Goal: Task Accomplishment & Management: Manage account settings

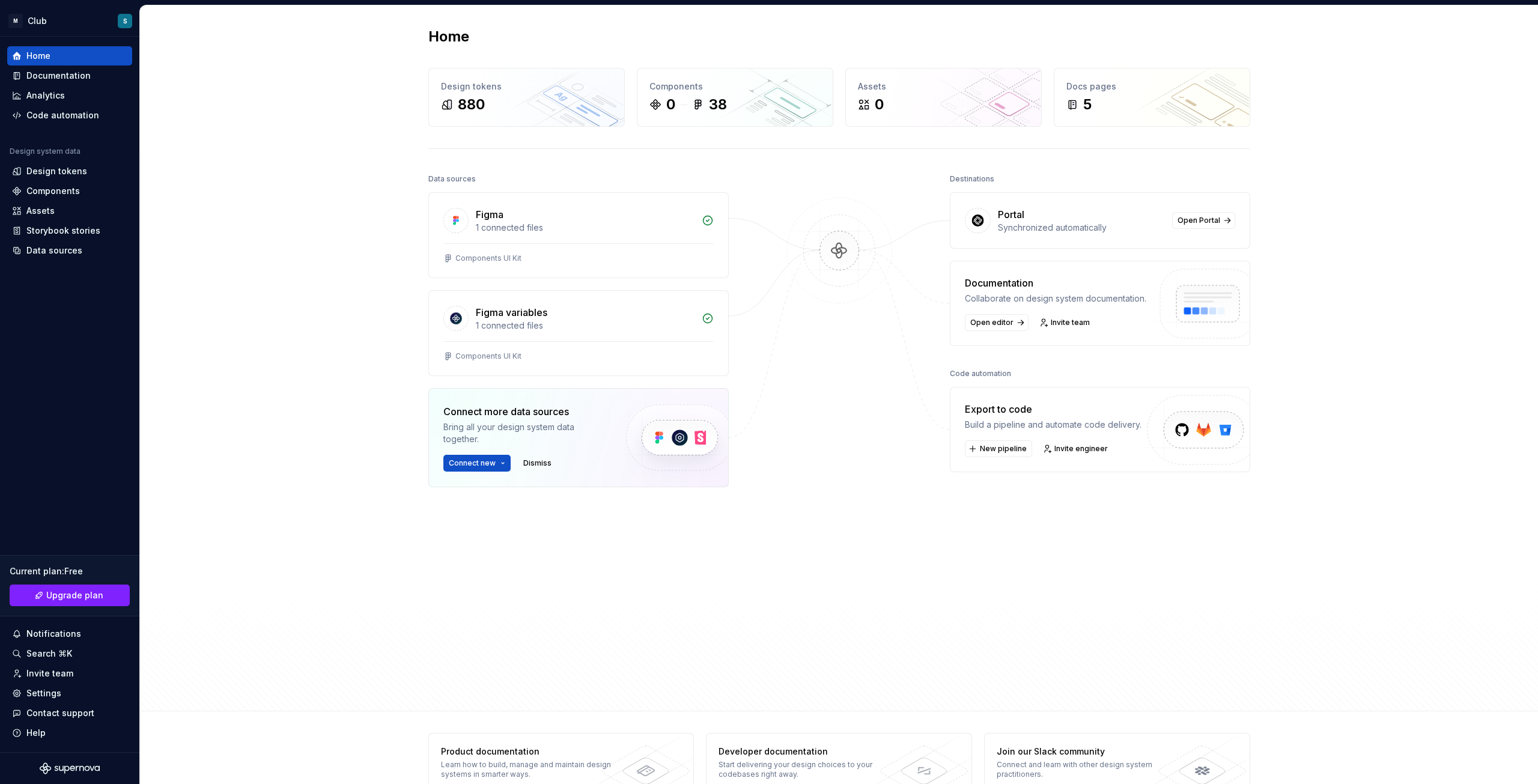
drag, startPoint x: 705, startPoint y: 221, endPoint x: 899, endPoint y: 480, distance: 323.6
click at [898, 491] on div "Data sources Figma 1 connected files Components UI Kit Figma variables 1 connec…" at bounding box center [839, 430] width 822 height 519
drag, startPoint x: 633, startPoint y: 321, endPoint x: 297, endPoint y: 212, distance: 353.2
click at [297, 214] on div "Home Design tokens 880 Components 0 38 Assets 0 Docs pages 5 Data sources Figma…" at bounding box center [839, 358] width 1398 height 706
click at [51, 169] on div "Design tokens" at bounding box center [56, 171] width 60 height 12
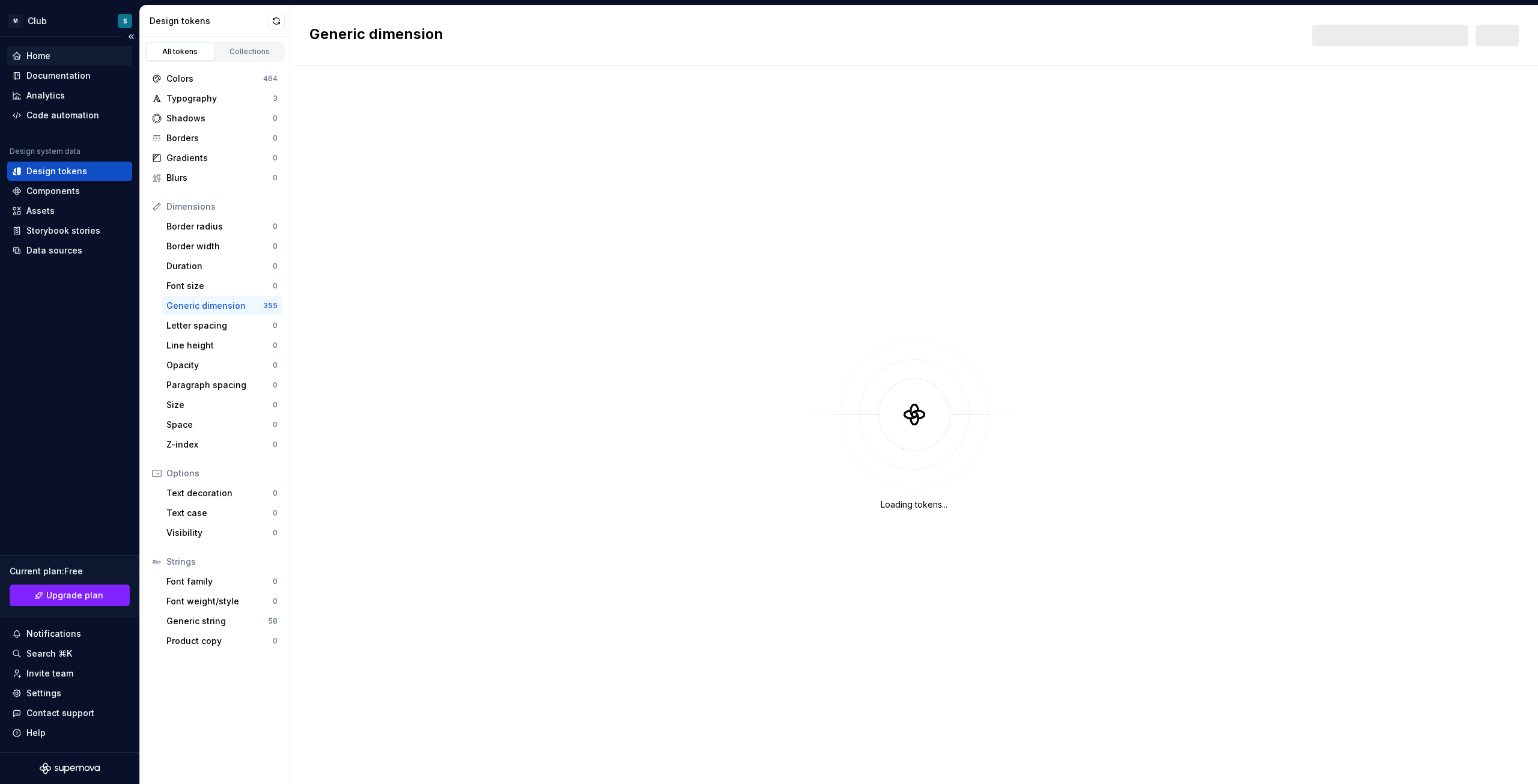
click at [47, 54] on div "Home" at bounding box center [38, 56] width 24 height 12
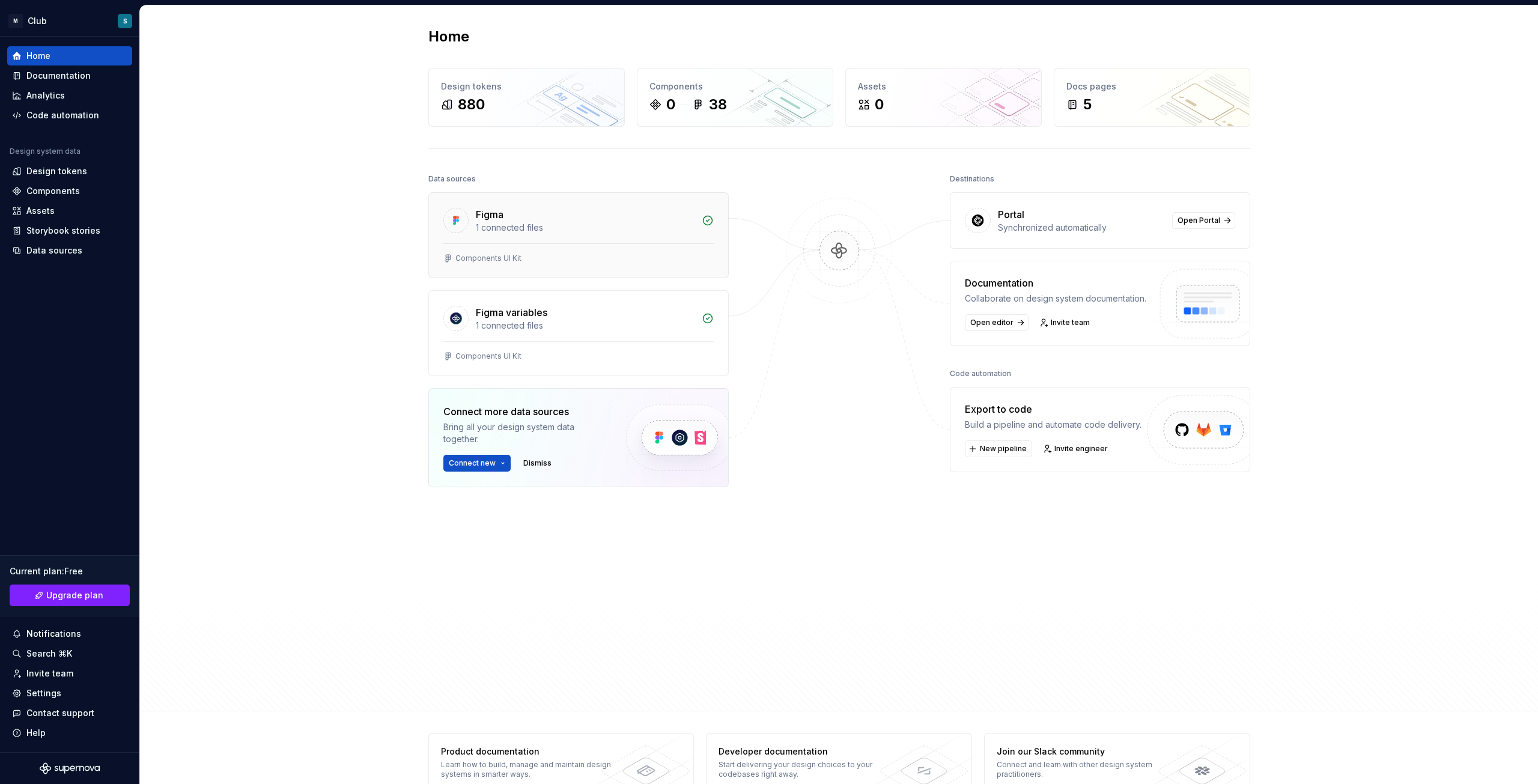
drag, startPoint x: 637, startPoint y: 233, endPoint x: 606, endPoint y: 225, distance: 32.0
click at [606, 225] on div "1 connected files" at bounding box center [584, 227] width 218 height 12
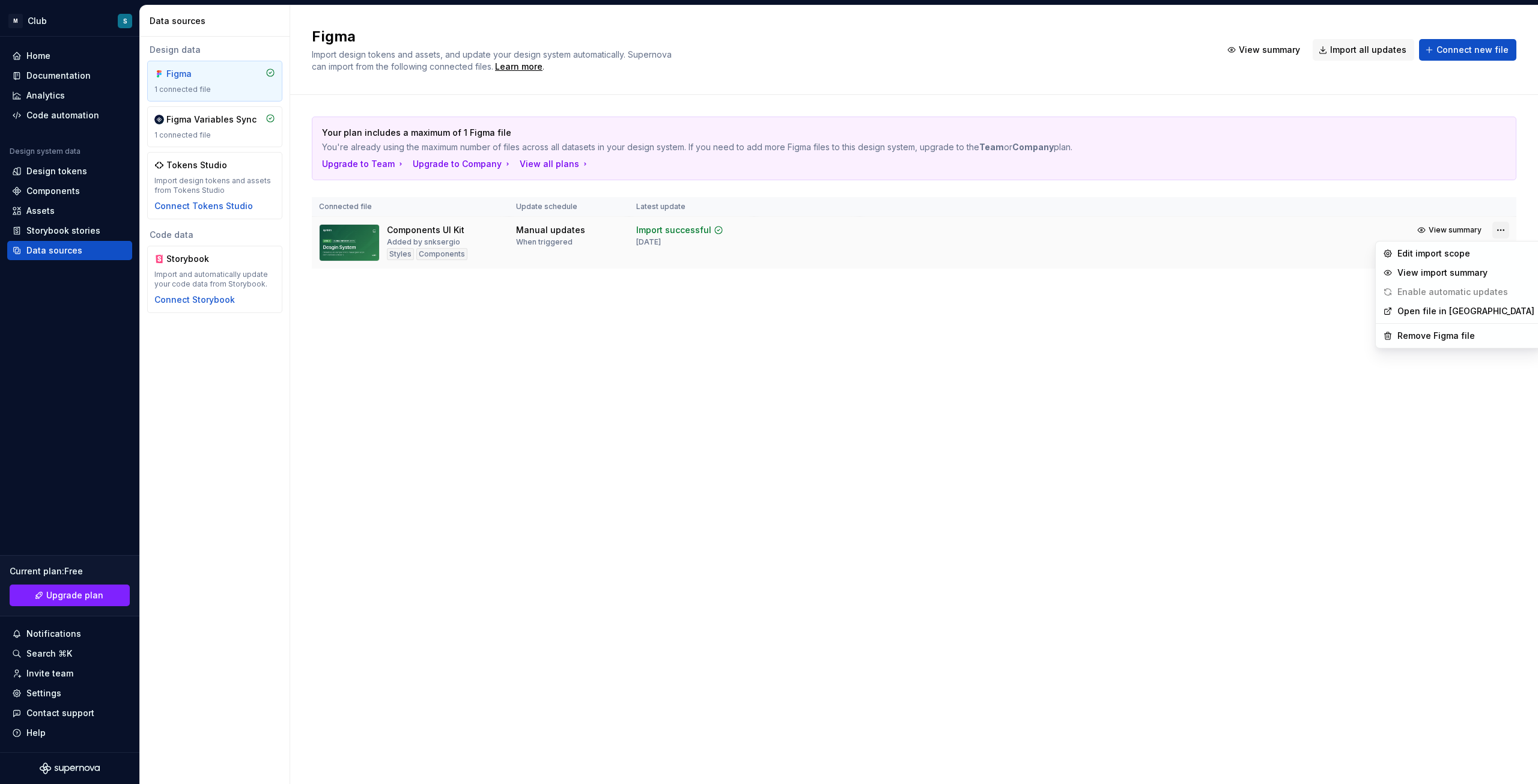
click at [1504, 234] on html "M Club S Home Documentation Analytics Code automation Design system data Design…" at bounding box center [769, 392] width 1538 height 784
click at [1434, 341] on div "Remove Figma file" at bounding box center [1466, 335] width 137 height 12
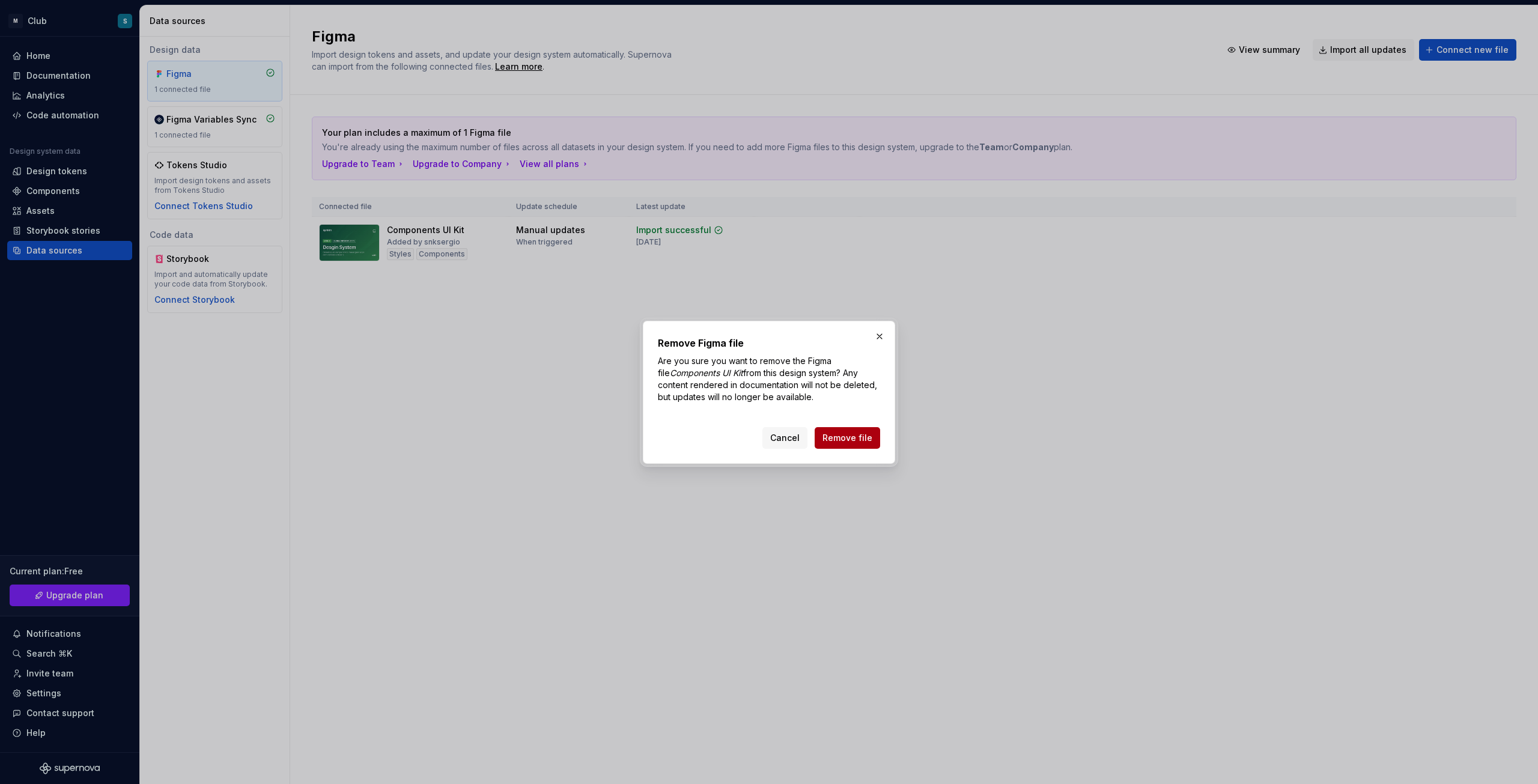
click at [839, 435] on span "Remove file" at bounding box center [847, 437] width 50 height 12
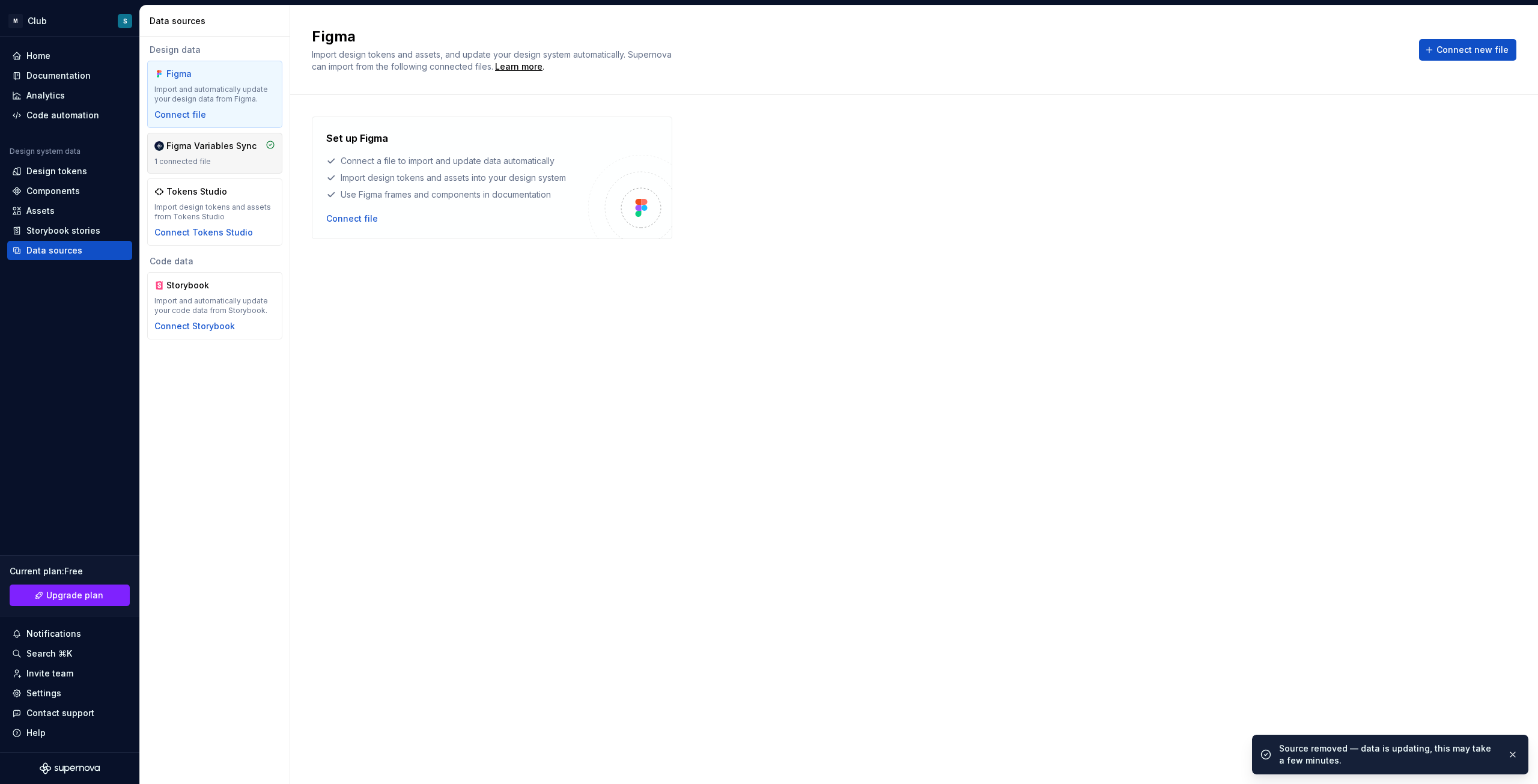
click at [224, 147] on div "Figma Variables Sync" at bounding box center [211, 146] width 90 height 12
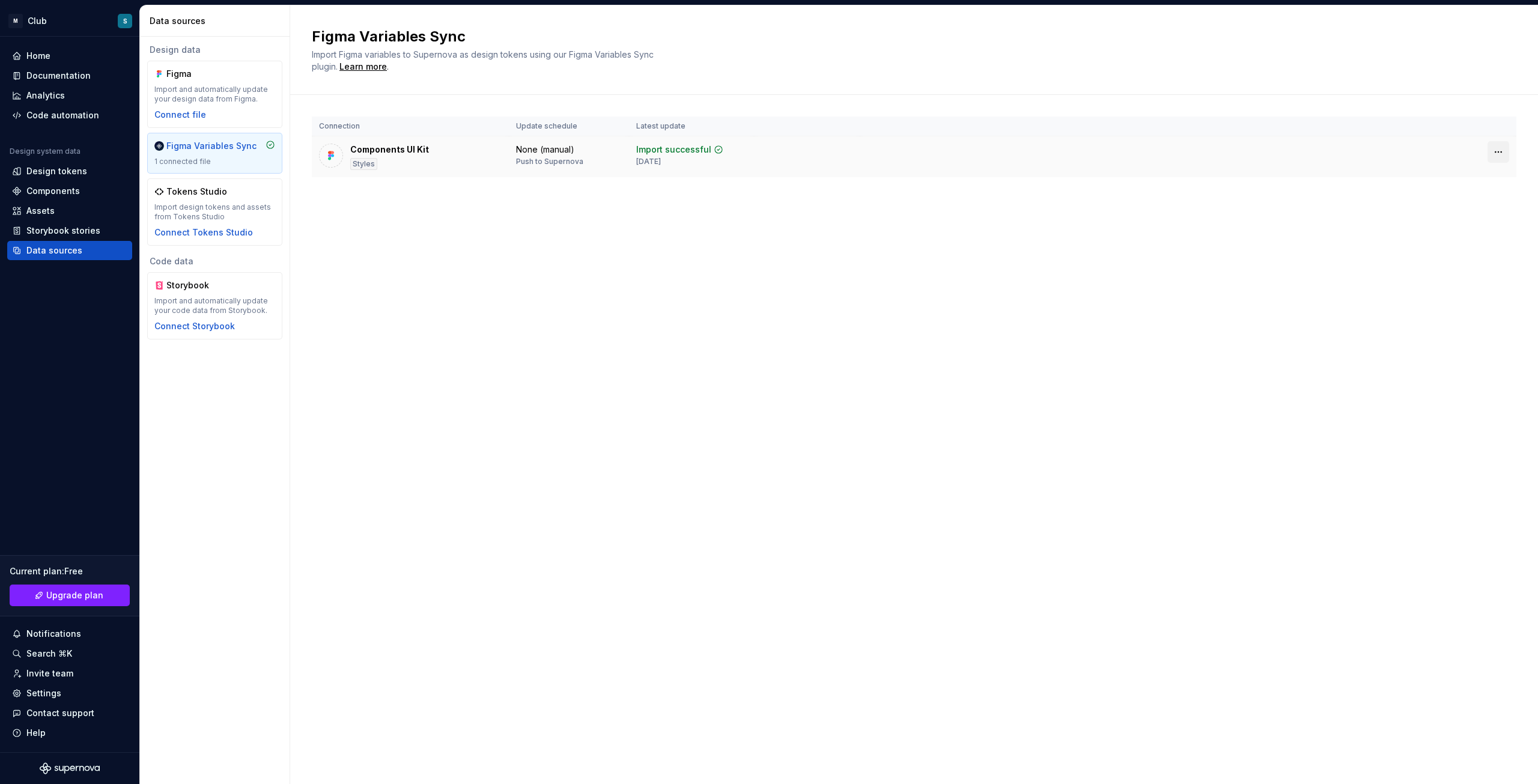
click at [1501, 157] on html "M Club S Home Documentation Analytics Code automation Design system data Design…" at bounding box center [769, 392] width 1538 height 784
click at [1494, 174] on div "Disconnect plugin" at bounding box center [1491, 178] width 78 height 12
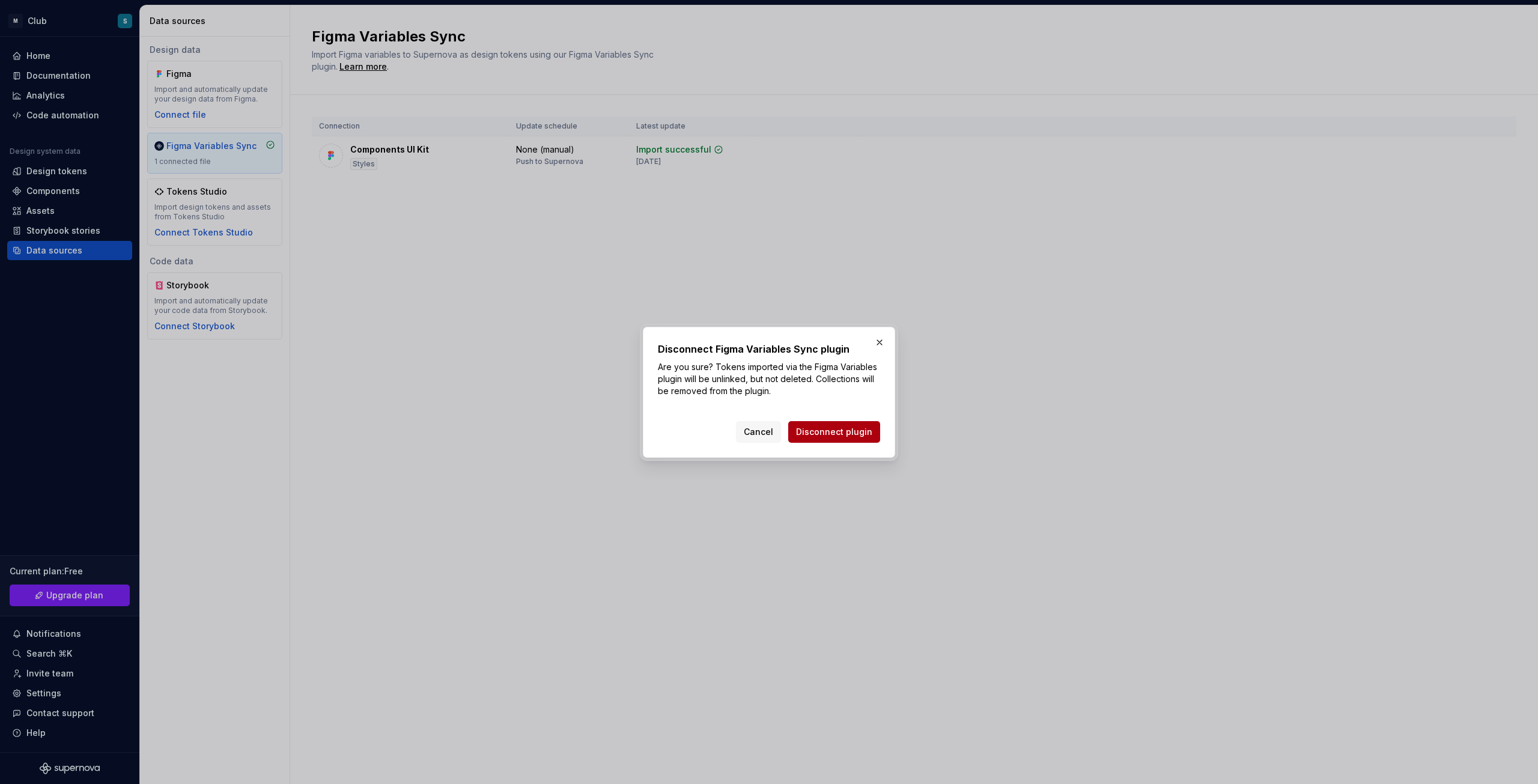
click at [860, 438] on button "Disconnect plugin" at bounding box center [833, 431] width 92 height 22
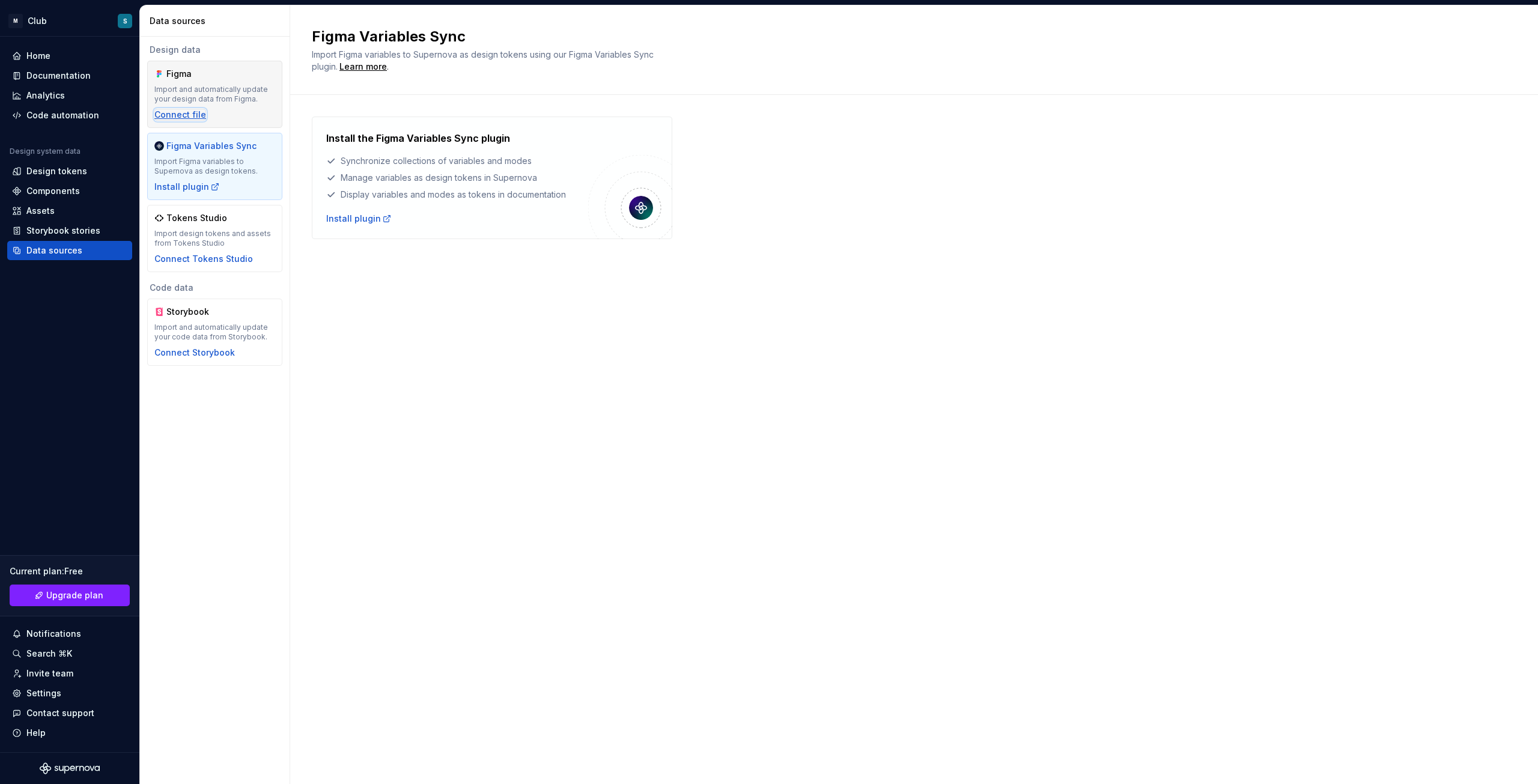
click at [186, 110] on div "Connect file" at bounding box center [180, 115] width 51 height 12
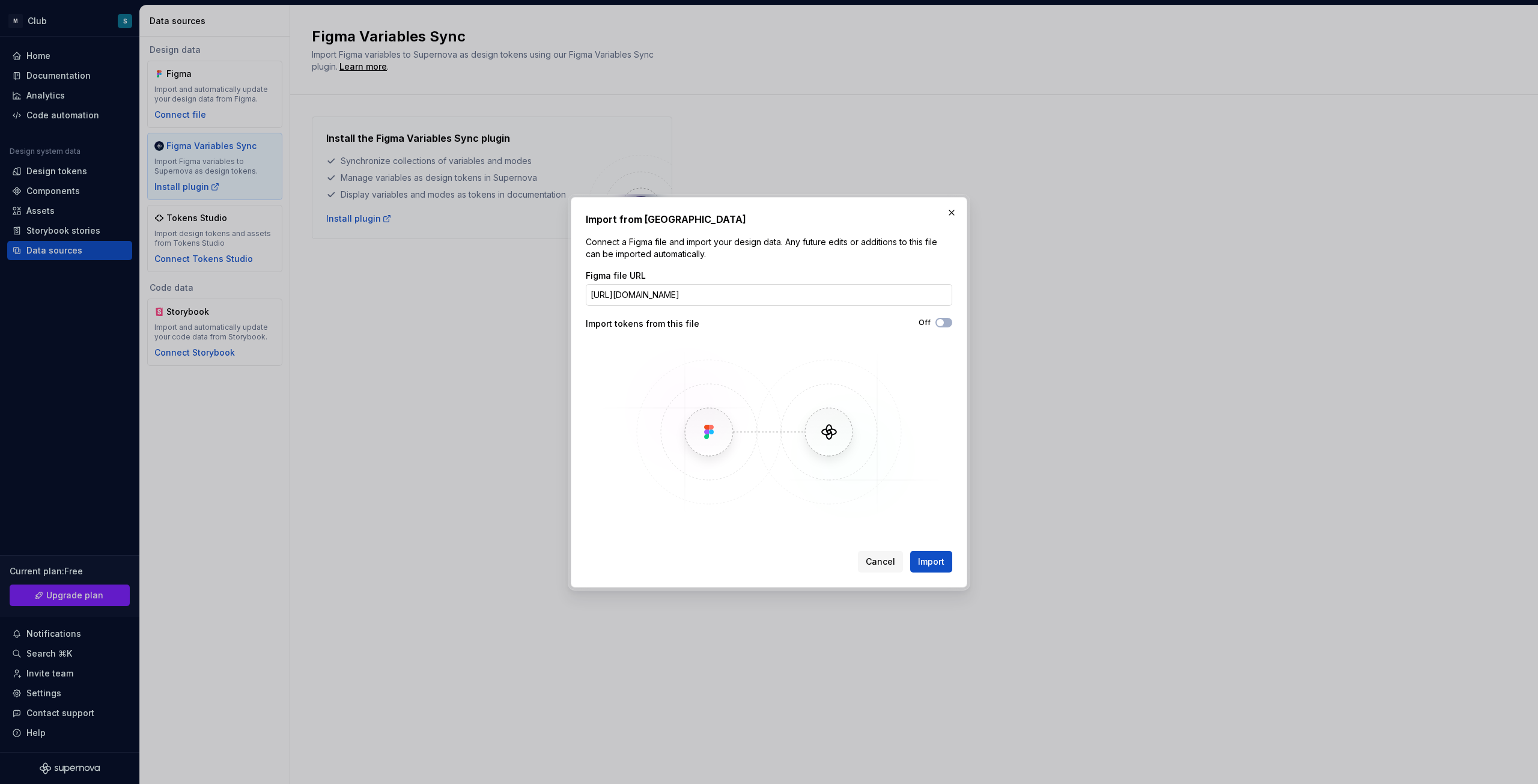
scroll to position [0, 172]
type input "https://www.figma.com/design/6xpw6kcBxChDumBNtwQPyC/Mobile-Components?node-id=5…"
click at [936, 559] on span "Import" at bounding box center [931, 562] width 26 height 12
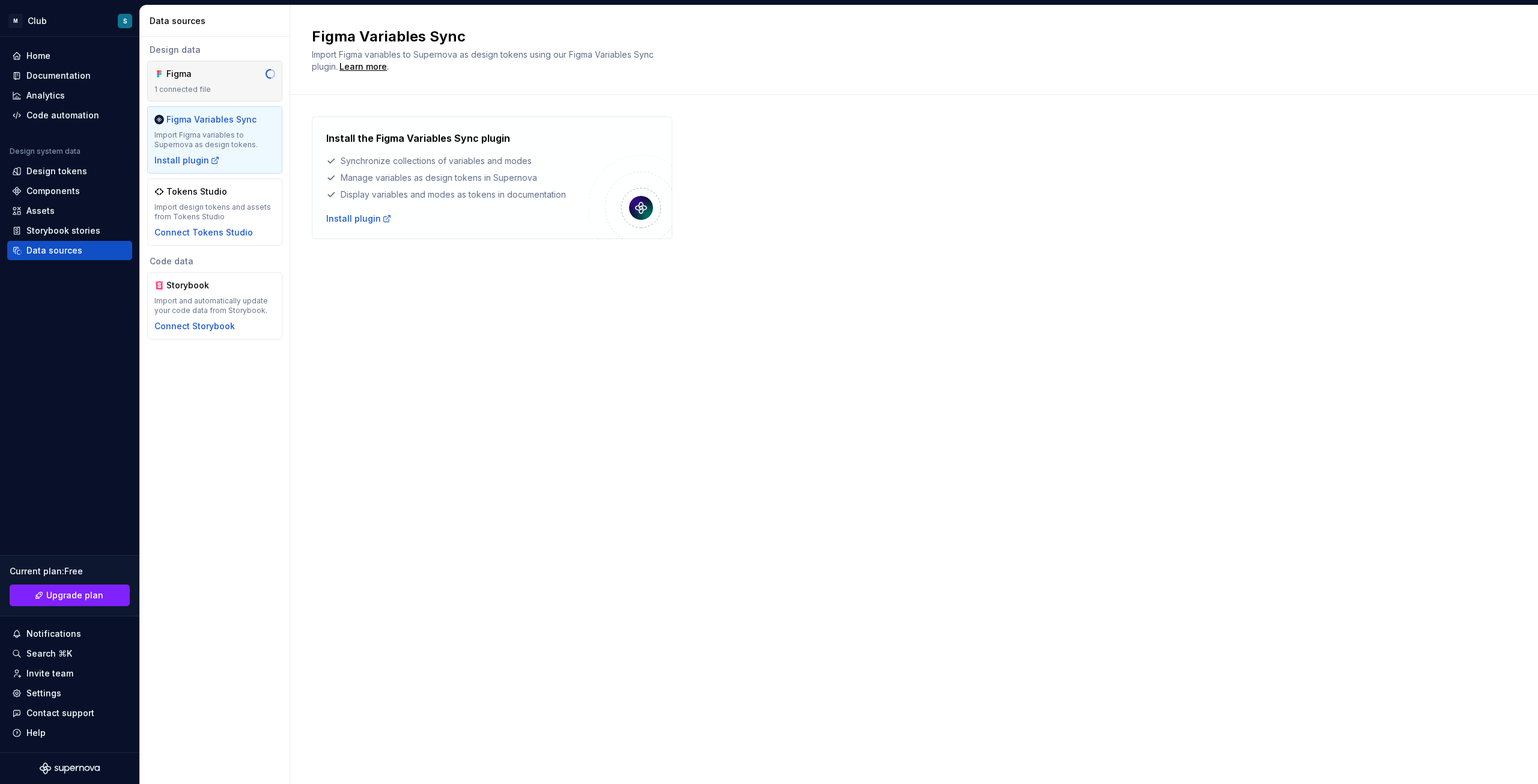
click at [215, 90] on div "1 connected file" at bounding box center [215, 89] width 121 height 10
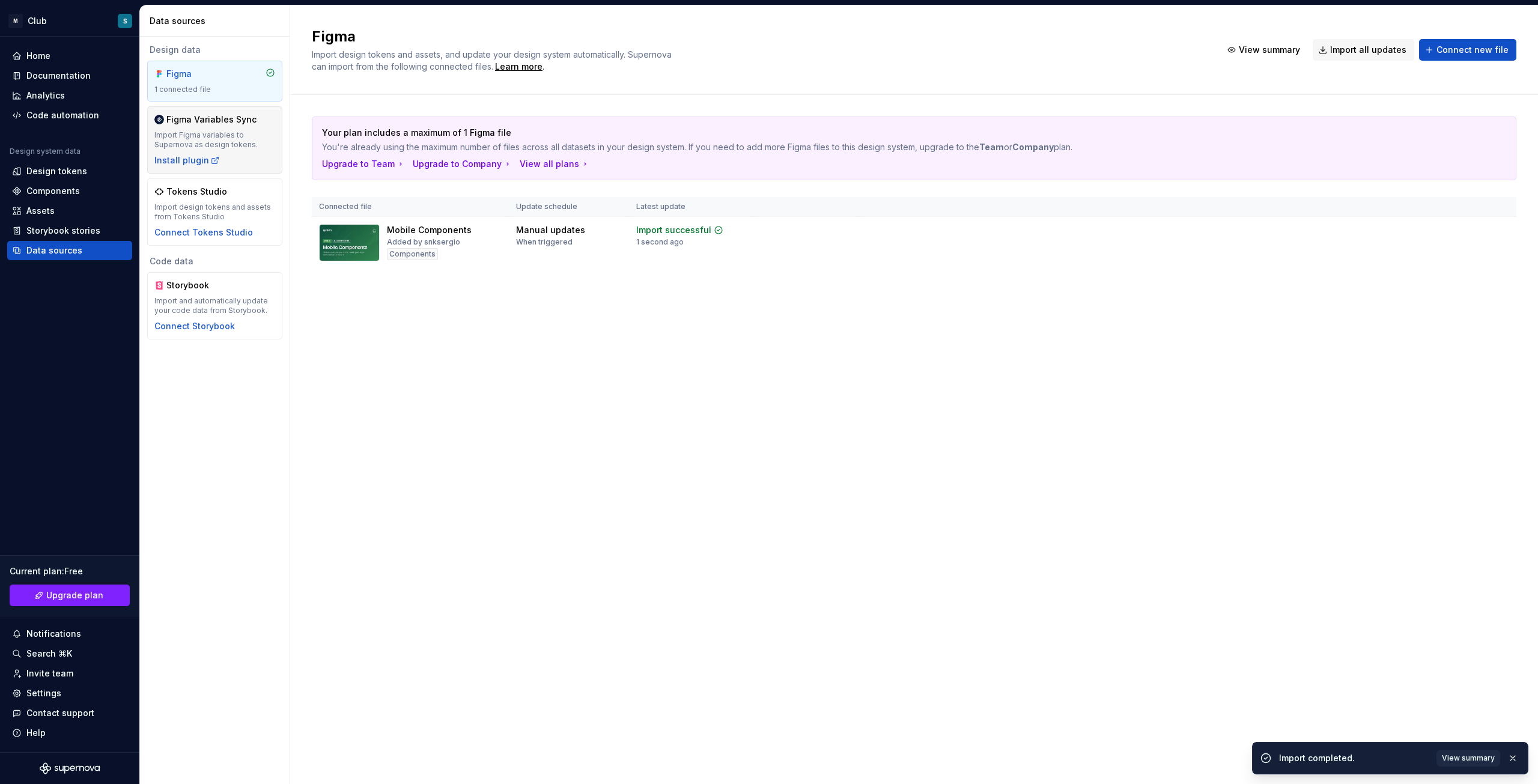
click at [201, 145] on div "Import Figma variables to Supernova as design tokens." at bounding box center [215, 140] width 121 height 19
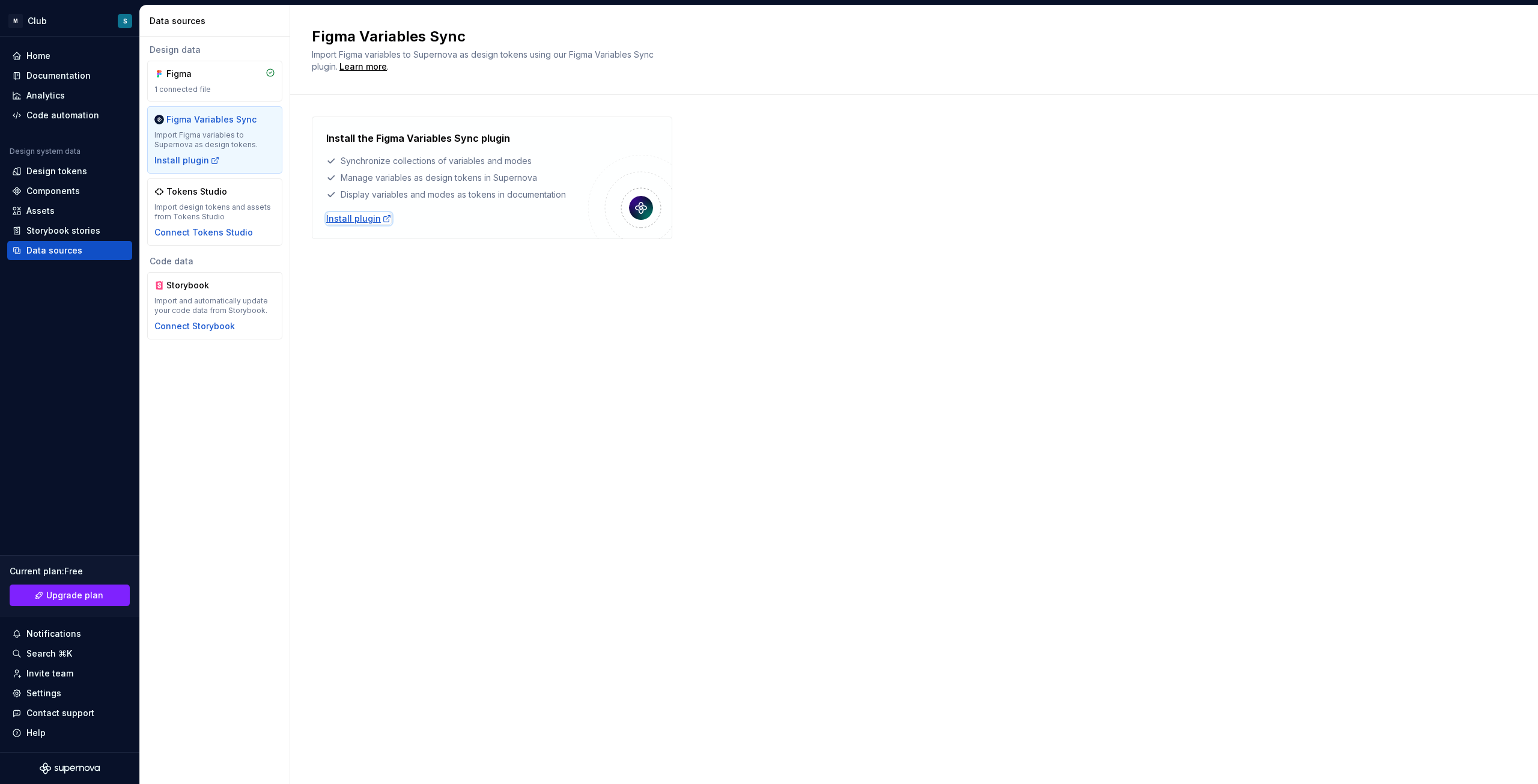
click at [344, 219] on div "Install plugin" at bounding box center [359, 218] width 66 height 12
click at [403, 271] on div "Install the Figma Variables Sync plugin Synchronize collections of variables an…" at bounding box center [914, 189] width 1205 height 190
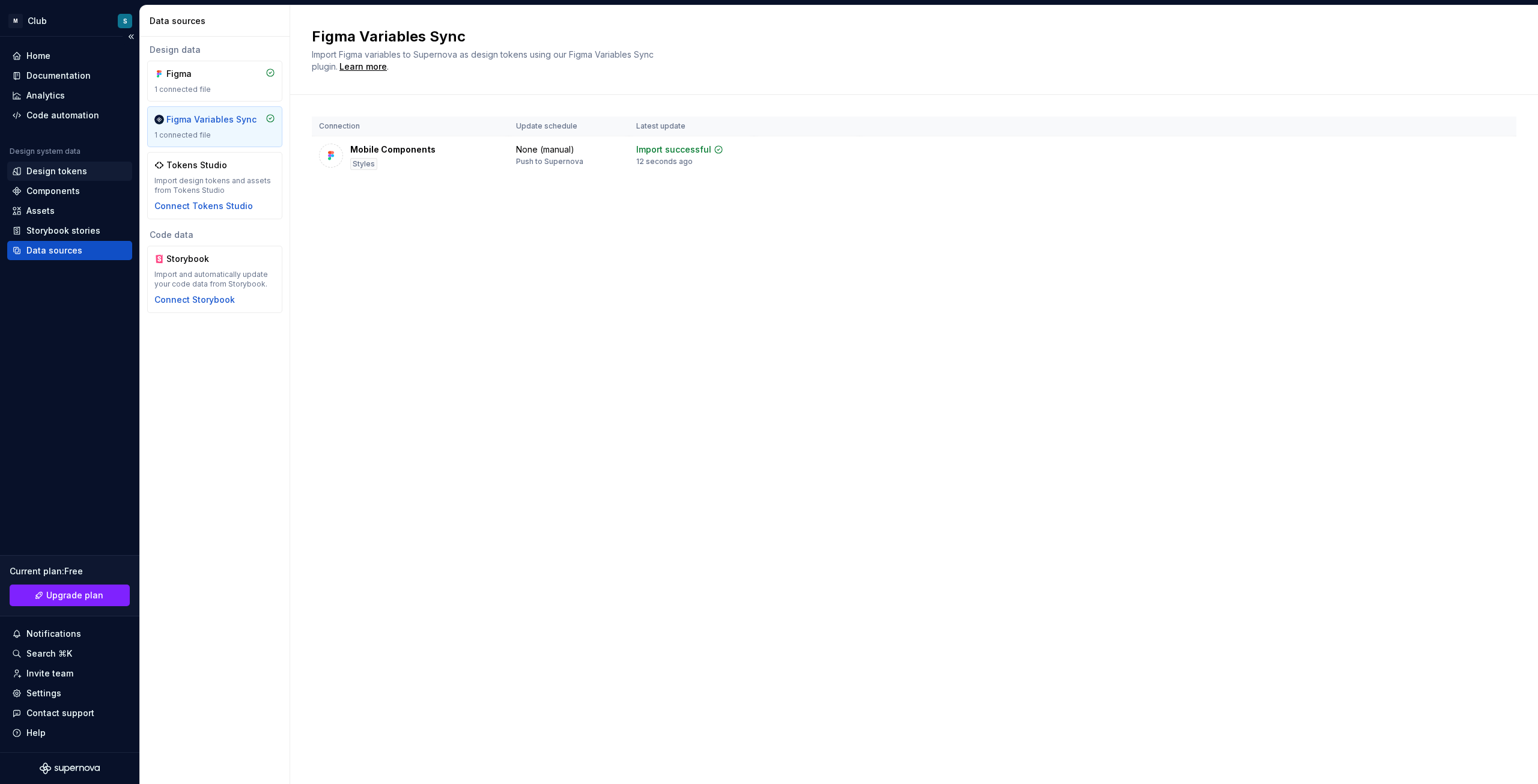
click at [47, 170] on div "Design tokens" at bounding box center [56, 171] width 60 height 12
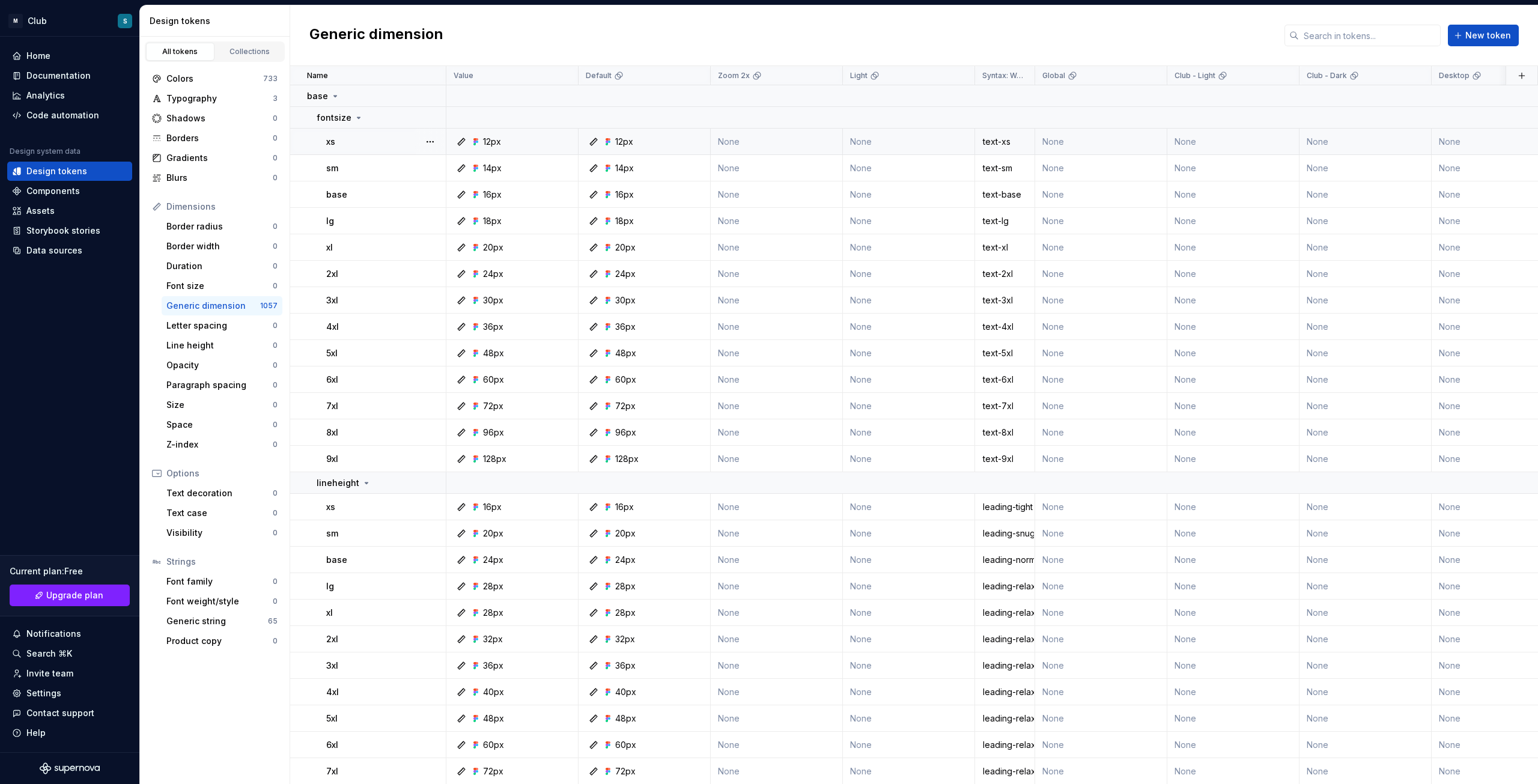
drag, startPoint x: 371, startPoint y: 152, endPoint x: 362, endPoint y: 140, distance: 15.0
click at [362, 140] on div "xs" at bounding box center [386, 142] width 119 height 12
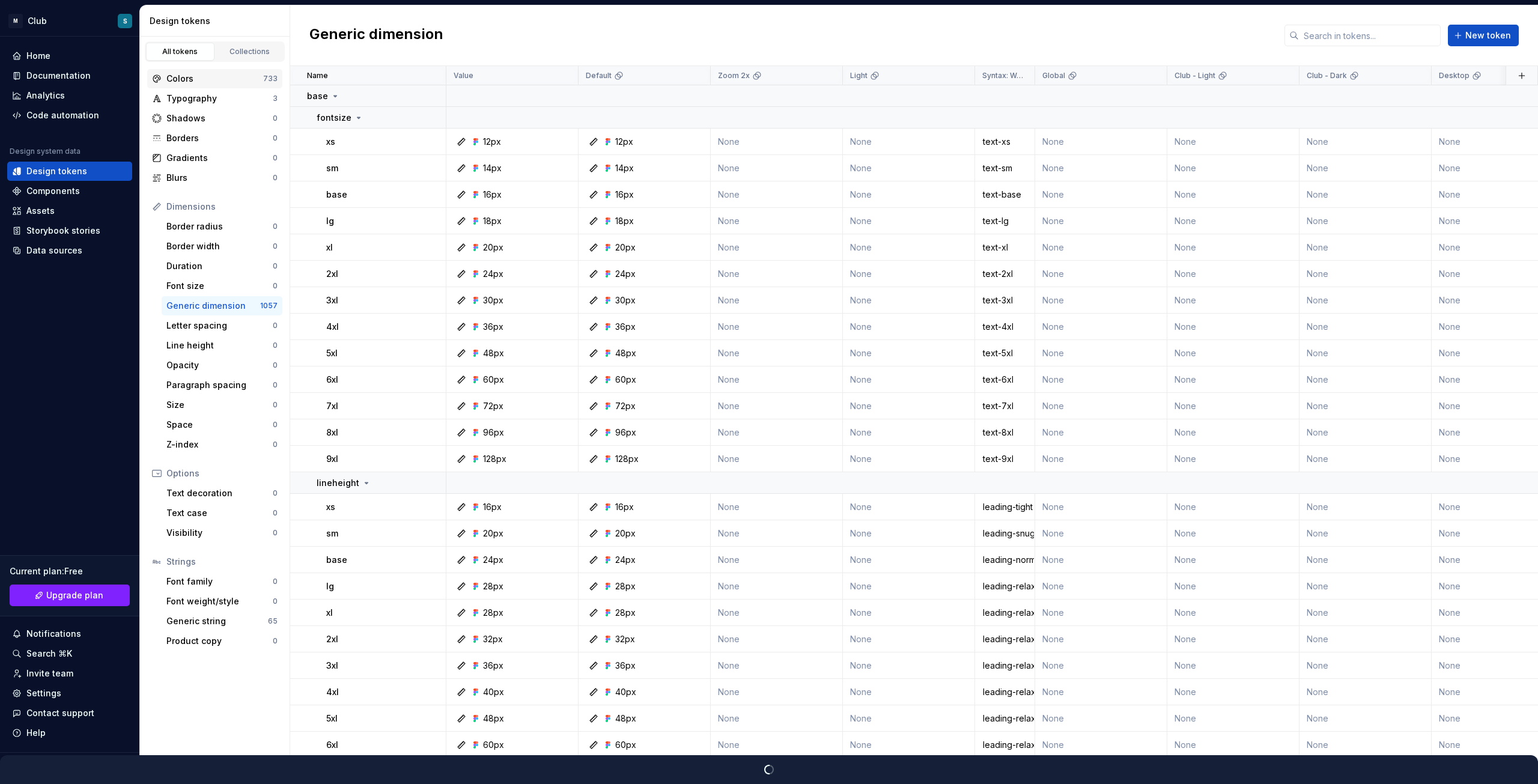
click at [219, 76] on div "Colors" at bounding box center [215, 79] width 97 height 12
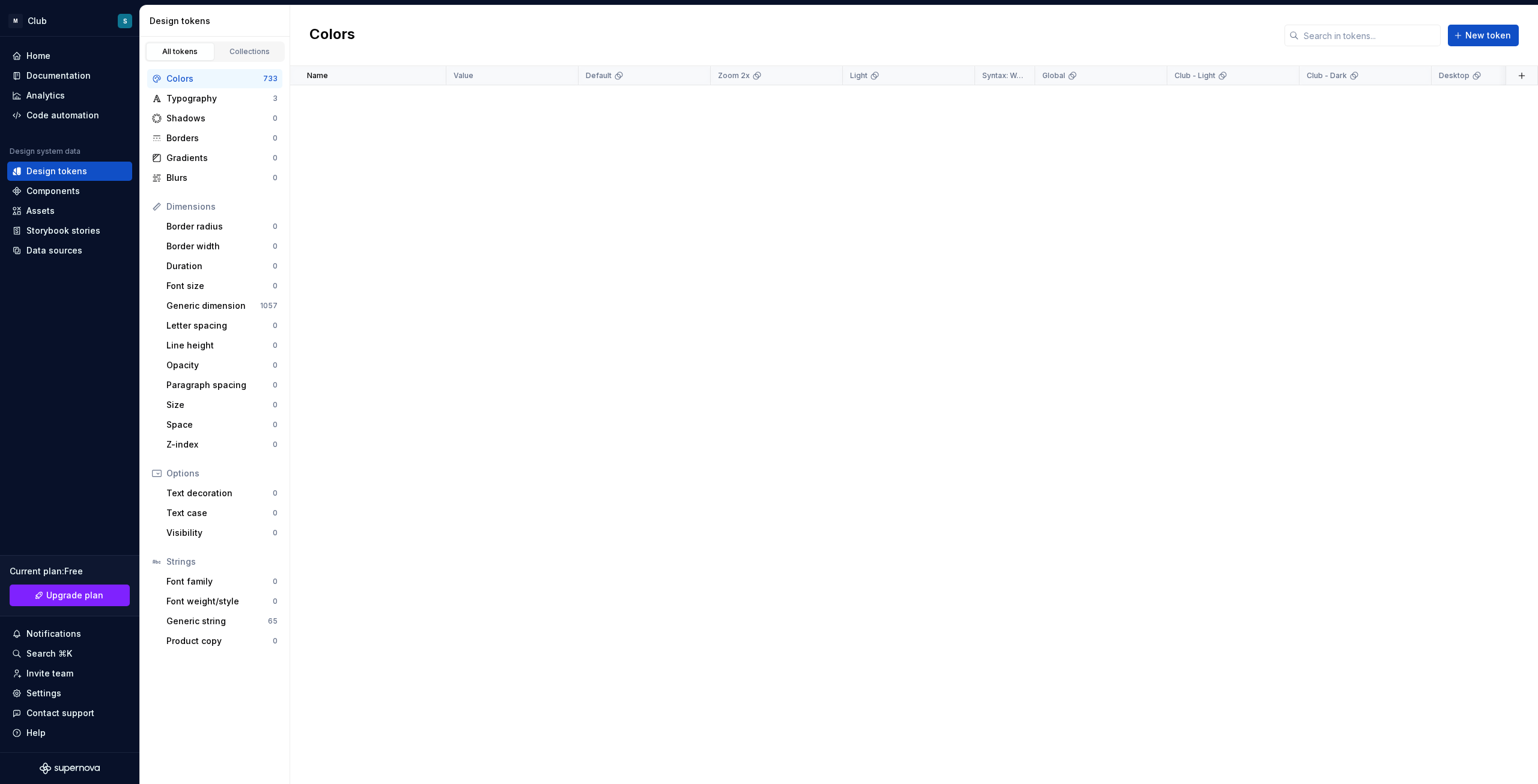
scroll to position [11620, 0]
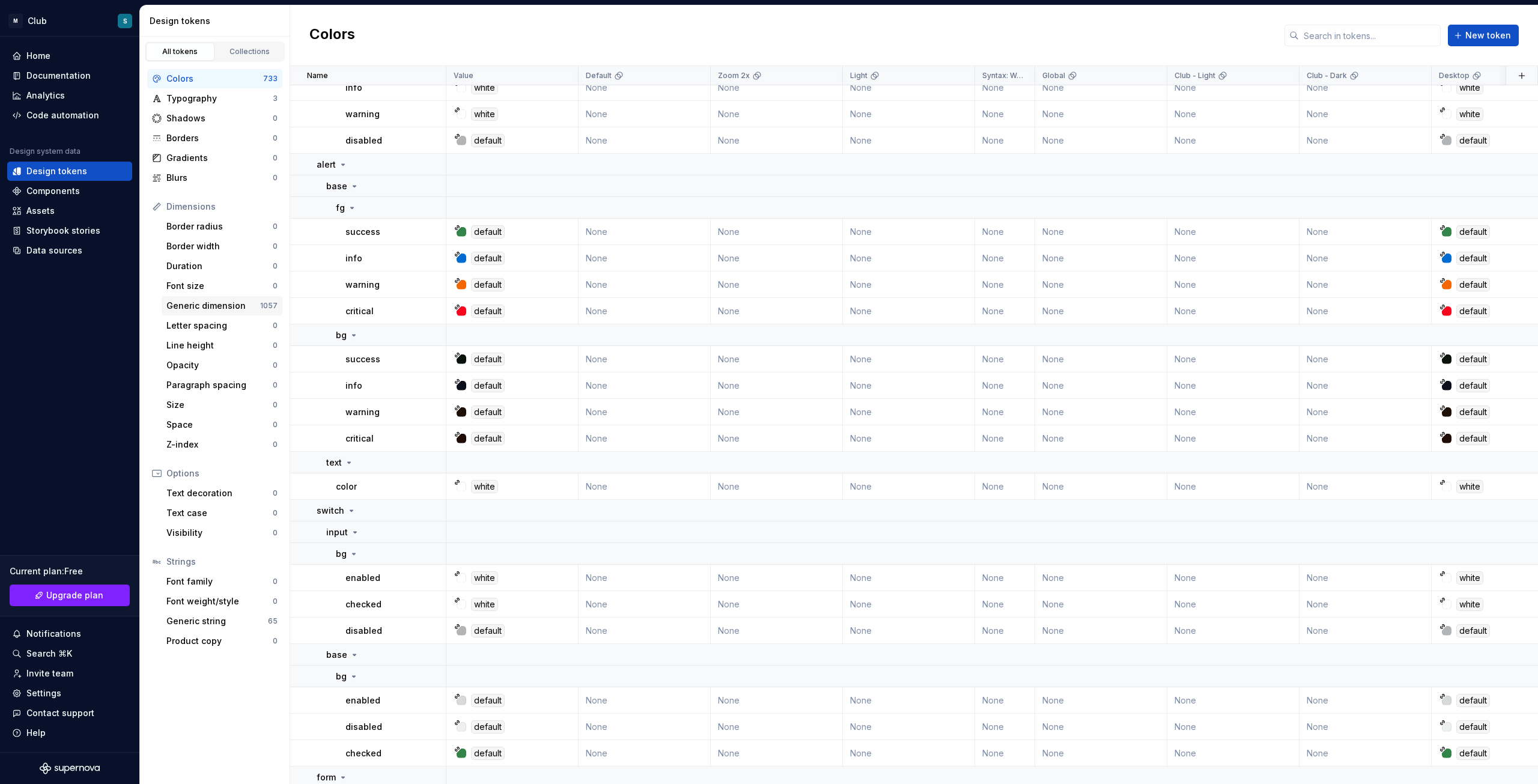
click at [239, 308] on div "Generic dimension" at bounding box center [213, 306] width 94 height 12
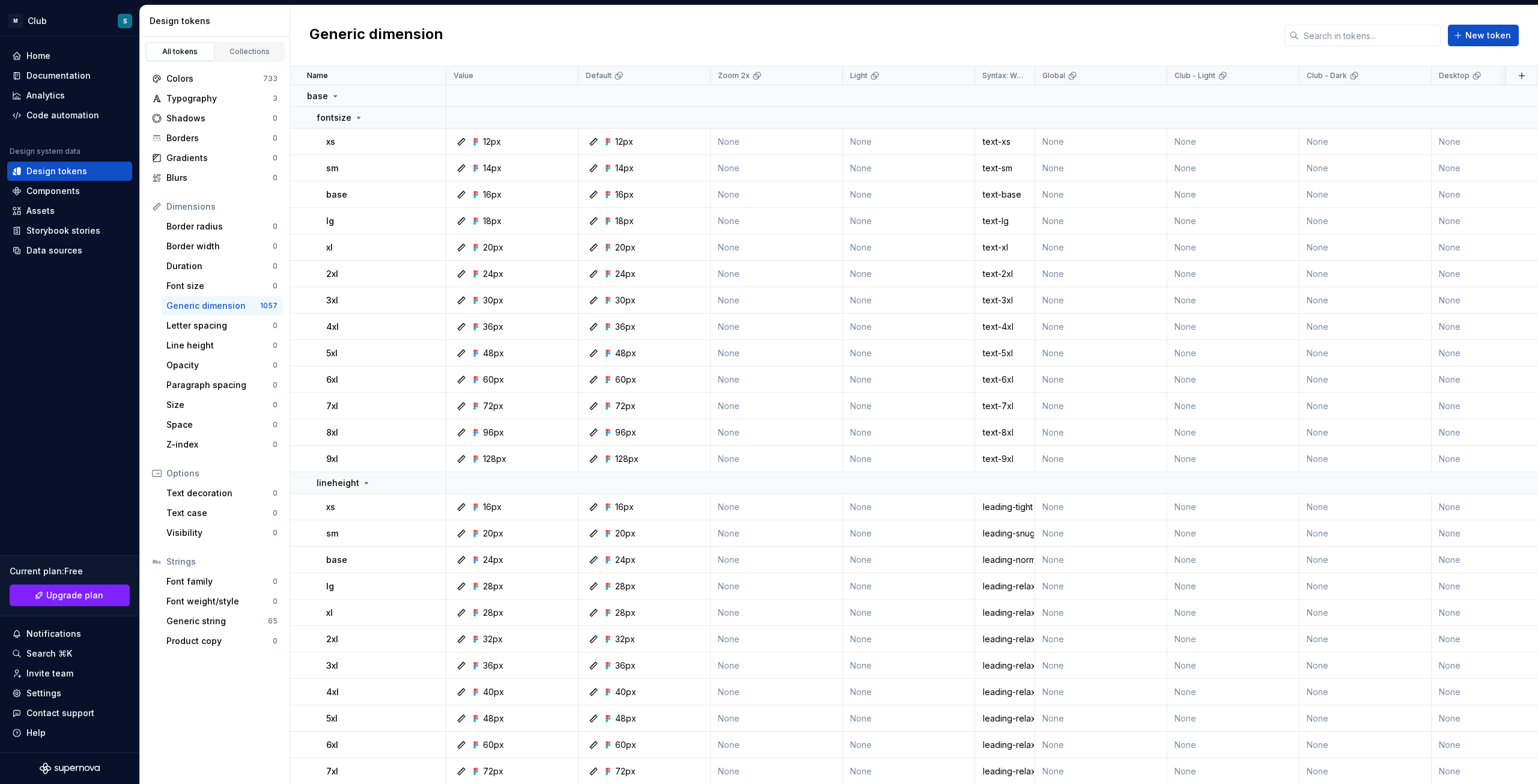
click at [225, 307] on div "Generic dimension" at bounding box center [213, 306] width 94 height 12
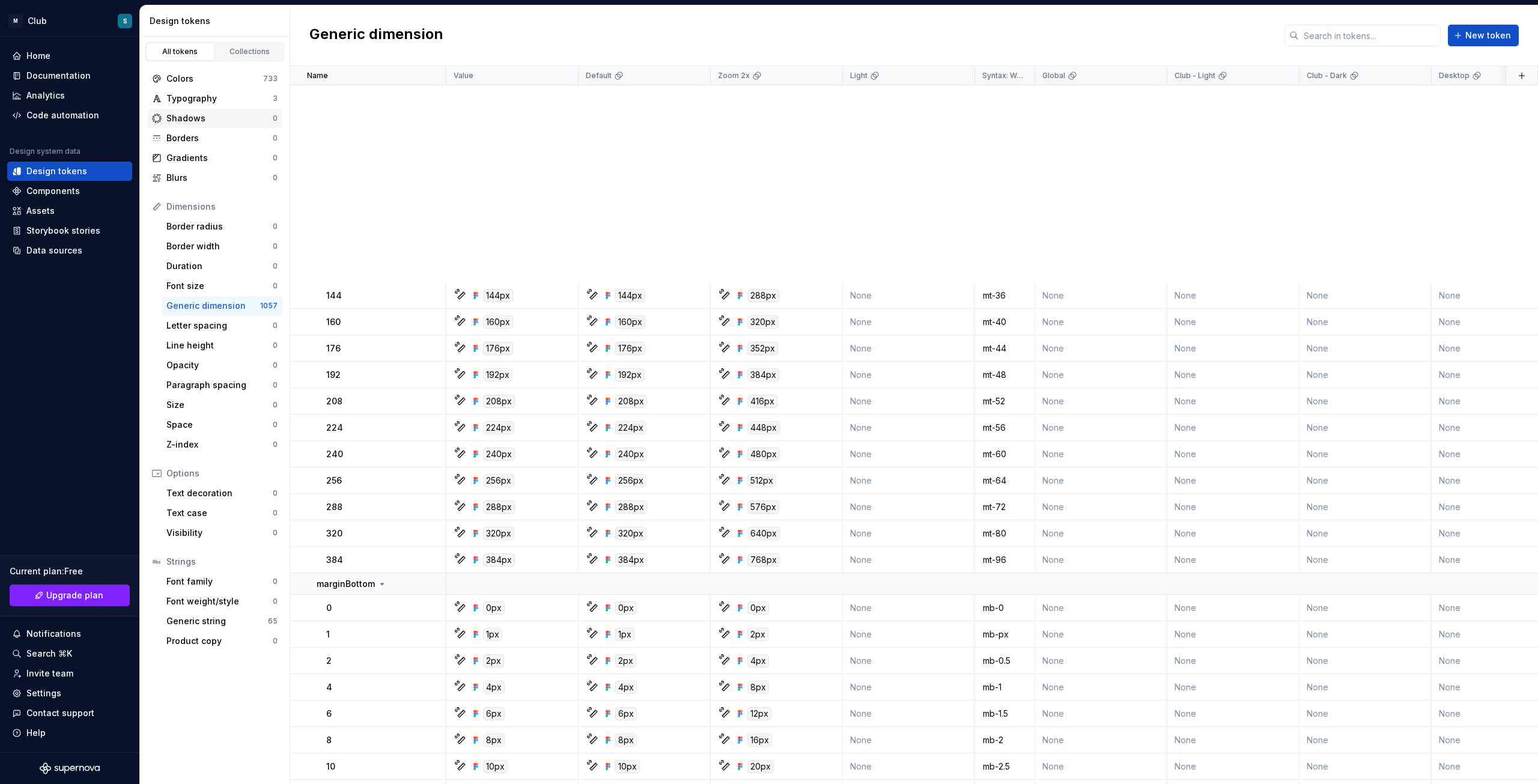
scroll to position [4925, 0]
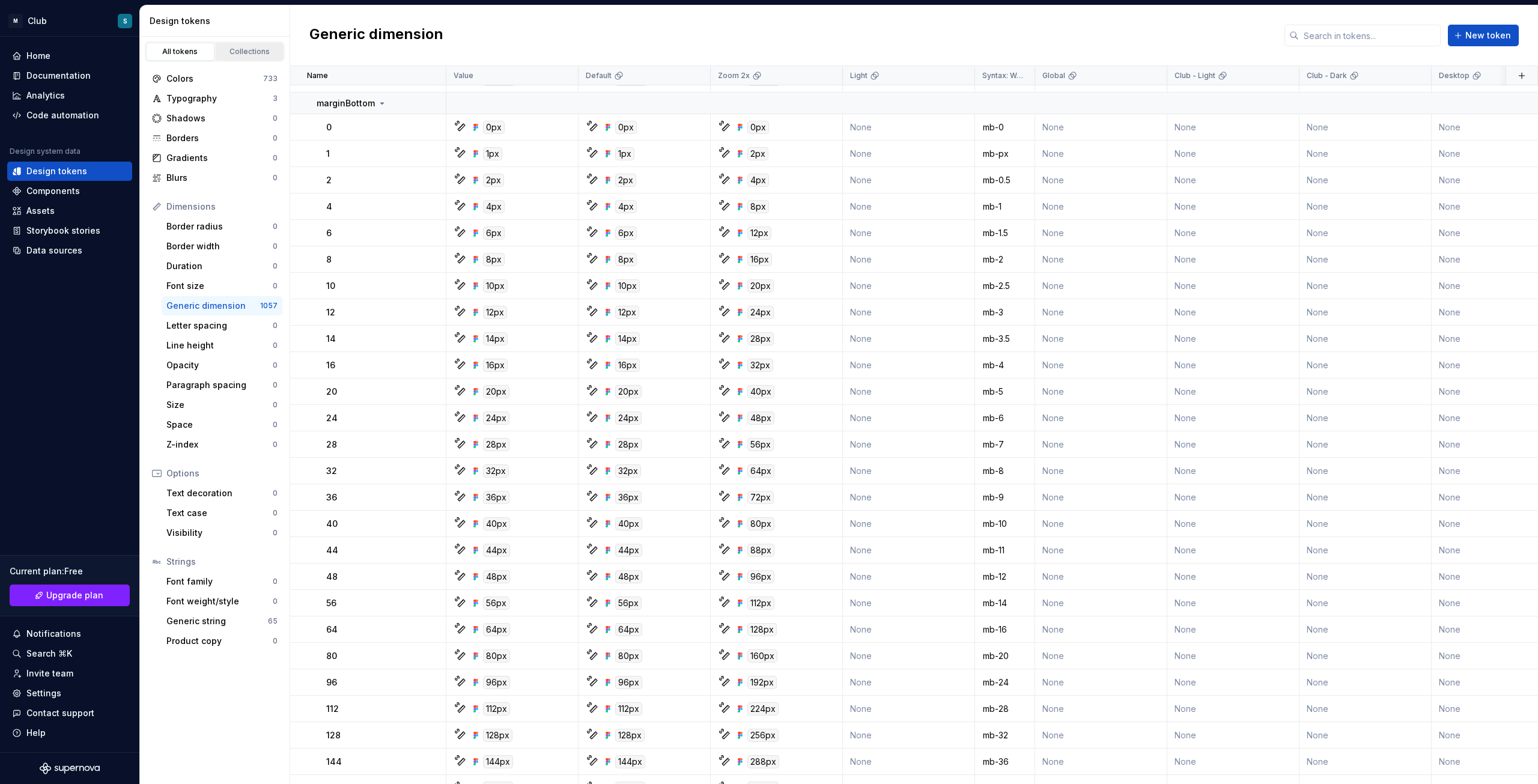
click at [253, 54] on div "Collections" at bounding box center [250, 51] width 60 height 10
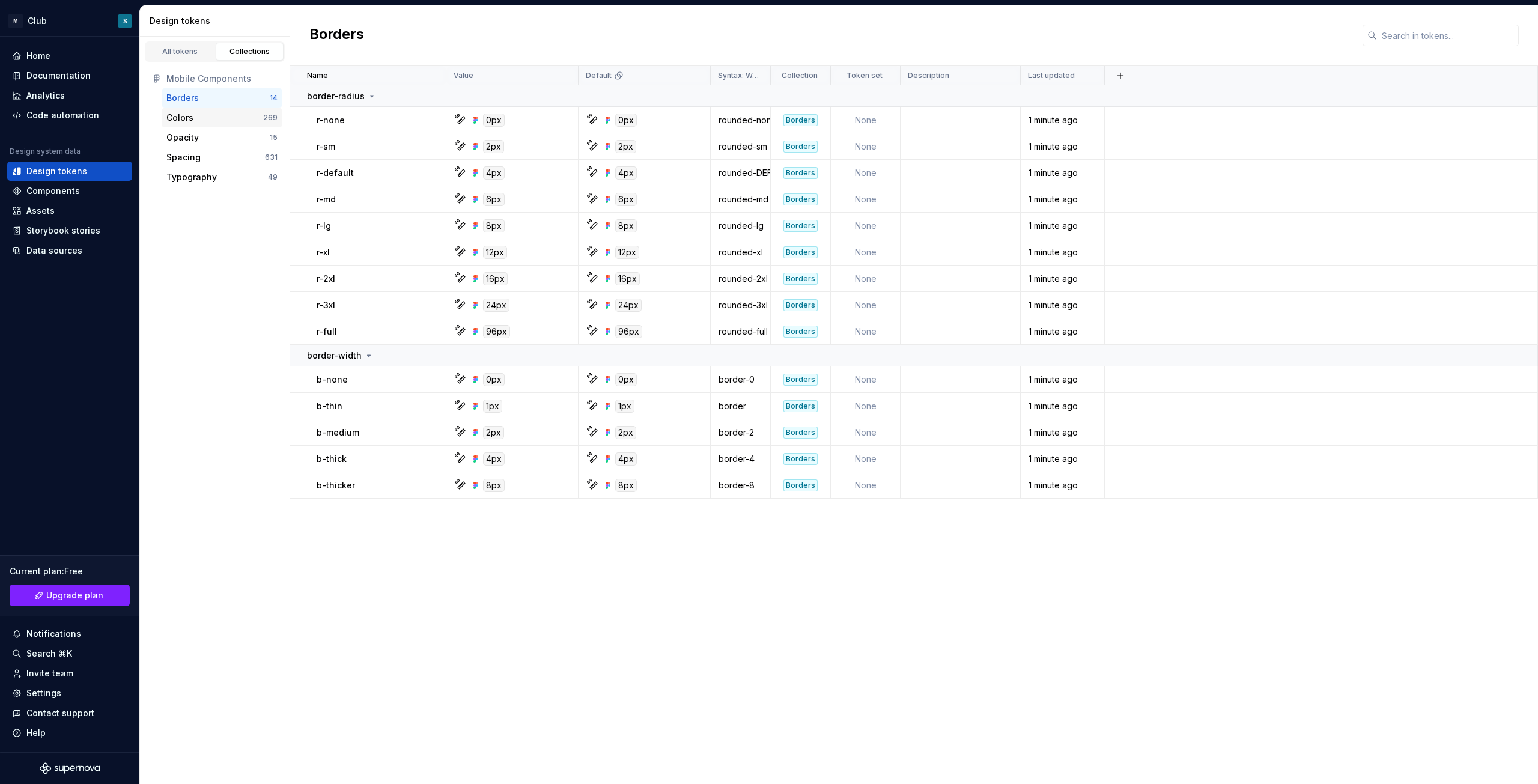
click at [186, 120] on div "Colors" at bounding box center [180, 118] width 27 height 12
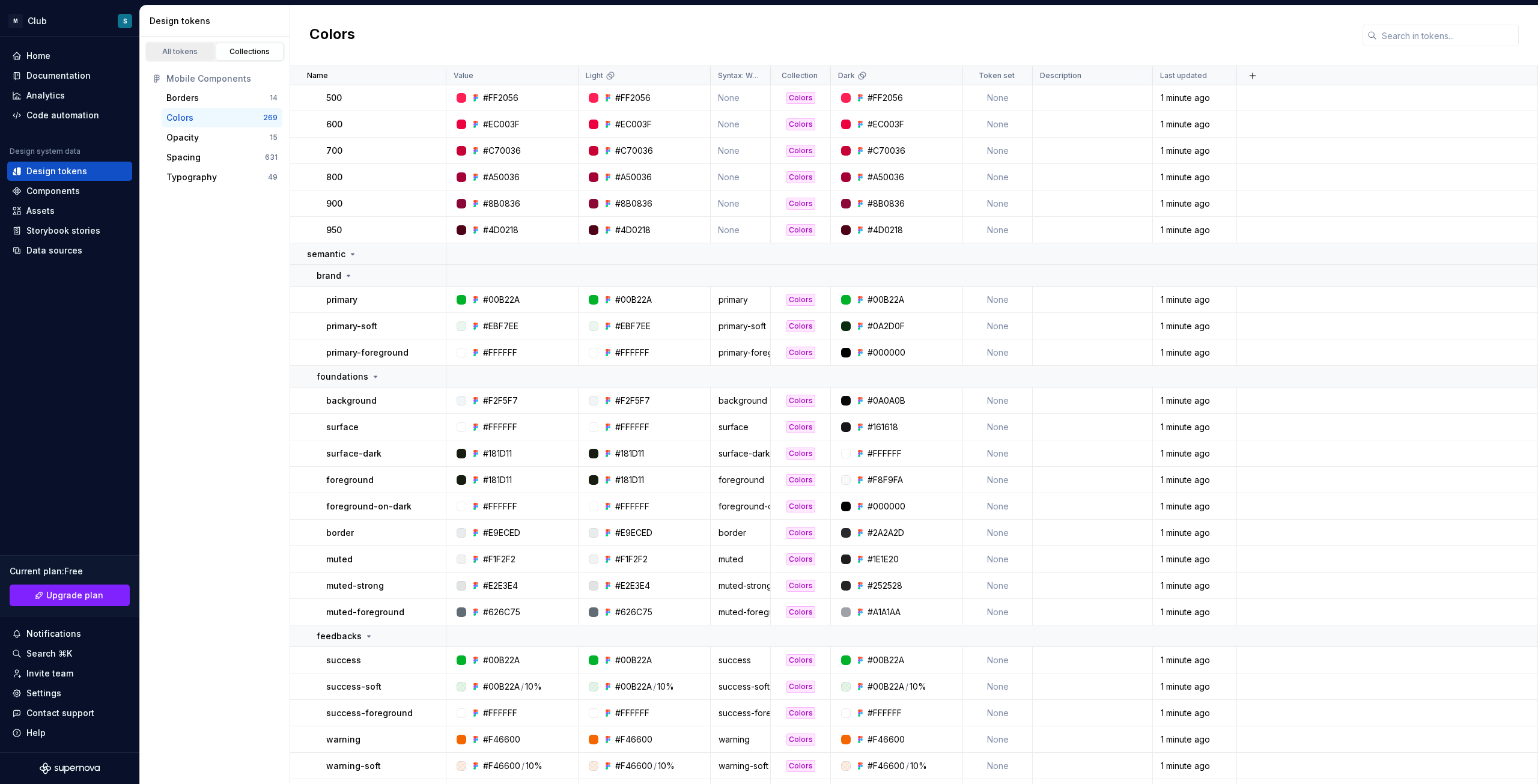
scroll to position [6994, 0]
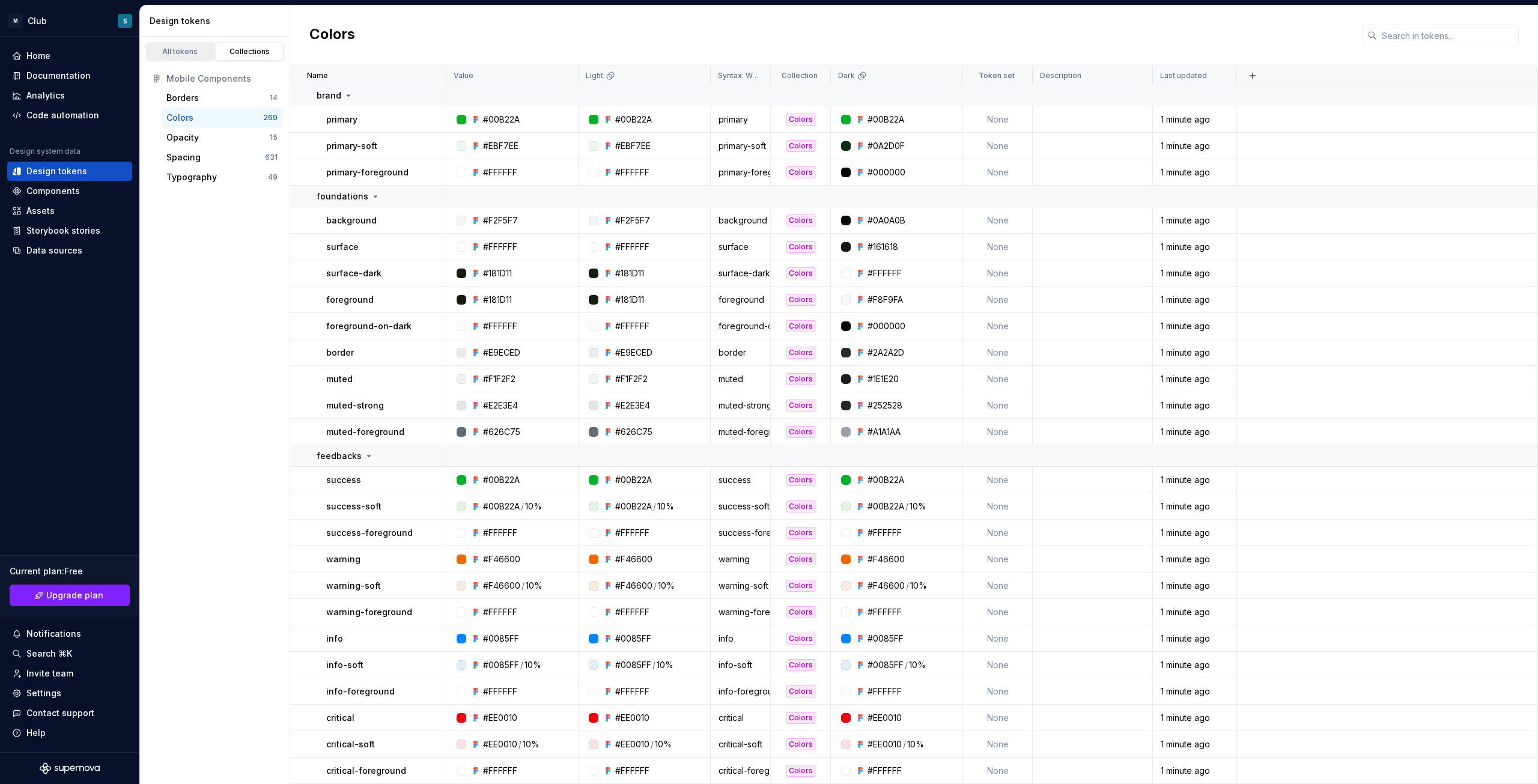
click at [166, 50] on div "All tokens" at bounding box center [180, 51] width 60 height 10
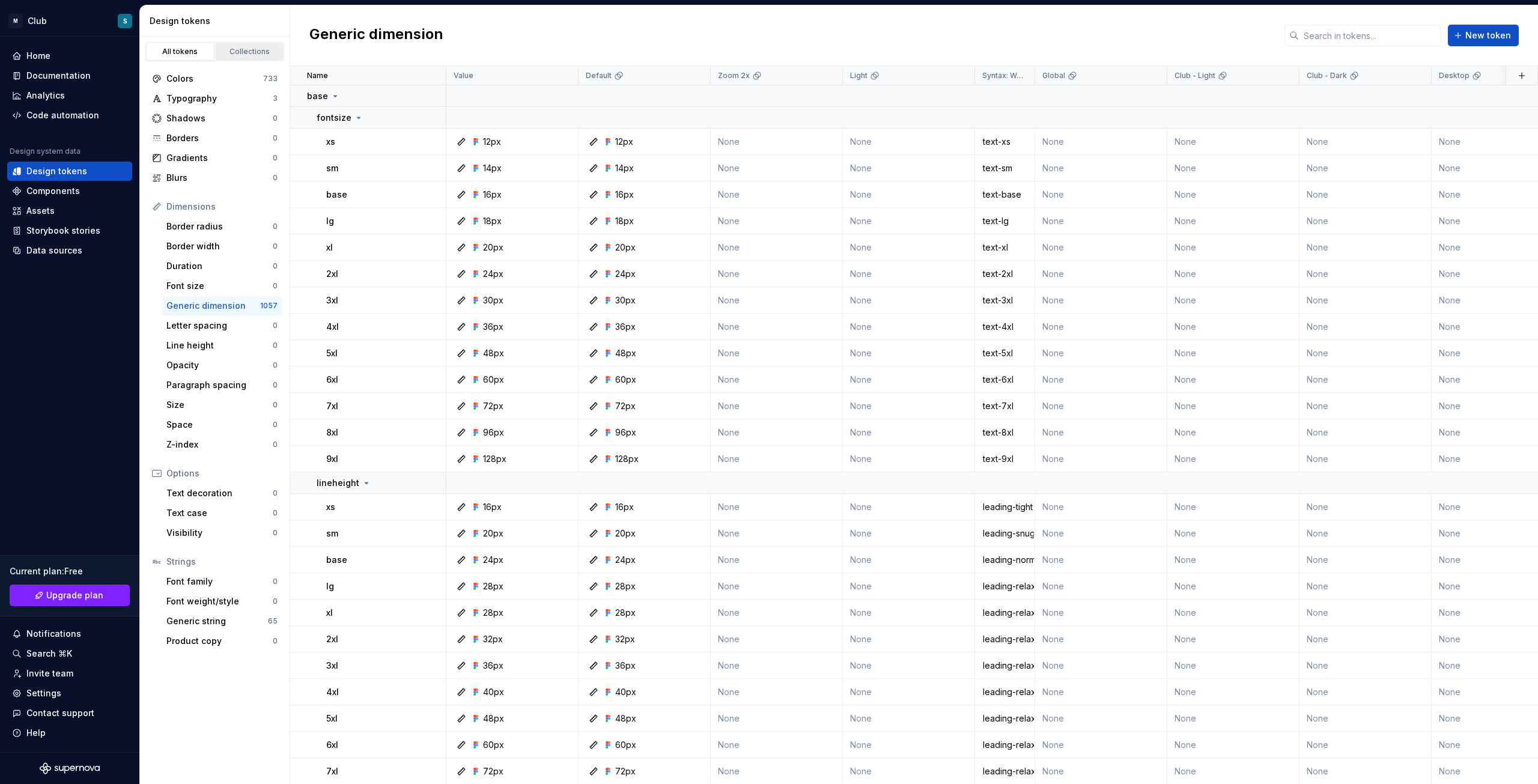
click at [244, 48] on div "Collections" at bounding box center [250, 51] width 60 height 10
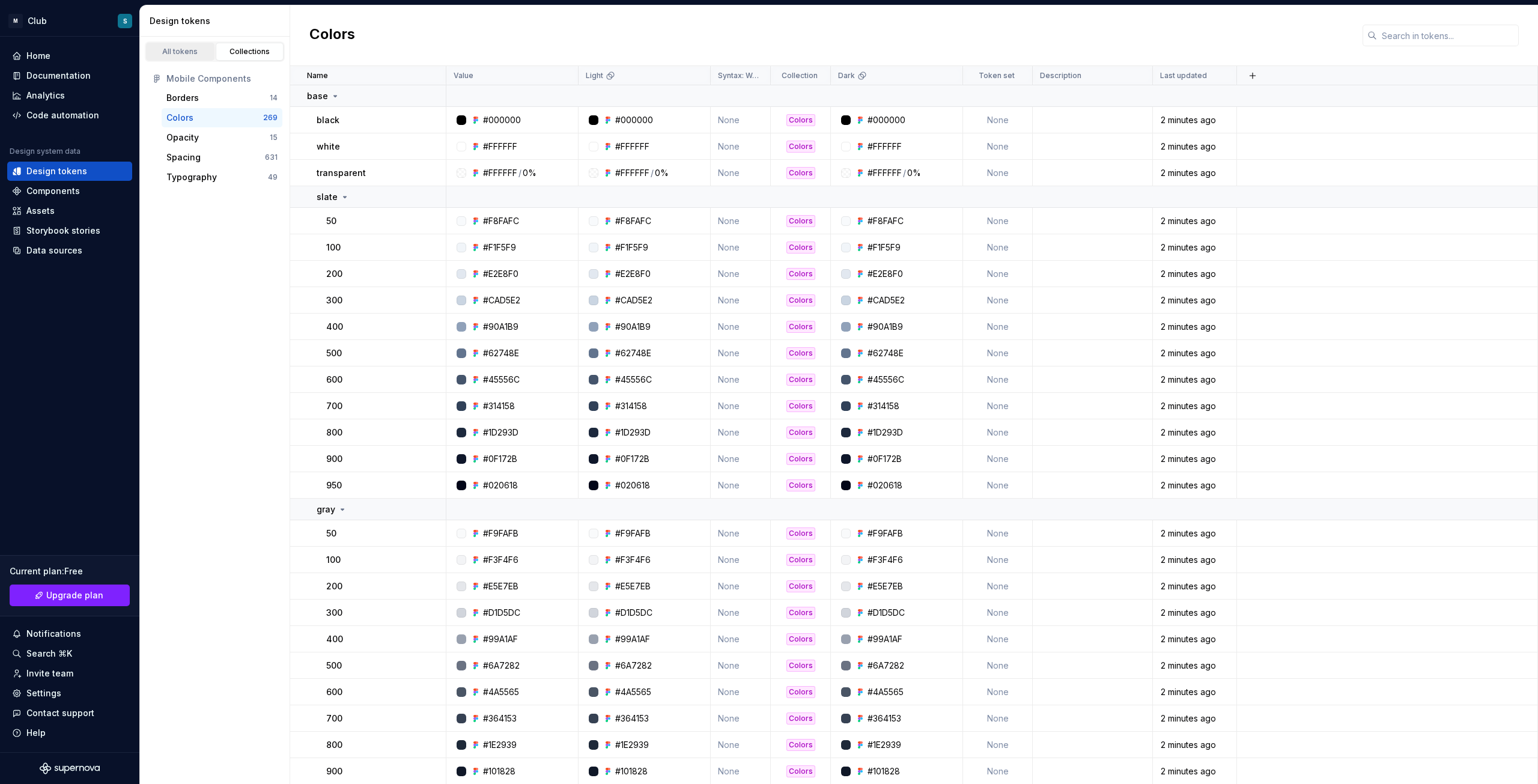
click at [183, 50] on div "All tokens" at bounding box center [180, 51] width 60 height 10
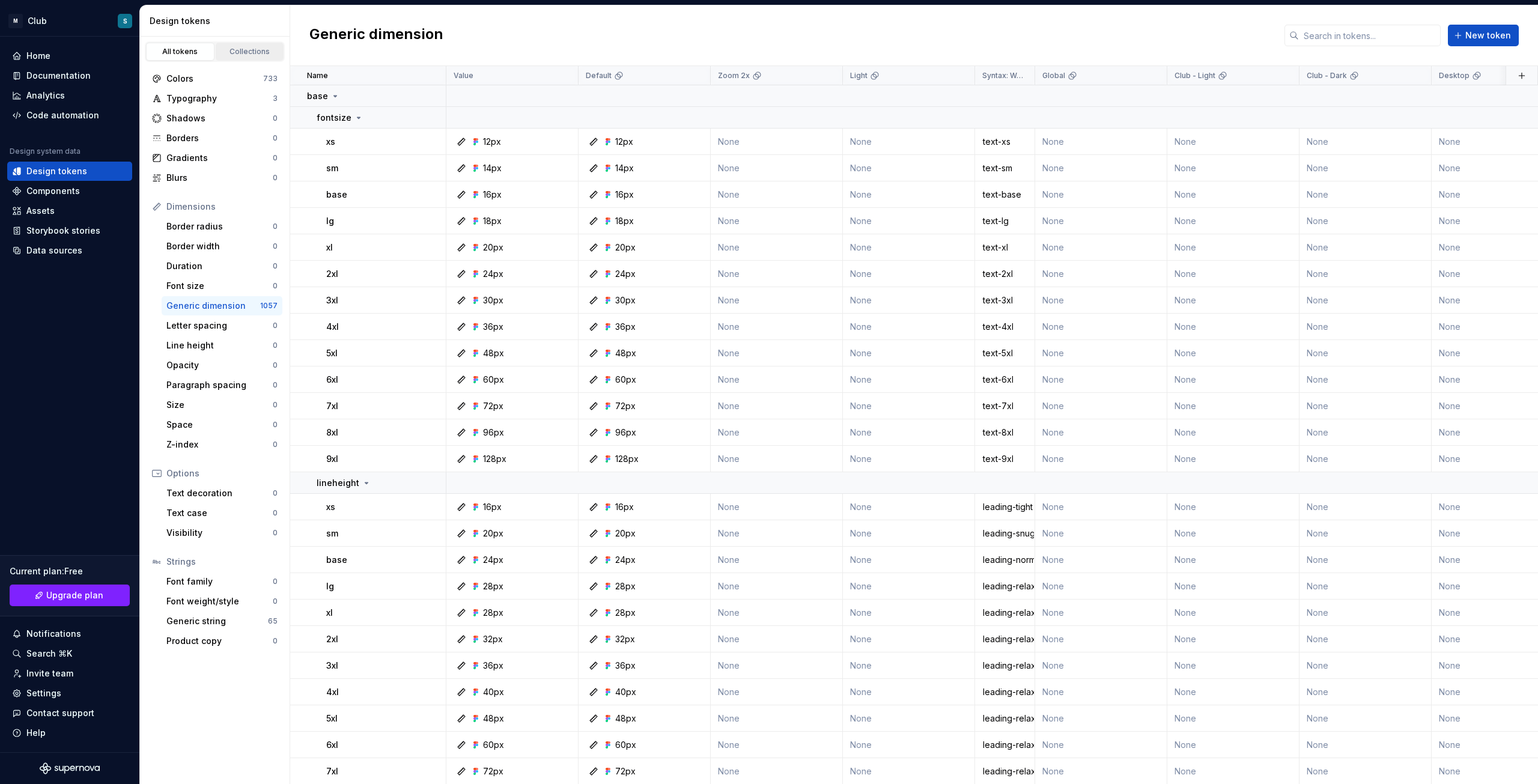
click at [244, 60] on link "Collections" at bounding box center [250, 51] width 69 height 18
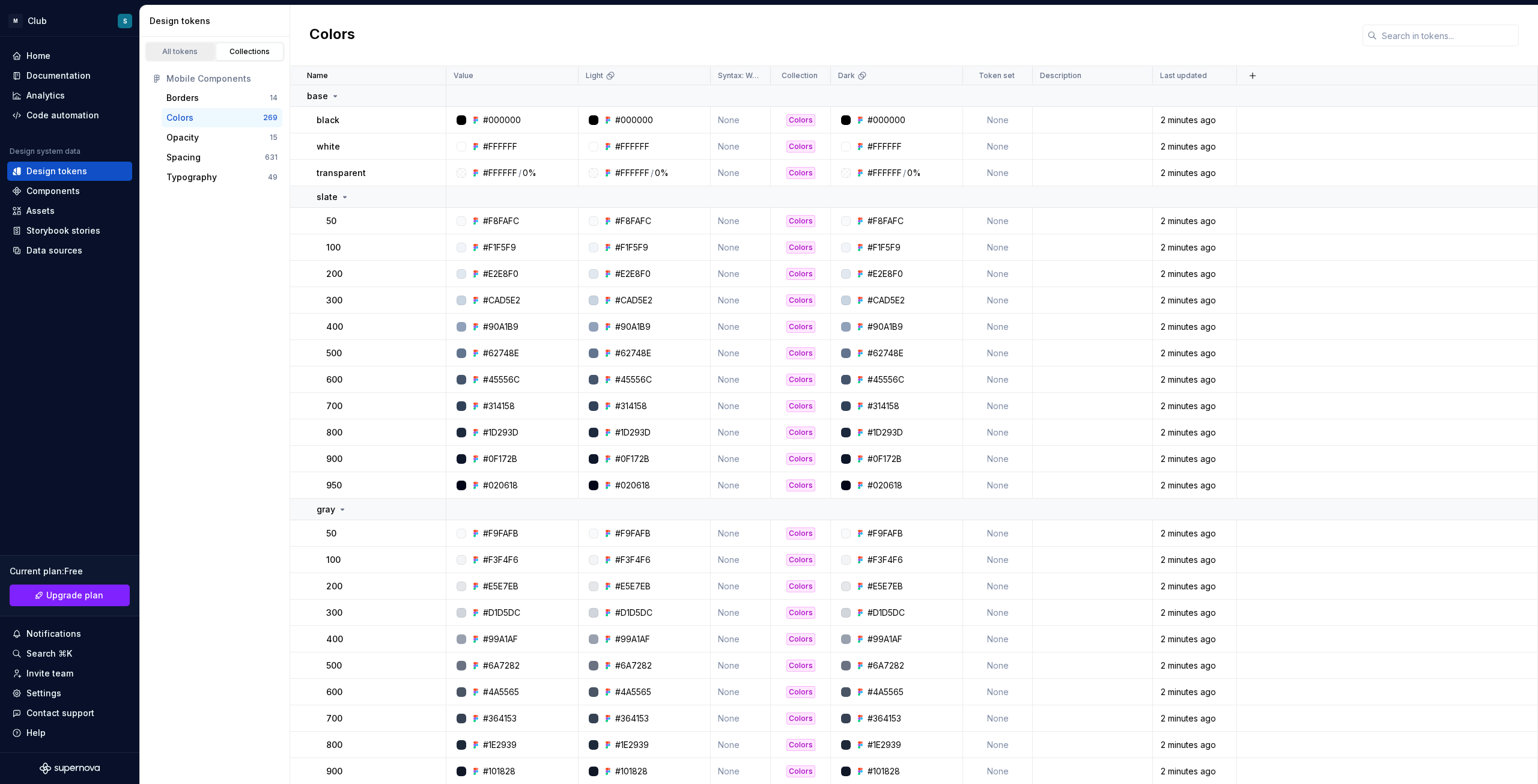
click at [187, 54] on div "All tokens" at bounding box center [180, 51] width 60 height 10
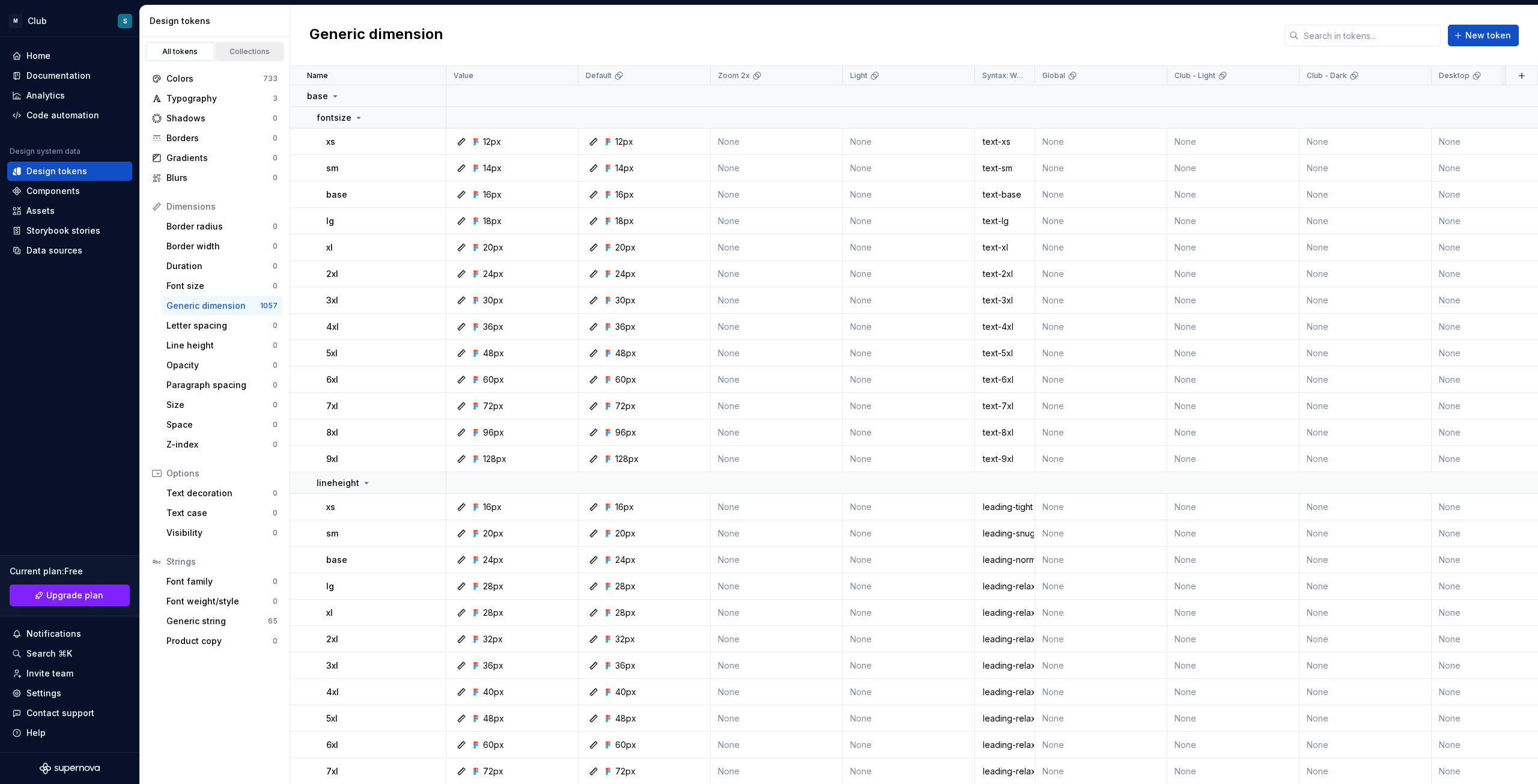
click at [234, 51] on div "Collections" at bounding box center [250, 51] width 60 height 10
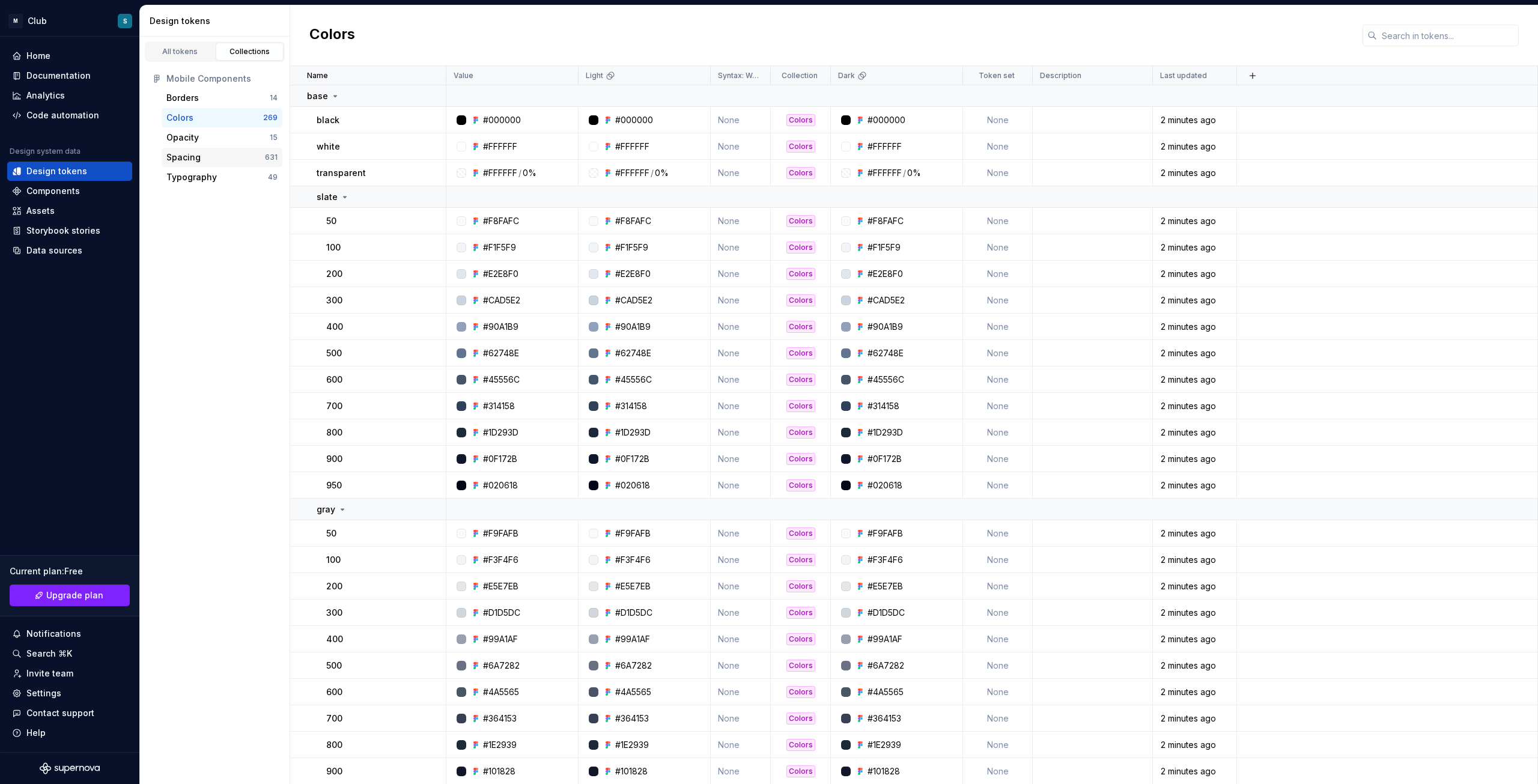
click at [197, 153] on div "Spacing" at bounding box center [183, 157] width 34 height 12
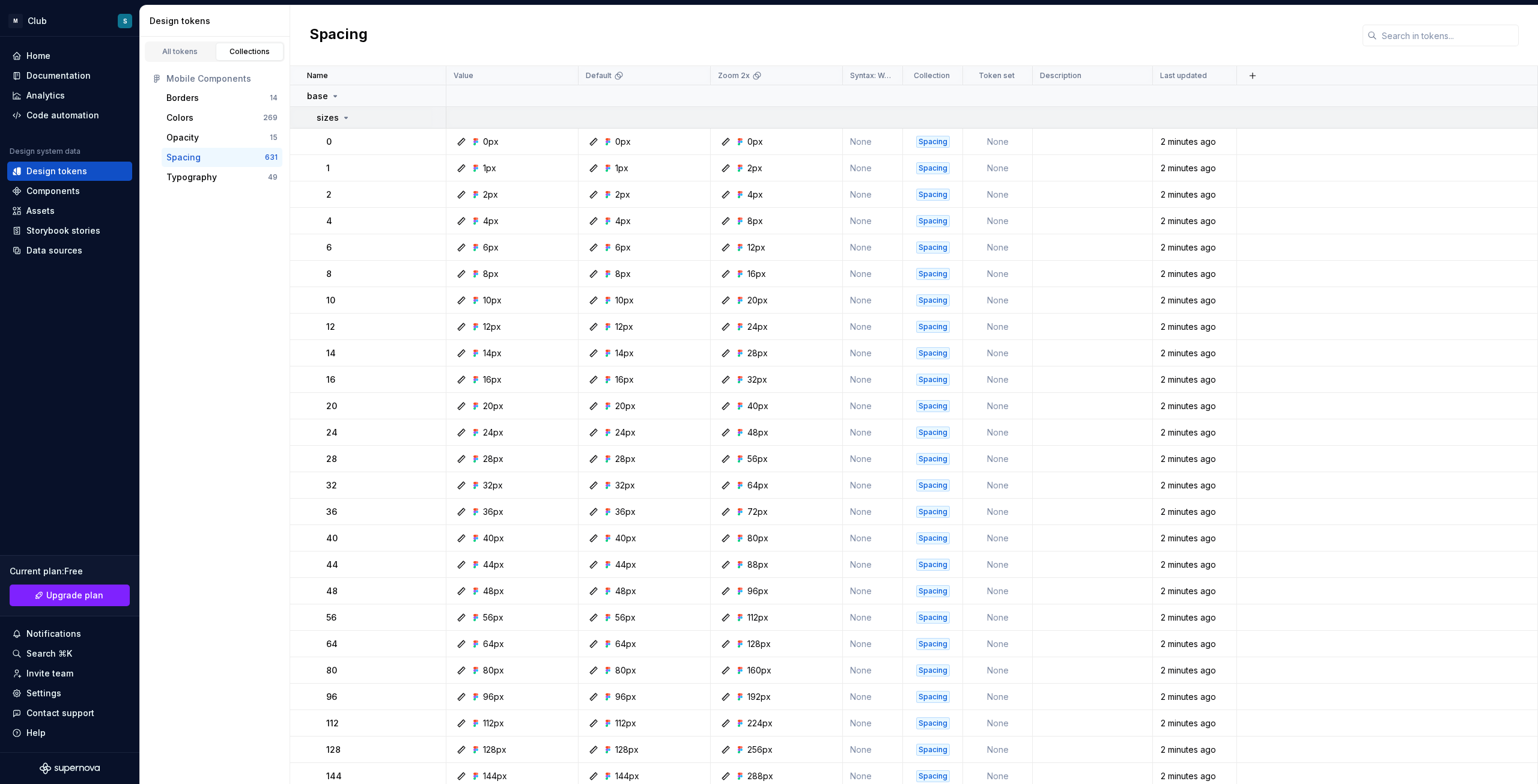
click at [344, 116] on icon at bounding box center [346, 118] width 10 height 10
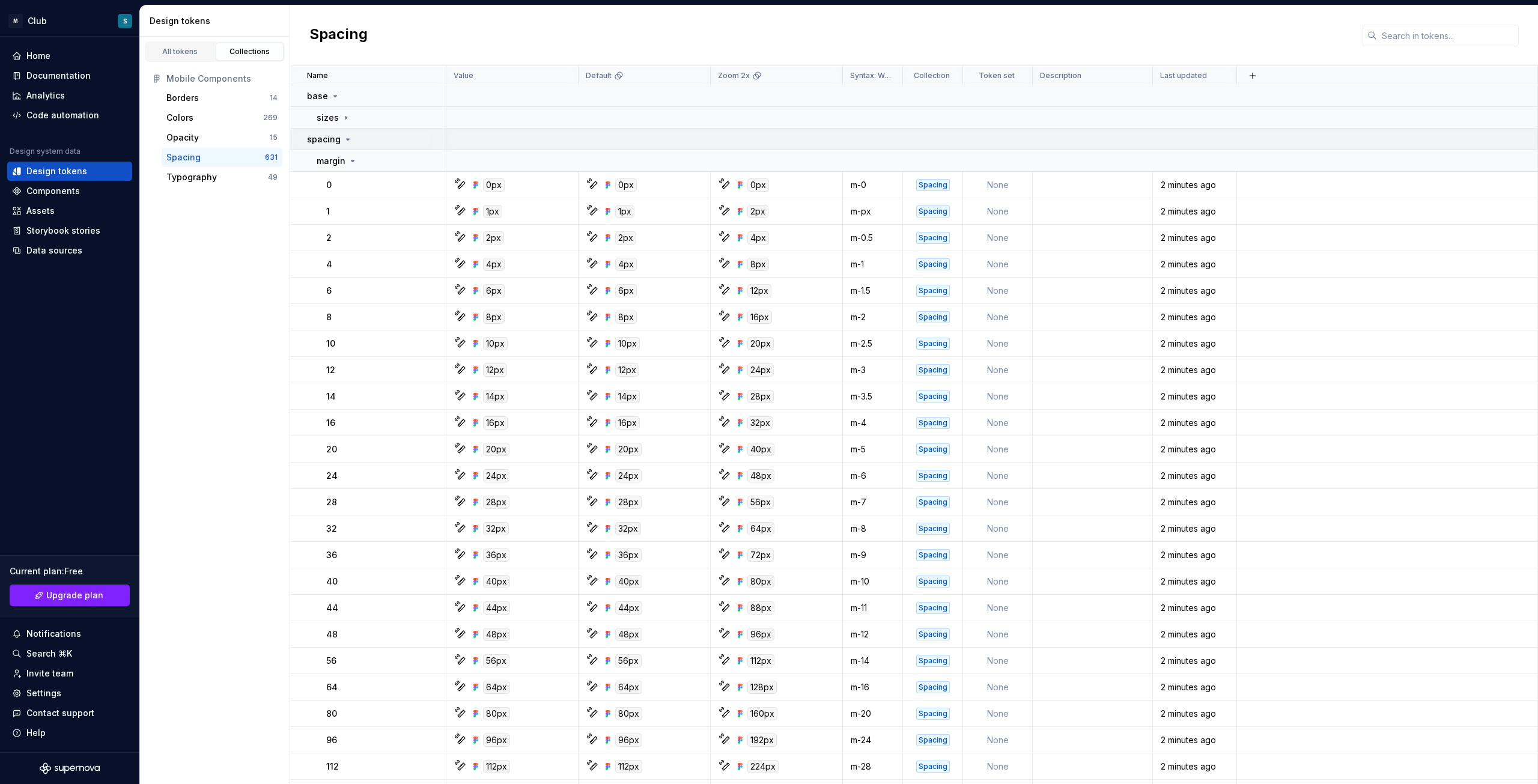
click at [343, 141] on icon at bounding box center [347, 139] width 10 height 10
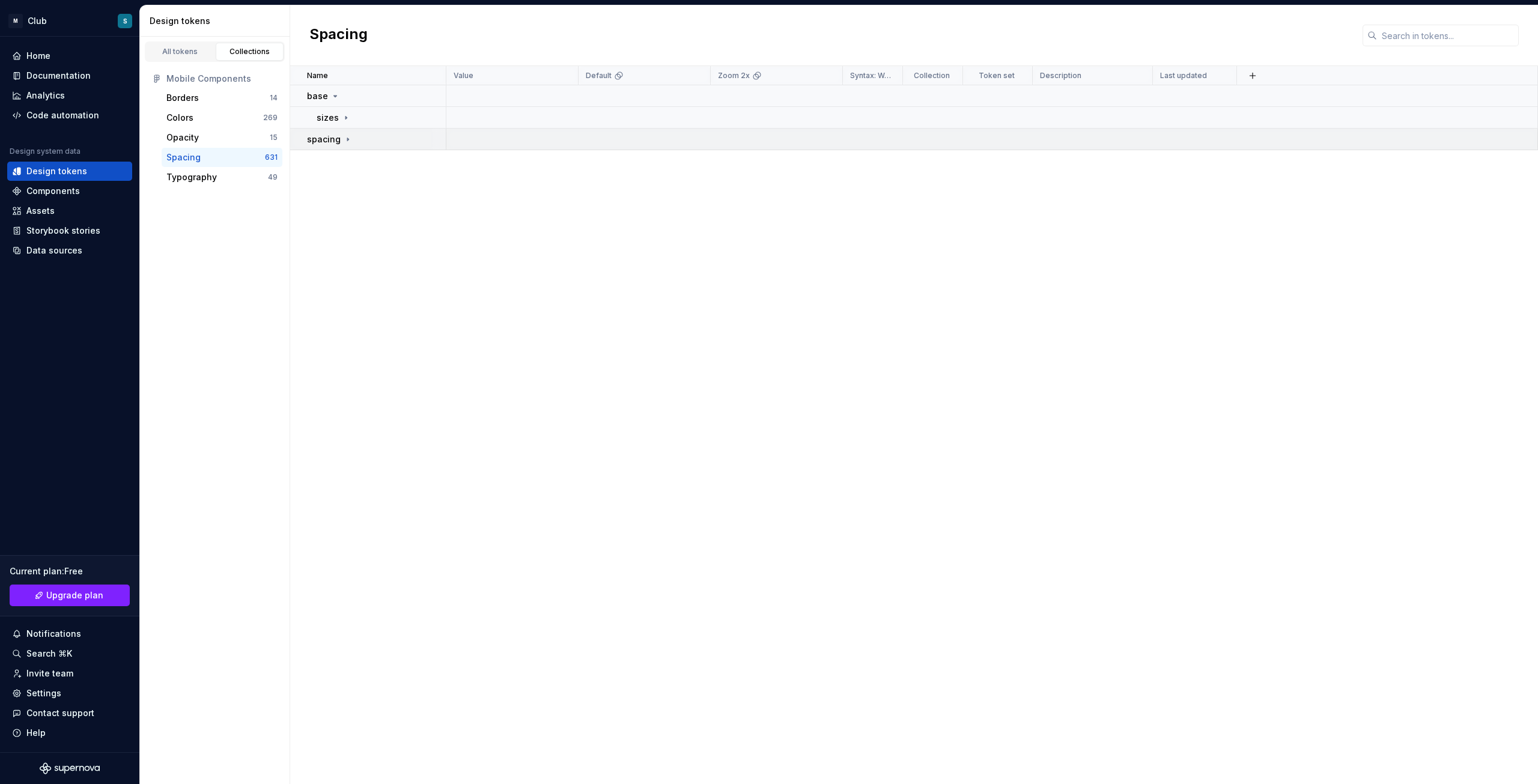
click at [343, 138] on icon at bounding box center [347, 139] width 10 height 10
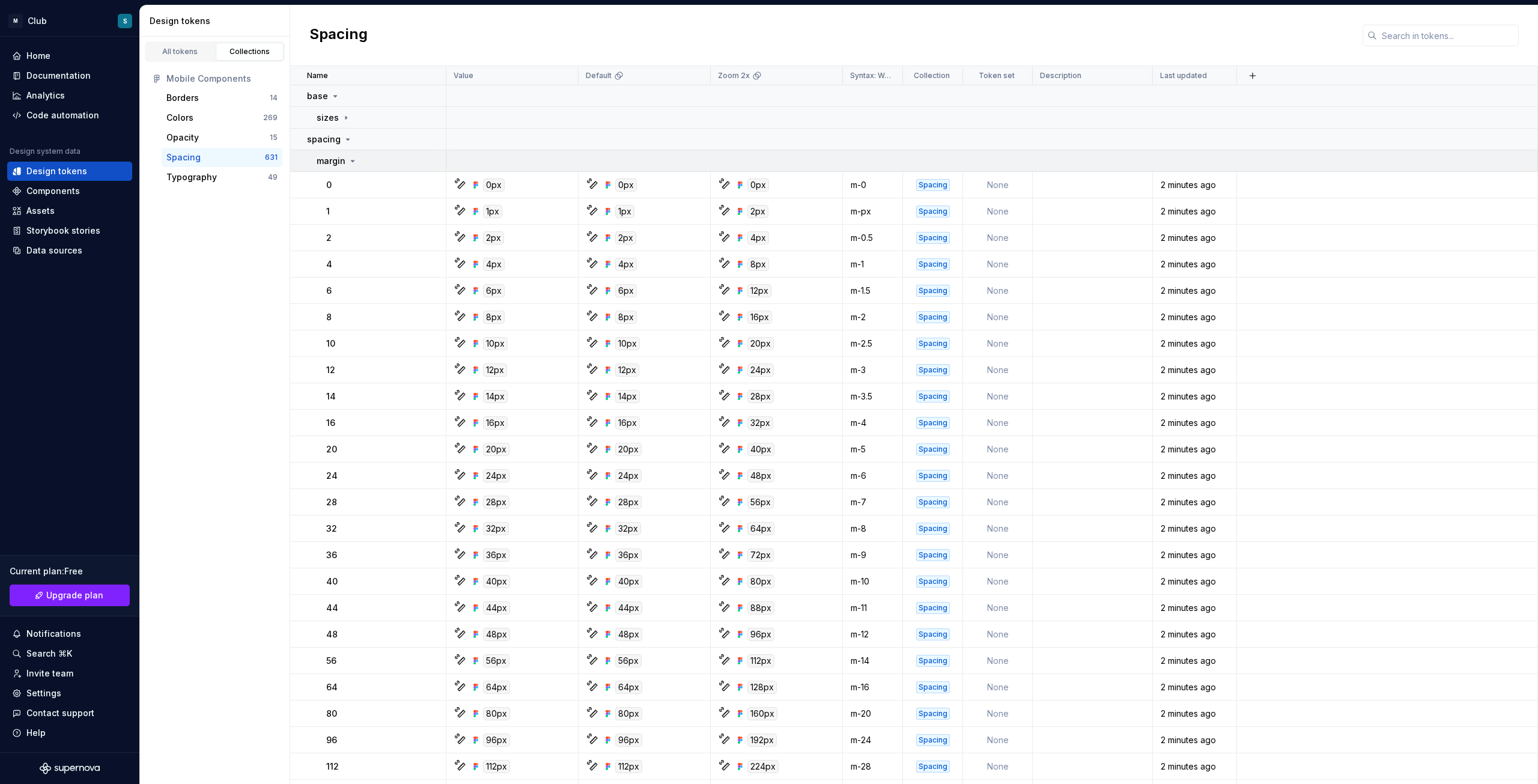
click at [344, 156] on p "margin" at bounding box center [331, 161] width 29 height 12
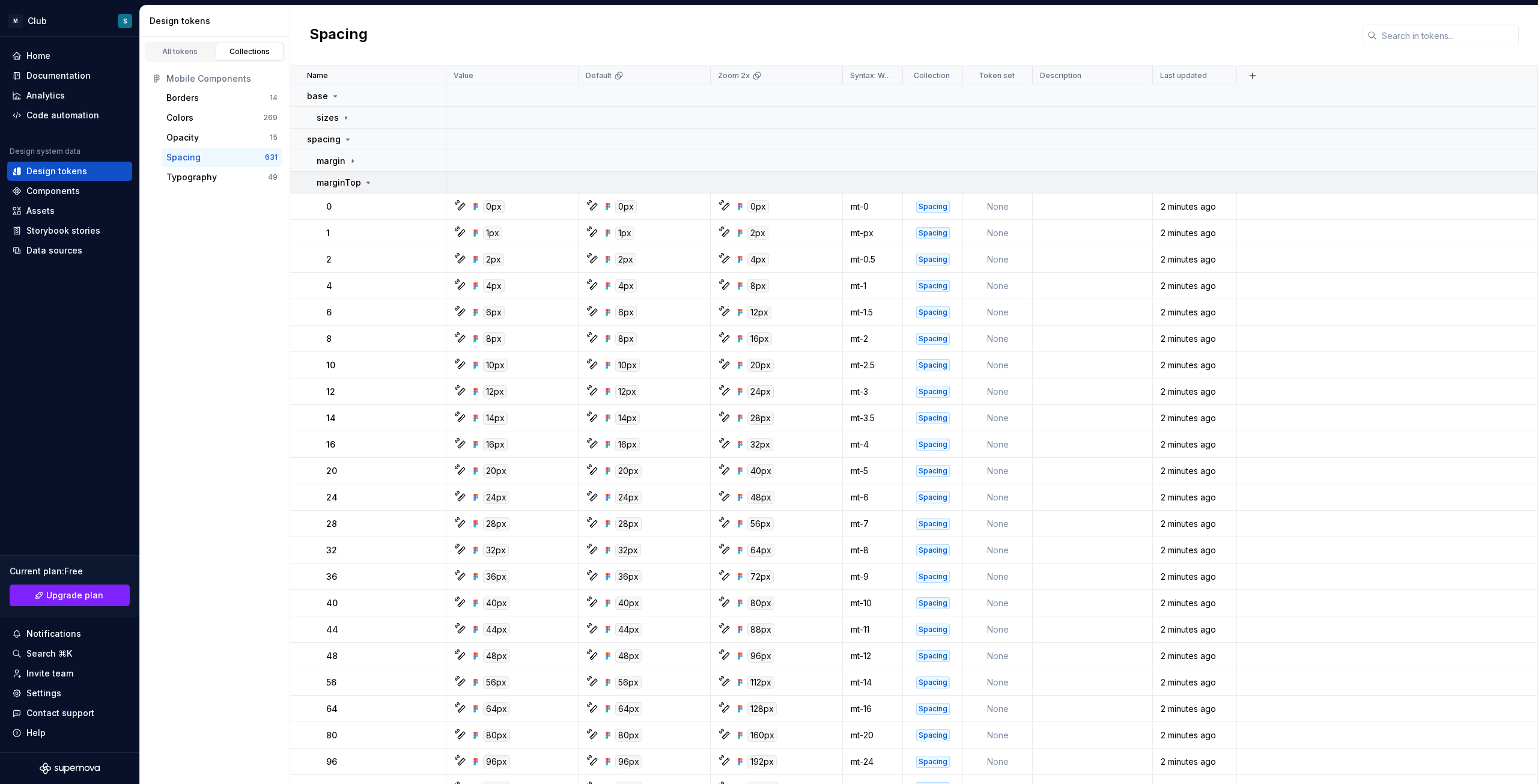
click at [353, 181] on p "marginTop" at bounding box center [339, 183] width 45 height 12
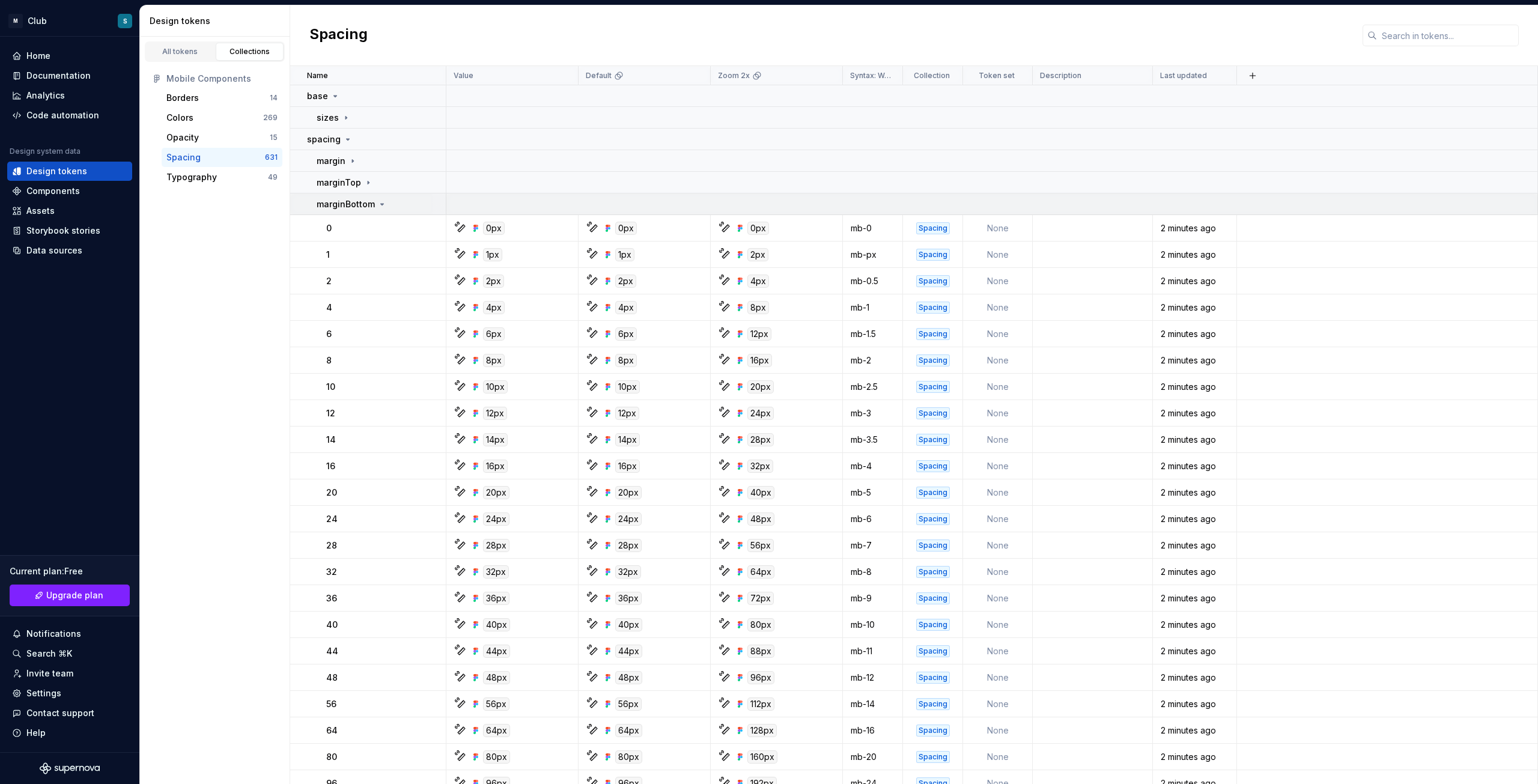
click at [362, 209] on p "marginBottom" at bounding box center [346, 204] width 58 height 12
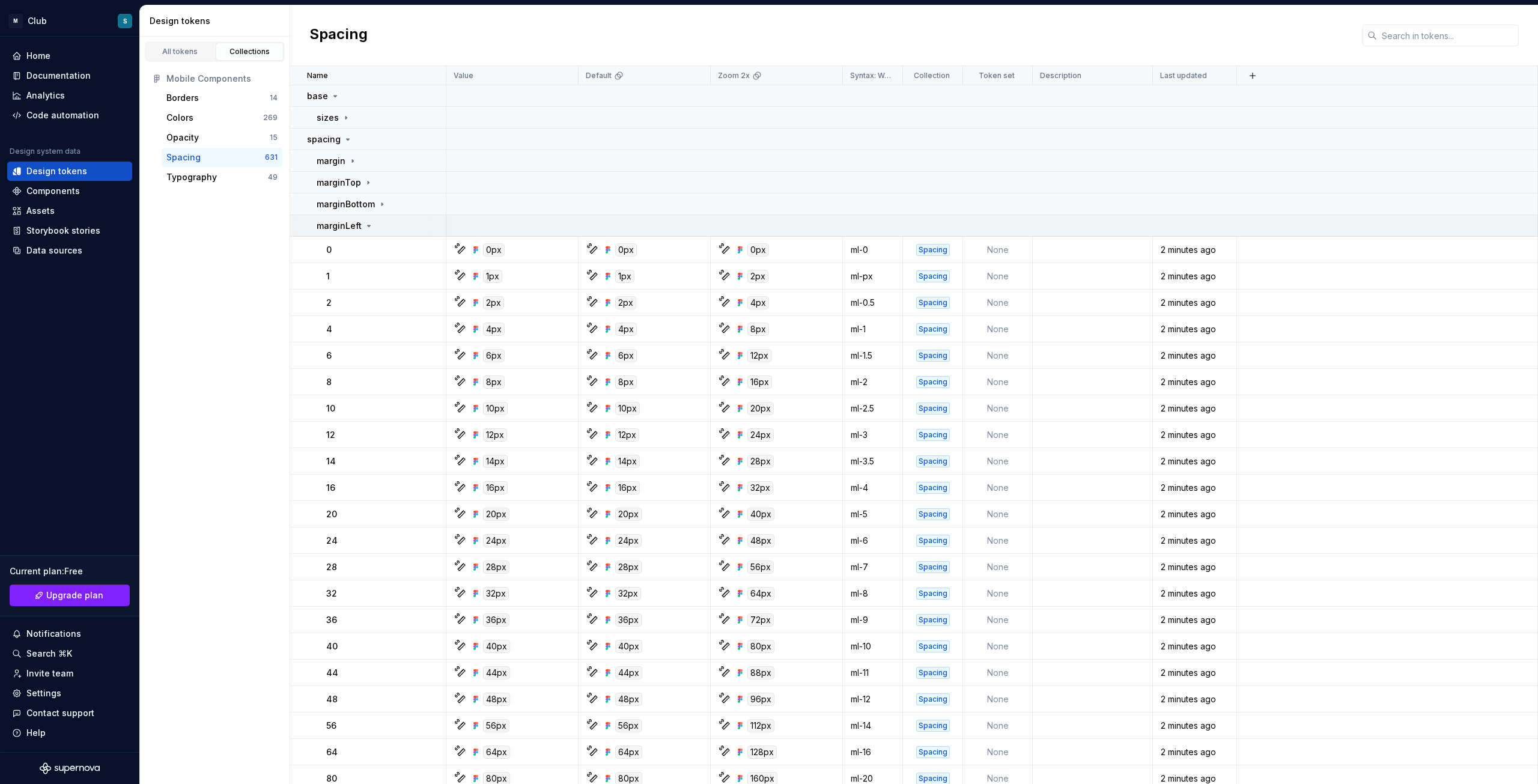
click at [353, 224] on p "marginLeft" at bounding box center [339, 226] width 45 height 12
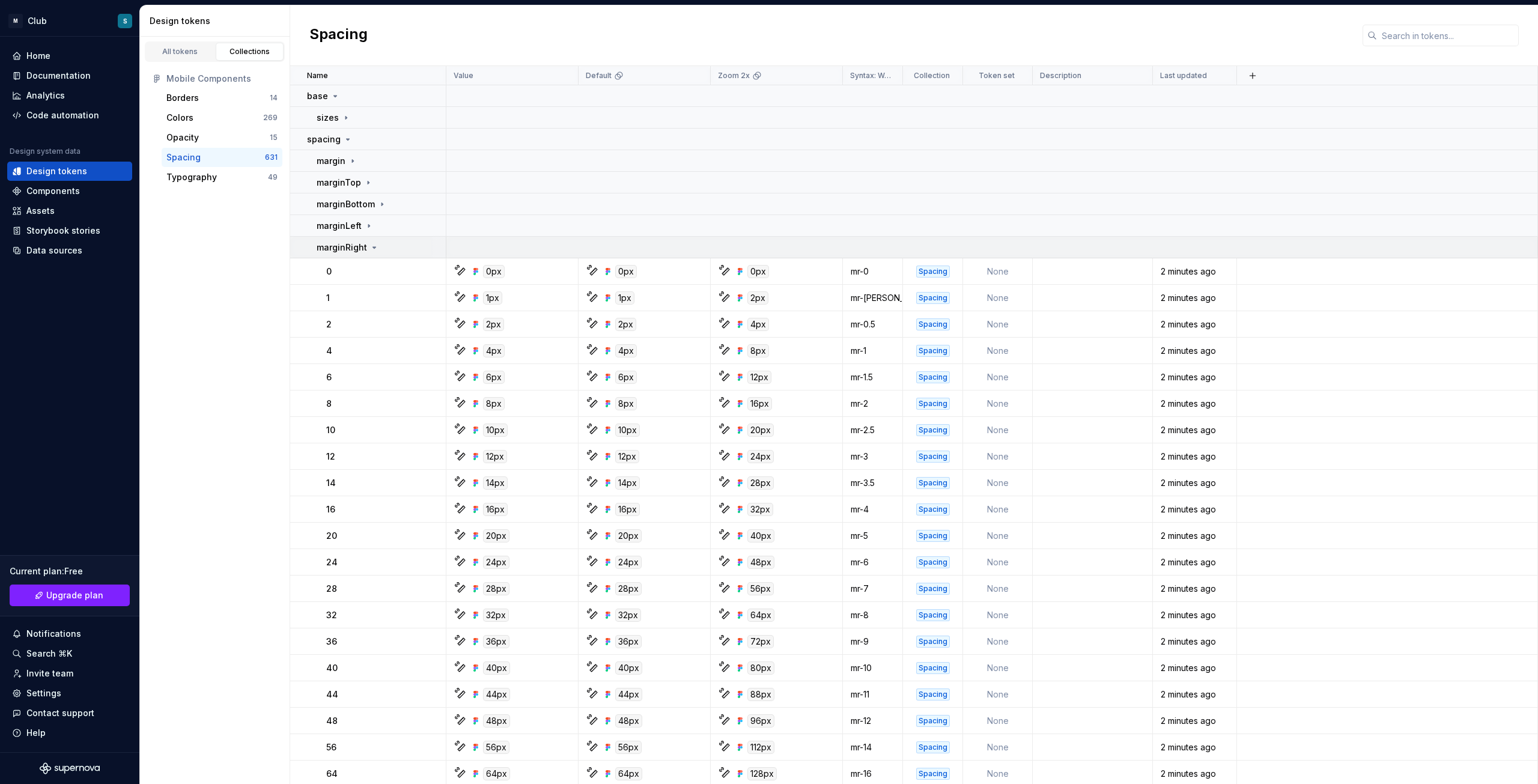
click at [355, 247] on p "marginRight" at bounding box center [342, 247] width 51 height 12
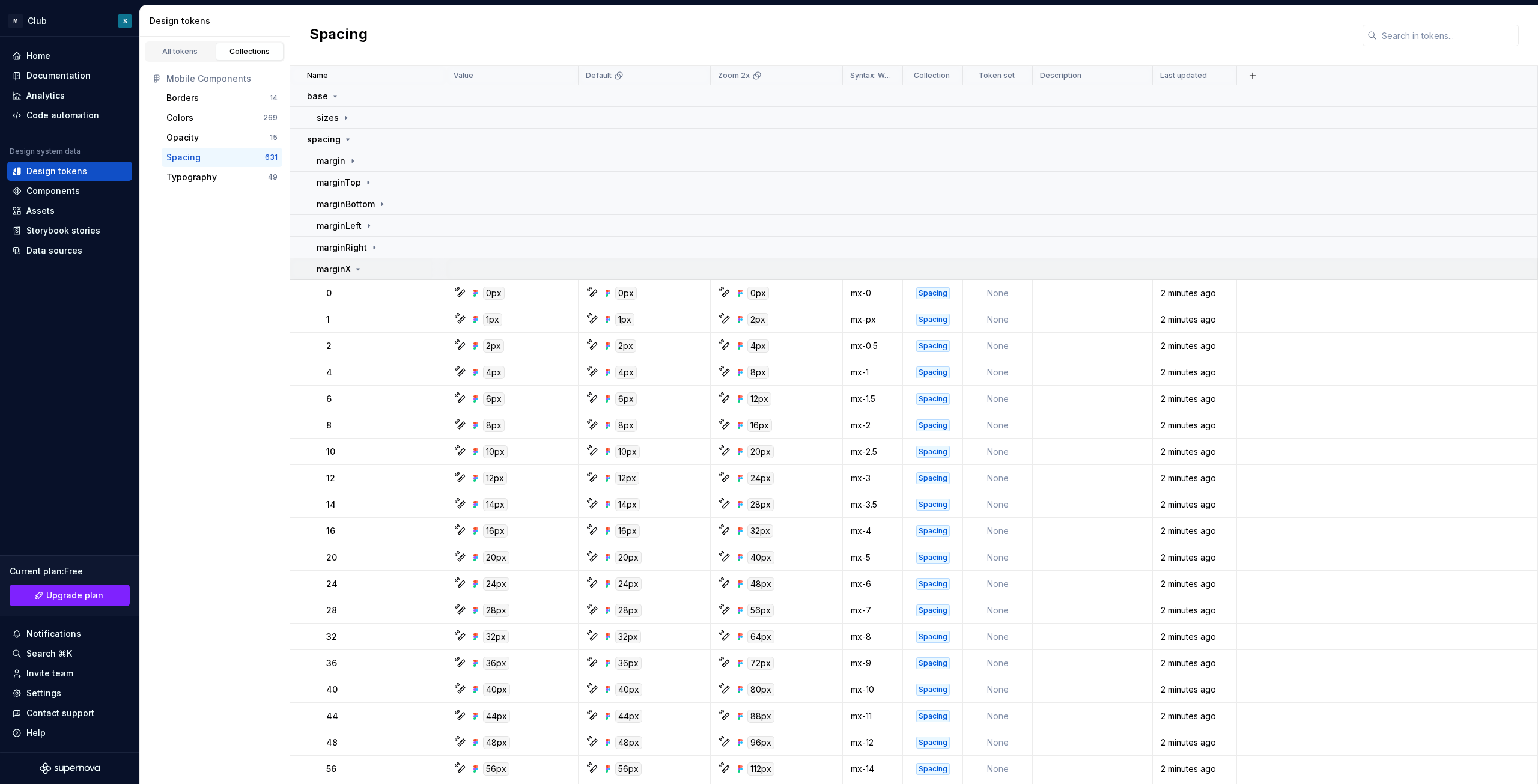
click at [350, 272] on div "marginX" at bounding box center [340, 269] width 46 height 12
drag, startPoint x: 472, startPoint y: 327, endPoint x: 189, endPoint y: 163, distance: 327.1
click at [189, 163] on div "Spacing 631" at bounding box center [222, 157] width 121 height 19
drag, startPoint x: 191, startPoint y: 163, endPoint x: 135, endPoint y: 275, distance: 125.2
click at [135, 275] on div "Home Documentation Analytics Code automation Design system data Design tokens C…" at bounding box center [69, 394] width 139 height 715
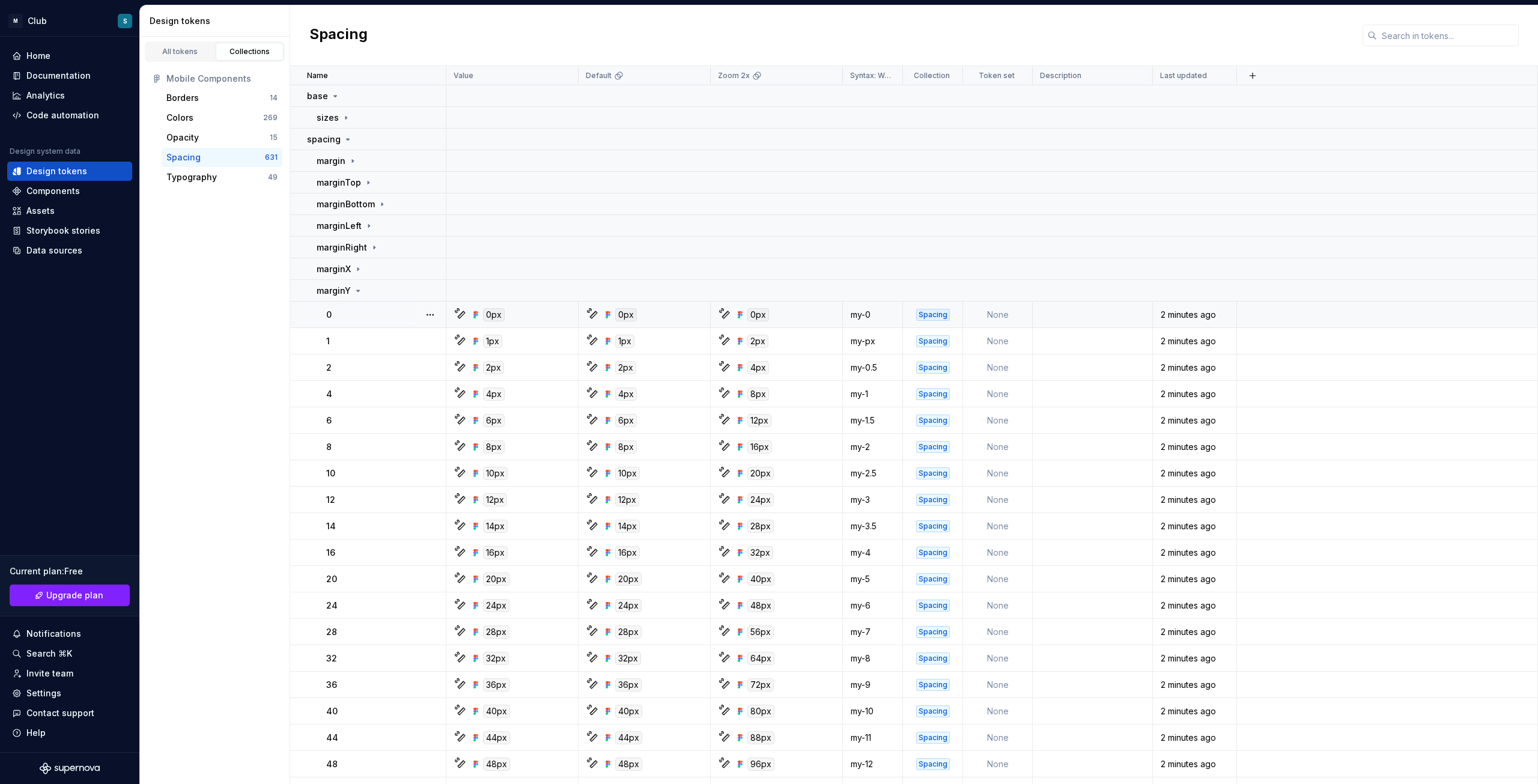
drag, startPoint x: 383, startPoint y: 336, endPoint x: 396, endPoint y: 309, distance: 30.0
click at [396, 309] on div "0" at bounding box center [386, 314] width 119 height 12
click at [432, 316] on button "button" at bounding box center [430, 314] width 17 height 17
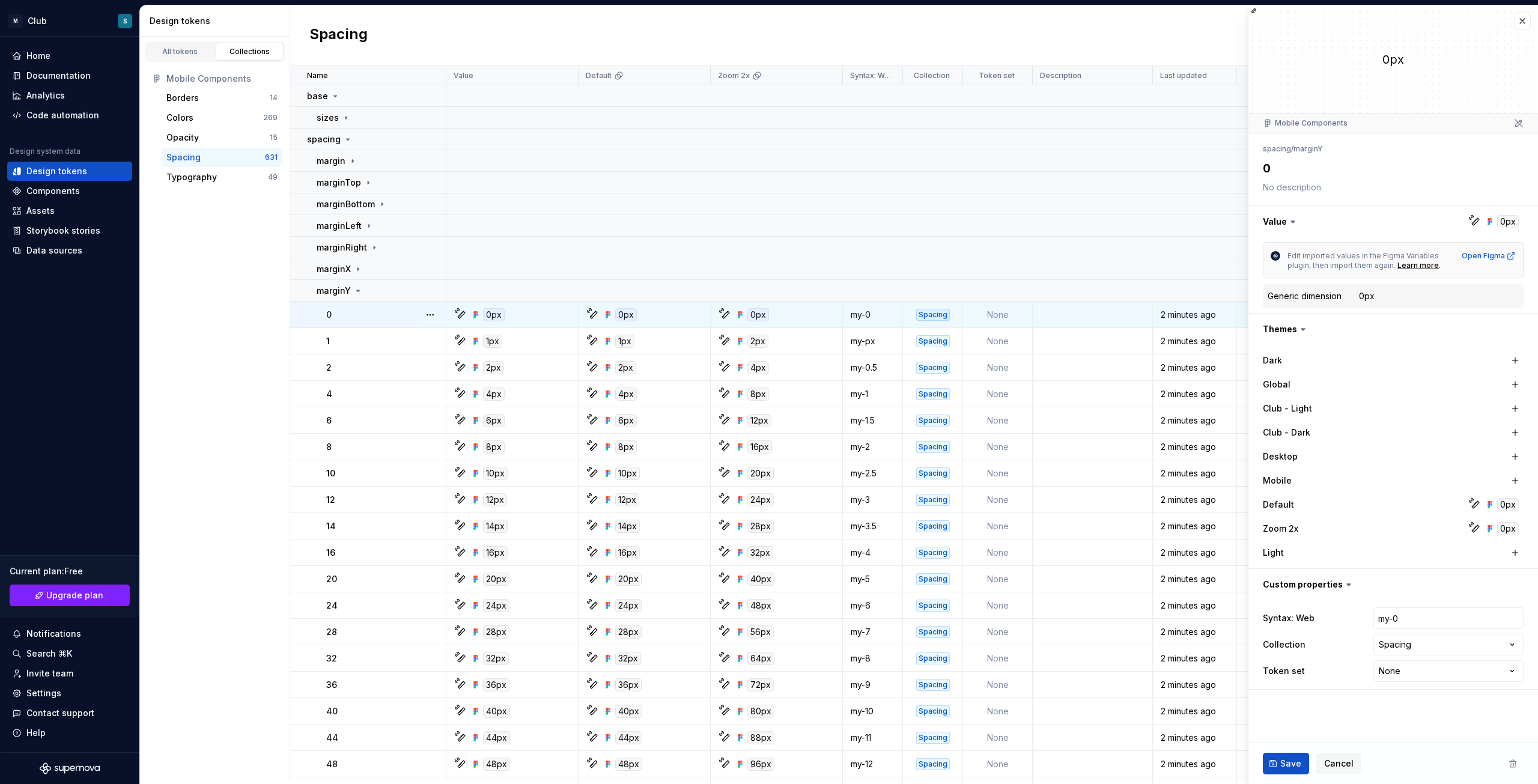
type textarea "*"
click at [1522, 20] on button "button" at bounding box center [1522, 21] width 17 height 17
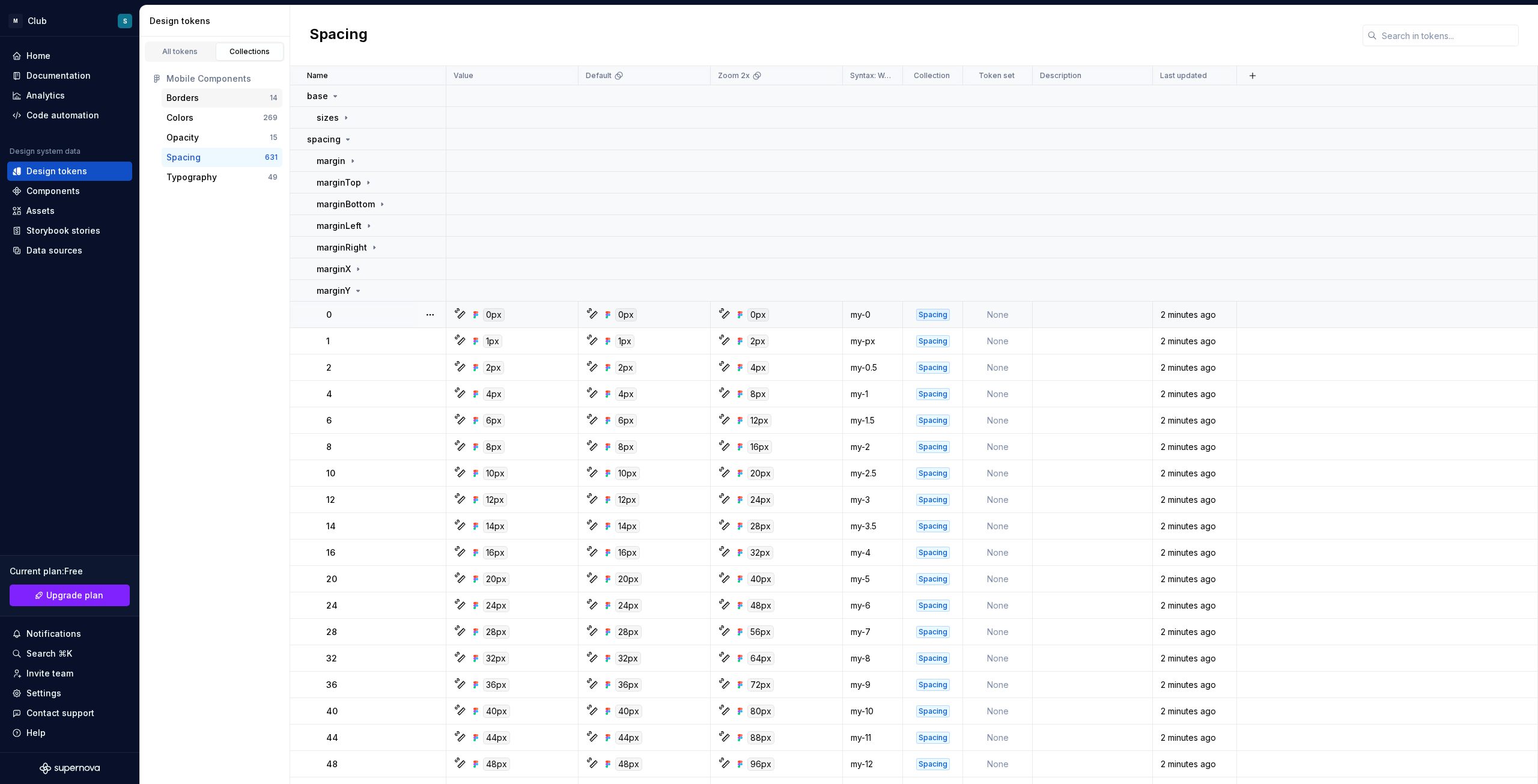
click at [204, 101] on div "Borders" at bounding box center [218, 98] width 104 height 12
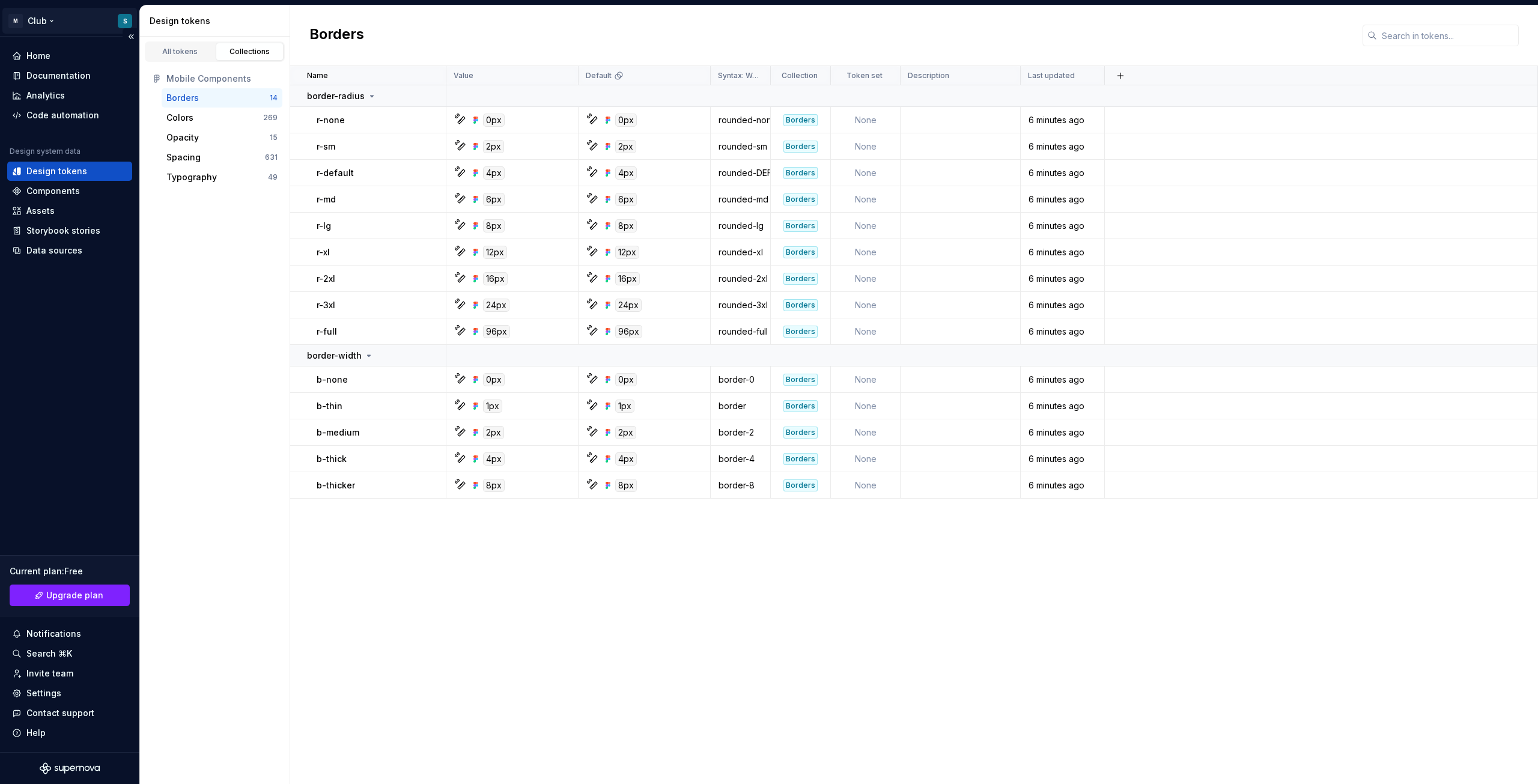
click at [53, 21] on html "M Club S Home Documentation Analytics Code automation Design system data Design…" at bounding box center [769, 392] width 1538 height 784
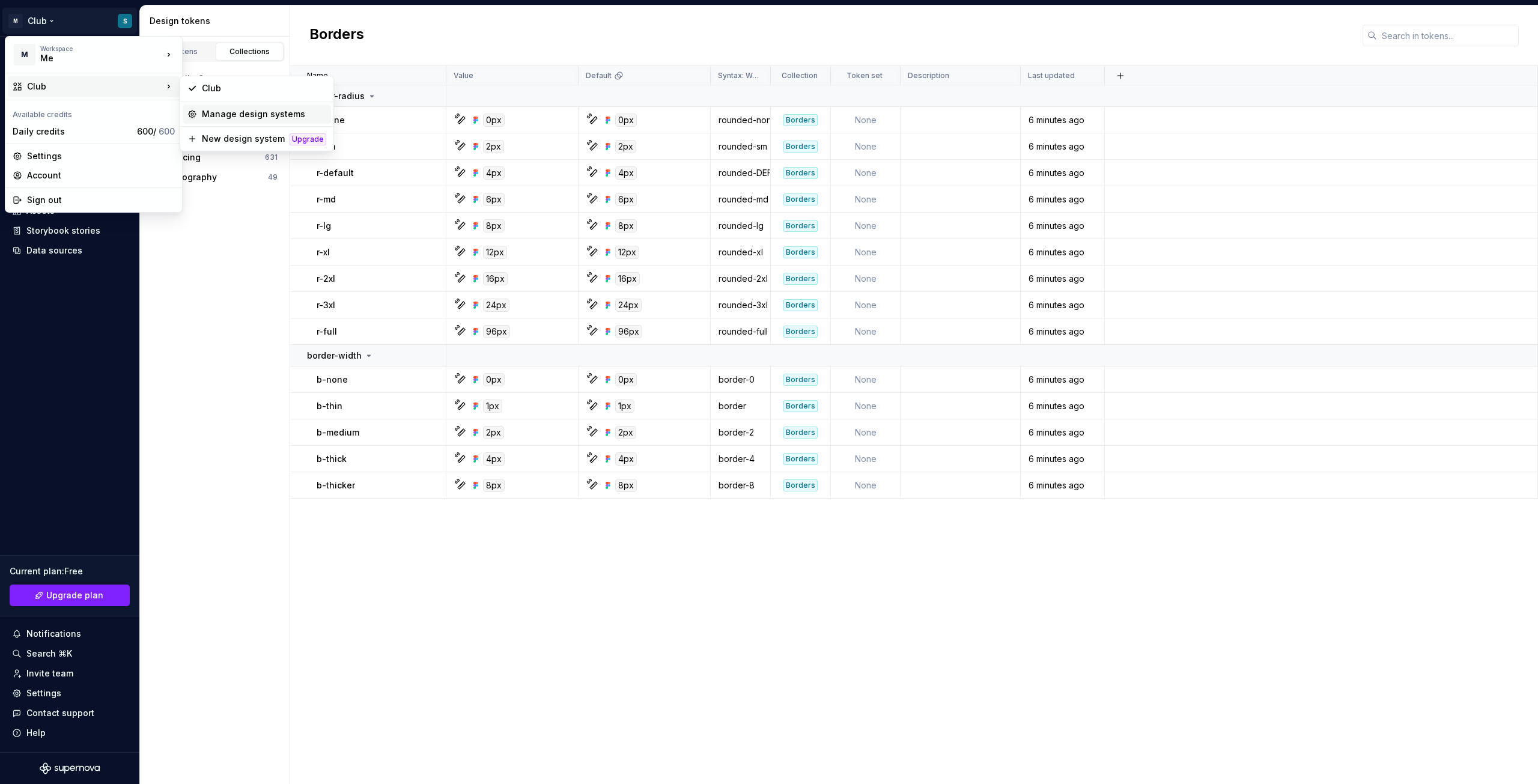
click at [240, 116] on div "Manage design systems" at bounding box center [264, 114] width 125 height 12
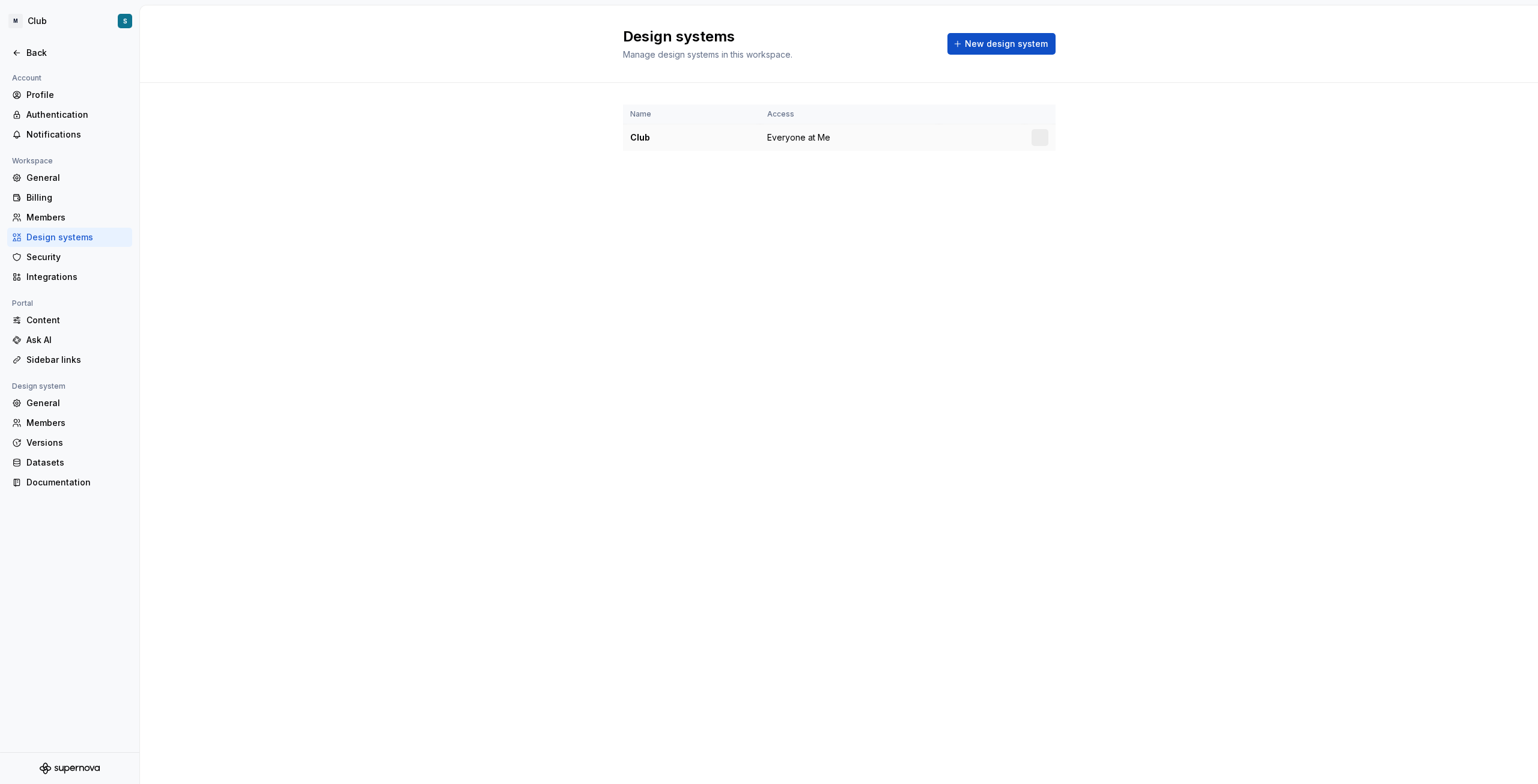
click at [643, 139] on div "Club" at bounding box center [691, 138] width 122 height 12
click at [1040, 136] on div at bounding box center [1040, 137] width 17 height 17
click at [826, 146] on td "Everyone at Me" at bounding box center [850, 138] width 179 height 27
drag, startPoint x: 655, startPoint y: 140, endPoint x: 632, endPoint y: 141, distance: 23.0
click at [632, 141] on div "Club" at bounding box center [691, 138] width 122 height 12
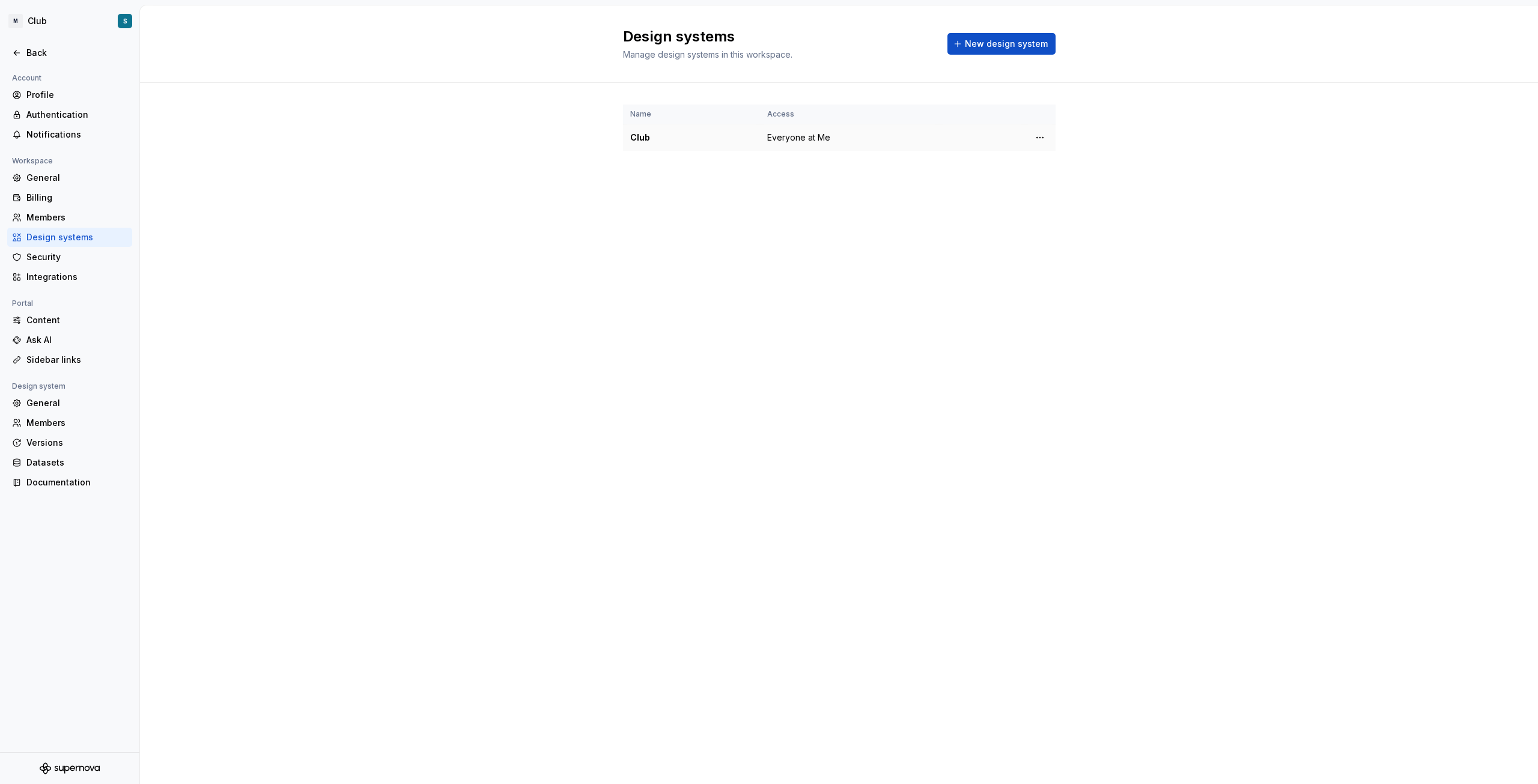
click at [642, 139] on div "Club" at bounding box center [691, 138] width 122 height 12
click at [17, 49] on icon at bounding box center [16, 52] width 10 height 10
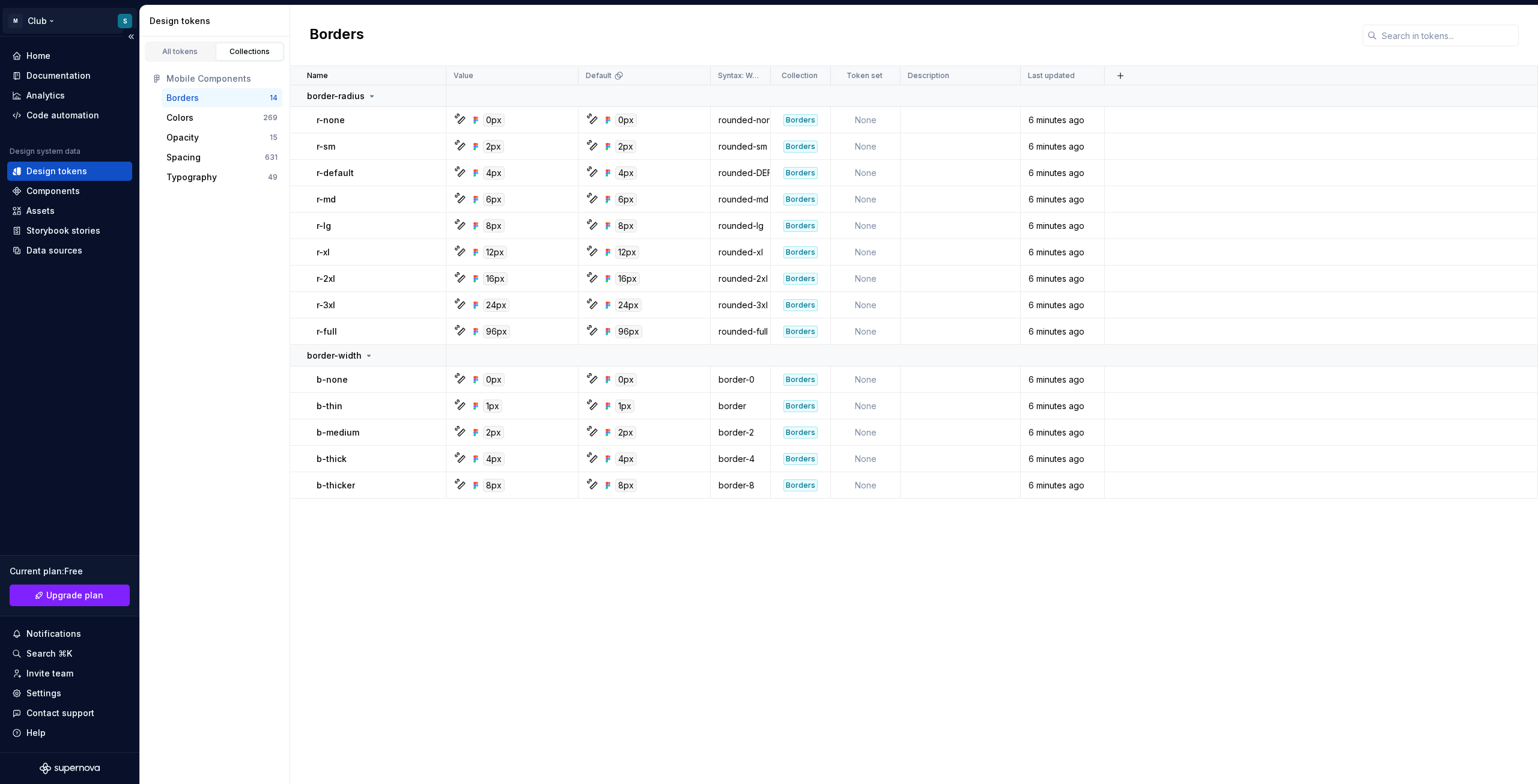
click at [28, 19] on html "M Club S Home Documentation Analytics Code automation Design system data Design…" at bounding box center [769, 392] width 1538 height 784
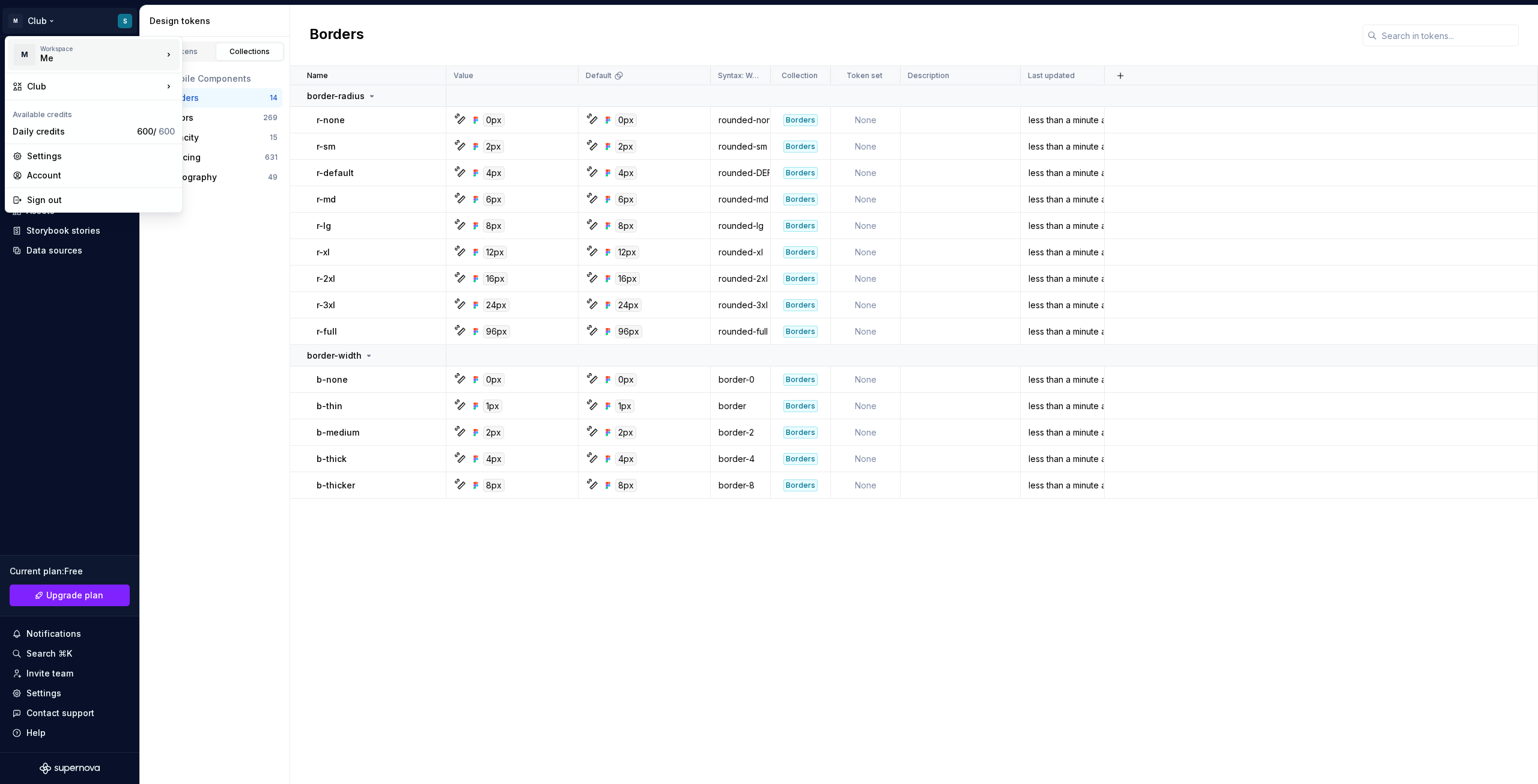
click at [163, 59] on div "Workspace Me" at bounding box center [101, 54] width 122 height 19
click at [101, 89] on div "Club" at bounding box center [95, 86] width 136 height 12
click at [253, 113] on div "Manage design systems" at bounding box center [264, 114] width 125 height 12
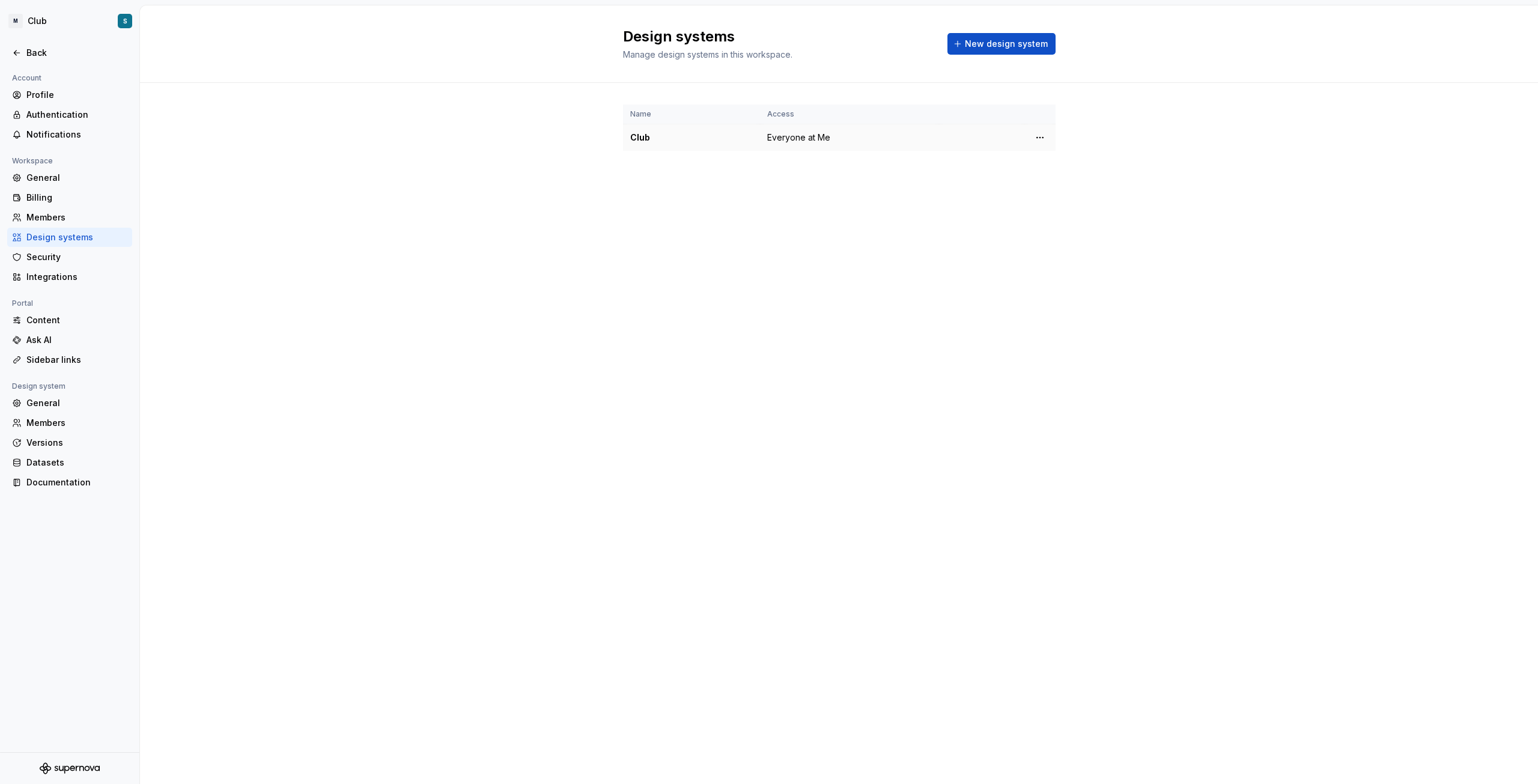
click at [1030, 139] on td at bounding box center [1040, 138] width 31 height 27
click at [1039, 138] on html "M Club S Back Account Profile Authentication Notifications Workspace General Bi…" at bounding box center [769, 392] width 1538 height 784
click at [1077, 180] on div "Design system settings" at bounding box center [1111, 180] width 114 height 12
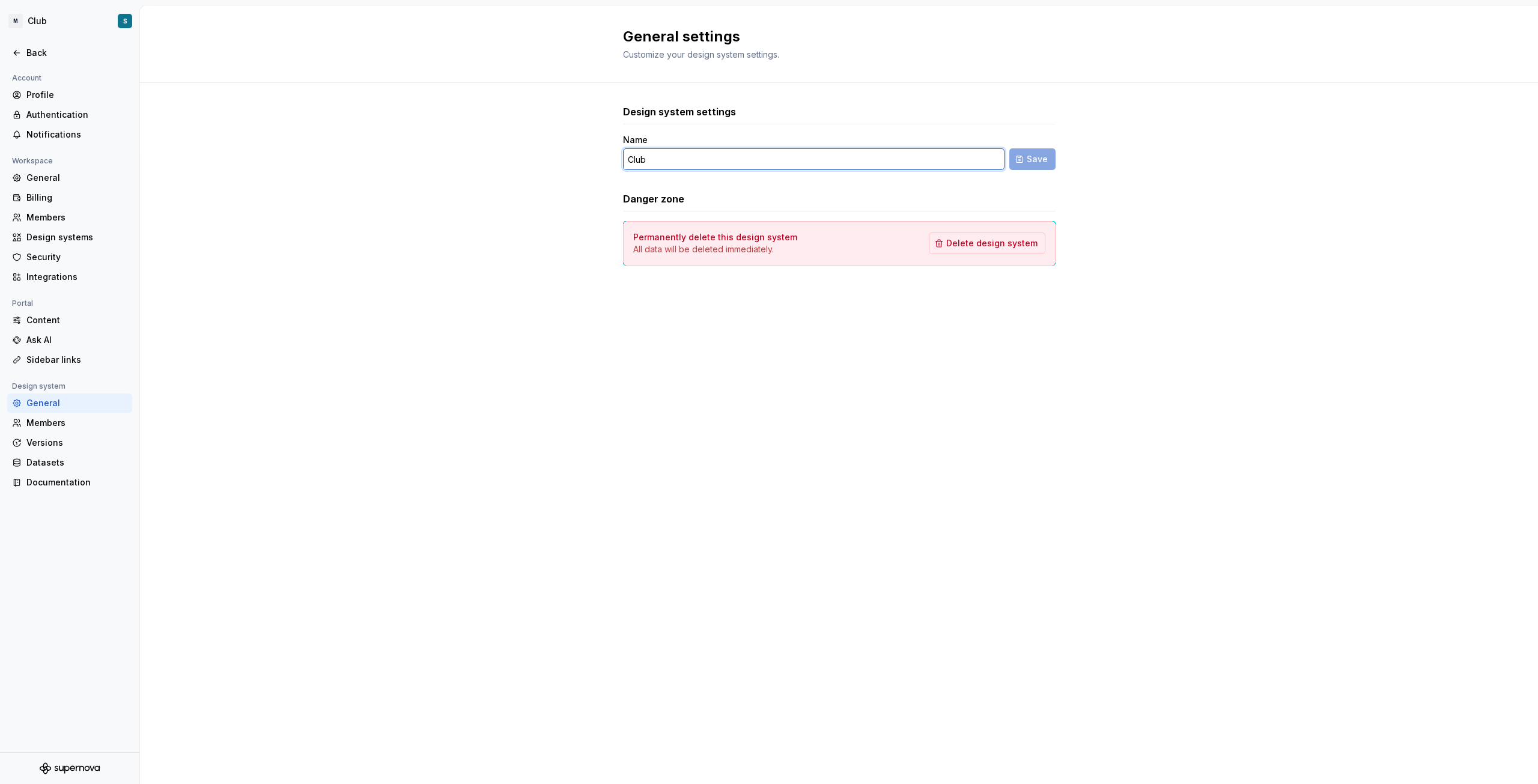
drag, startPoint x: 680, startPoint y: 155, endPoint x: 587, endPoint y: 154, distance: 93.0
click at [587, 154] on div "Design system settings Name Club Save Danger zone Permanently delete this desig…" at bounding box center [839, 197] width 1398 height 228
type input "M"
type input "iGreen Mobile"
click at [1036, 162] on span "Save" at bounding box center [1037, 159] width 21 height 12
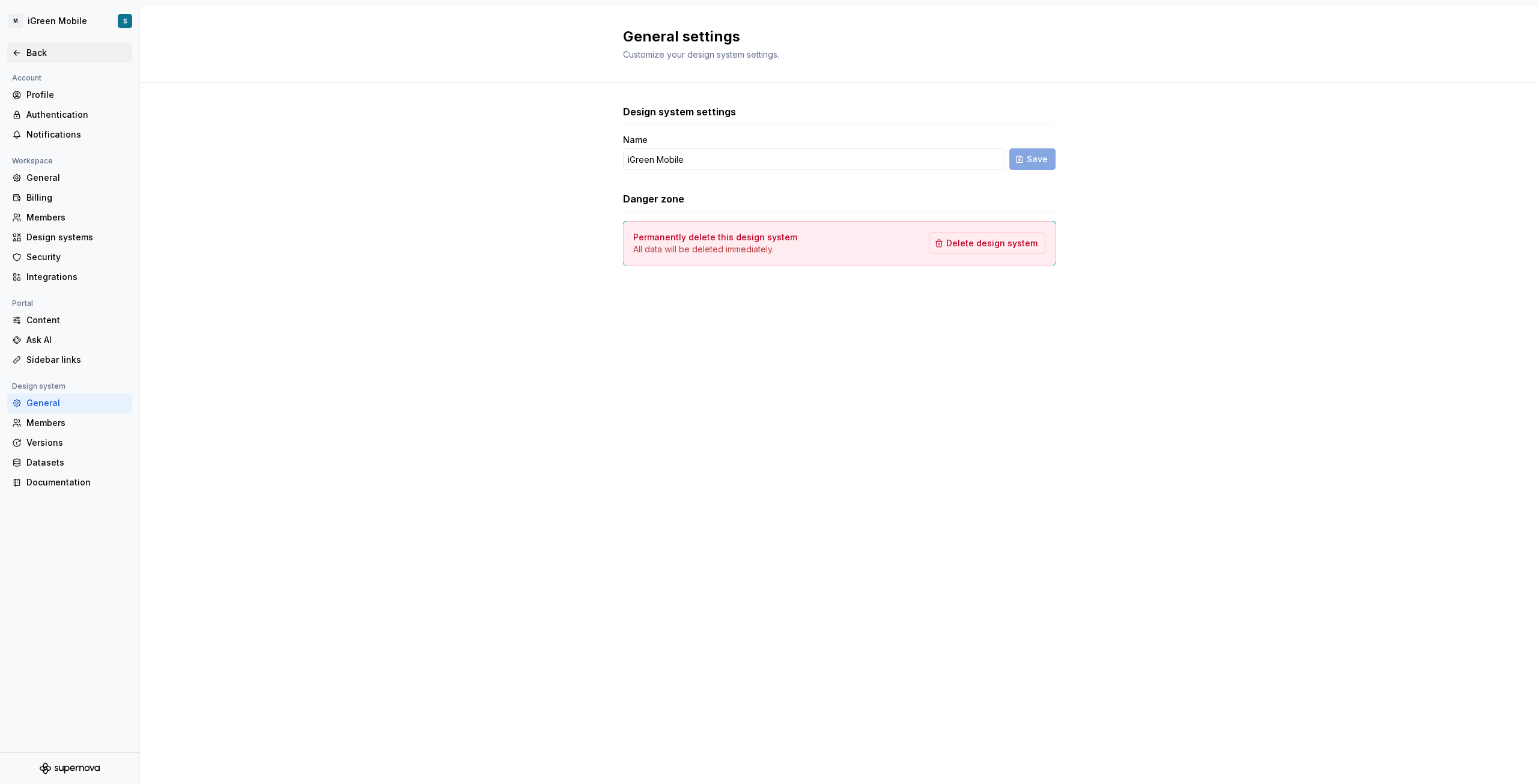
click at [33, 59] on div "Back" at bounding box center [70, 53] width 125 height 19
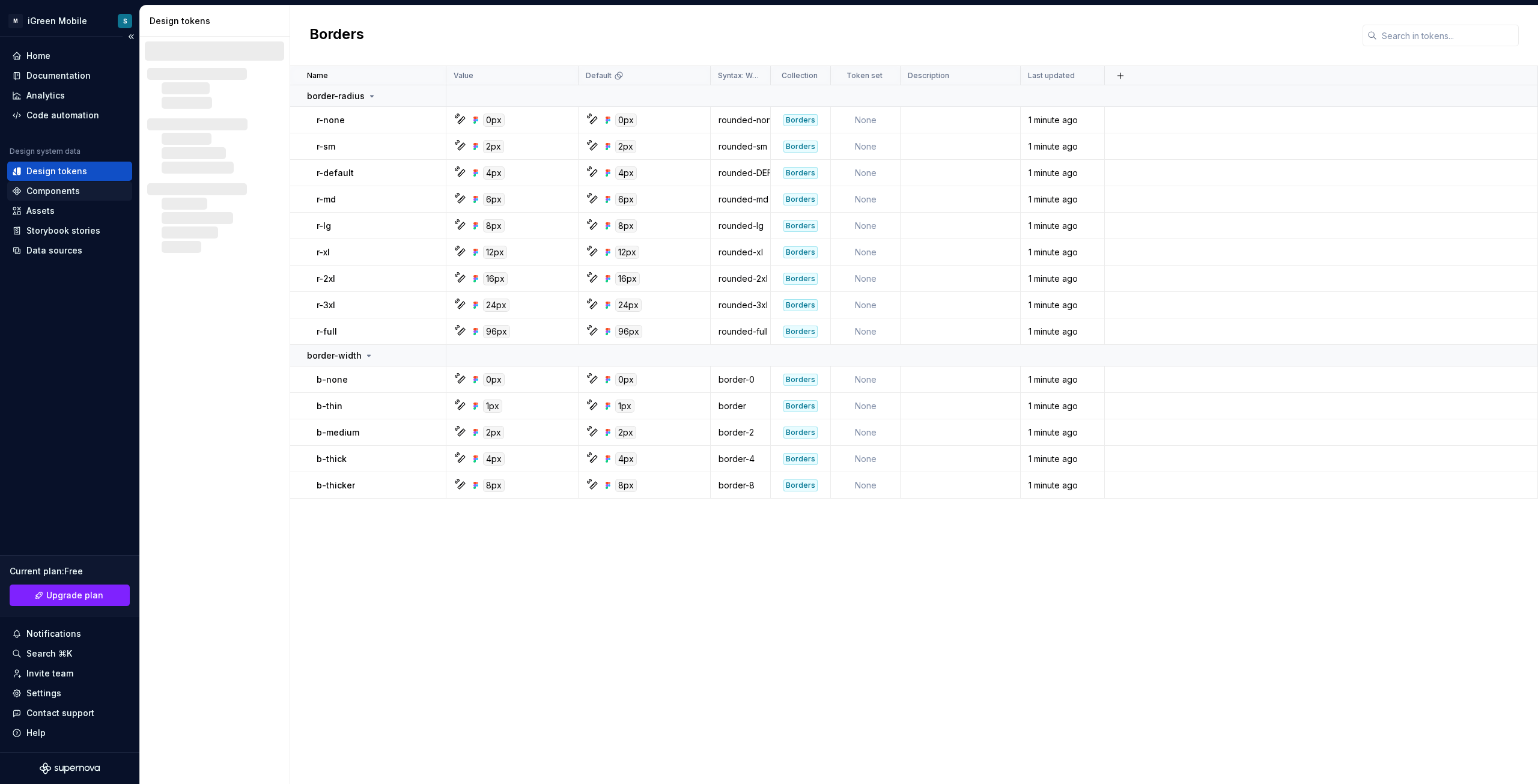
click at [52, 185] on div "Components" at bounding box center [53, 191] width 54 height 12
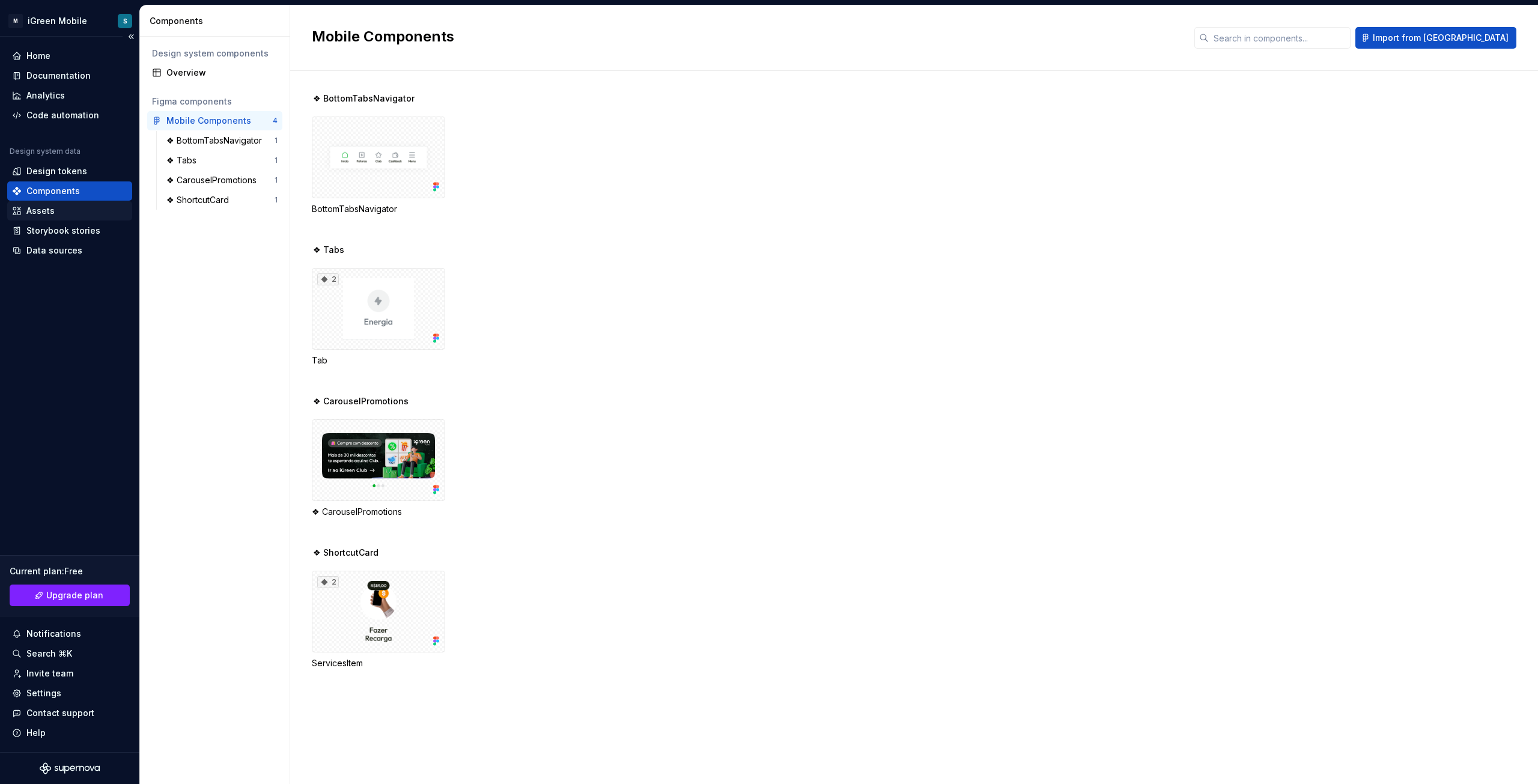
click at [43, 208] on div "Assets" at bounding box center [40, 211] width 28 height 12
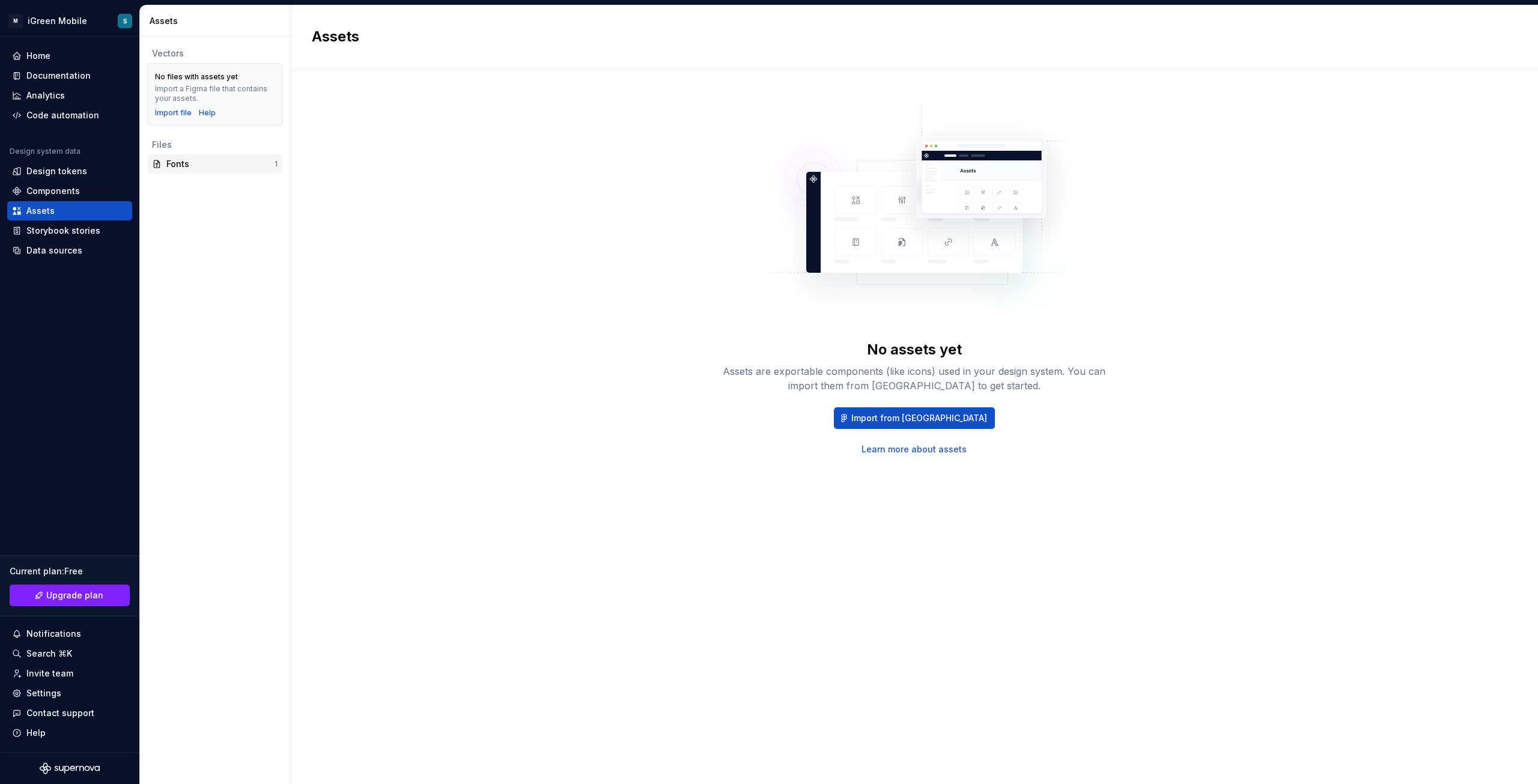
click at [202, 162] on div "Fonts" at bounding box center [220, 164] width 108 height 12
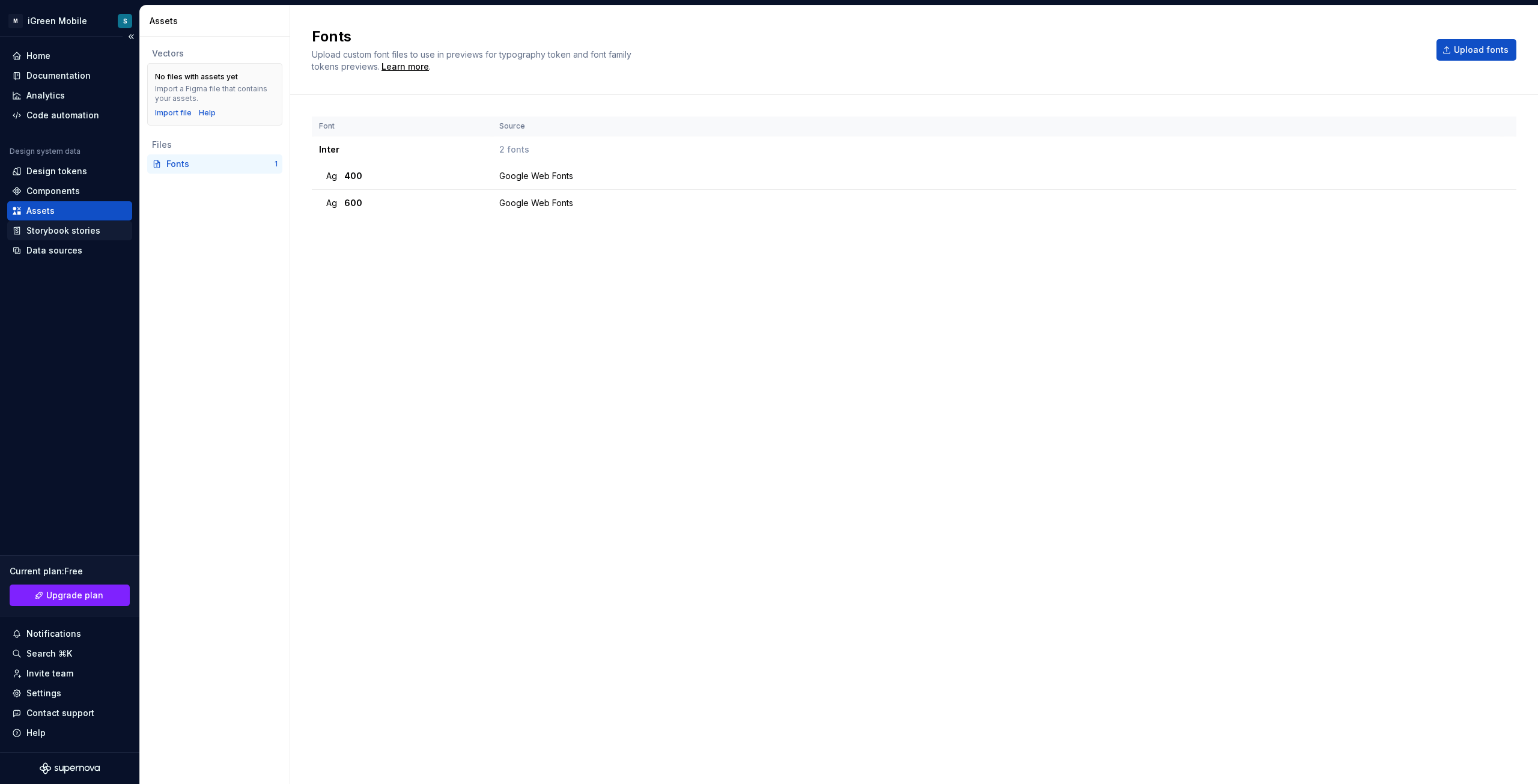
click at [42, 227] on div "Storybook stories" at bounding box center [63, 230] width 74 height 12
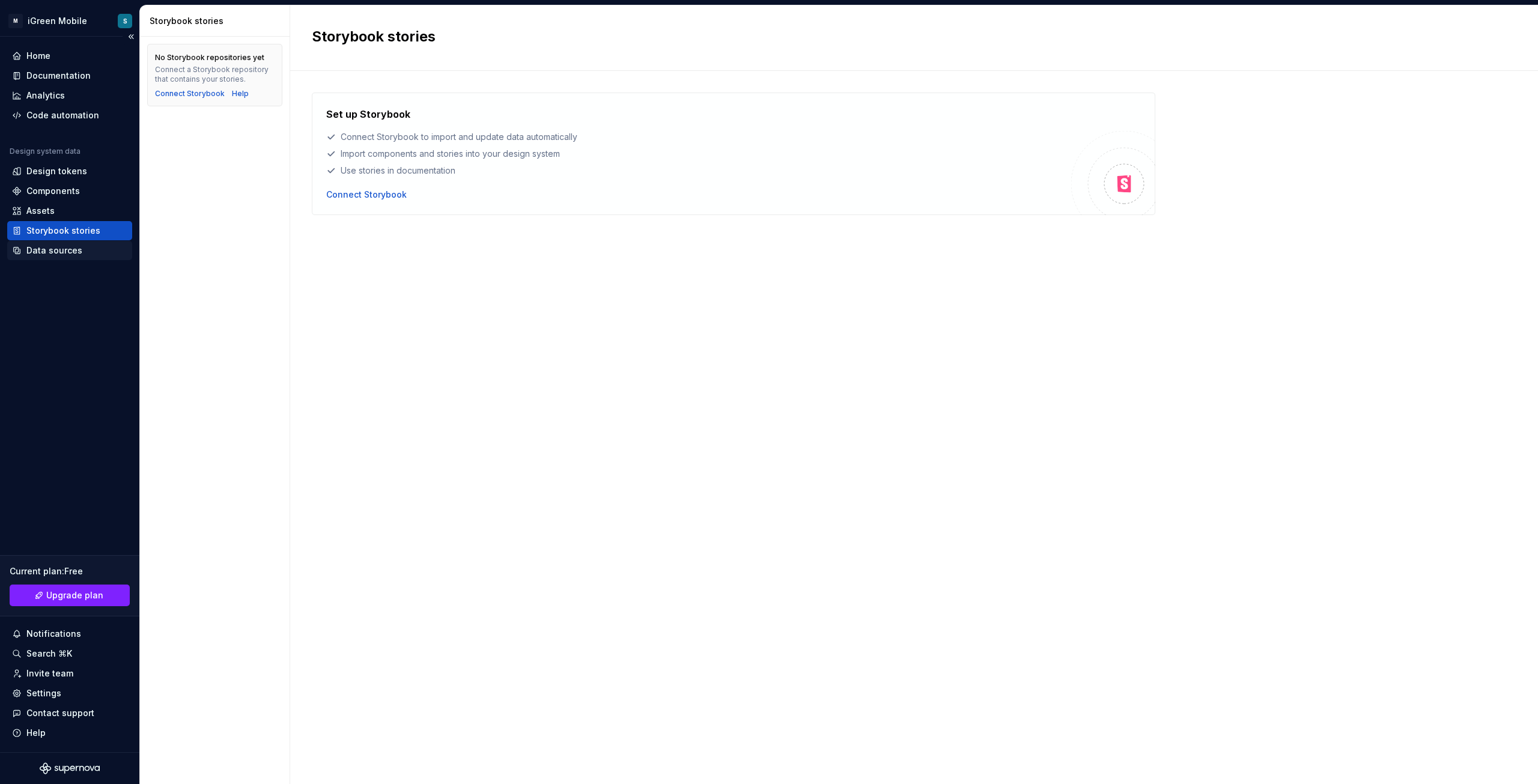
click at [57, 247] on div "Data sources" at bounding box center [54, 250] width 56 height 12
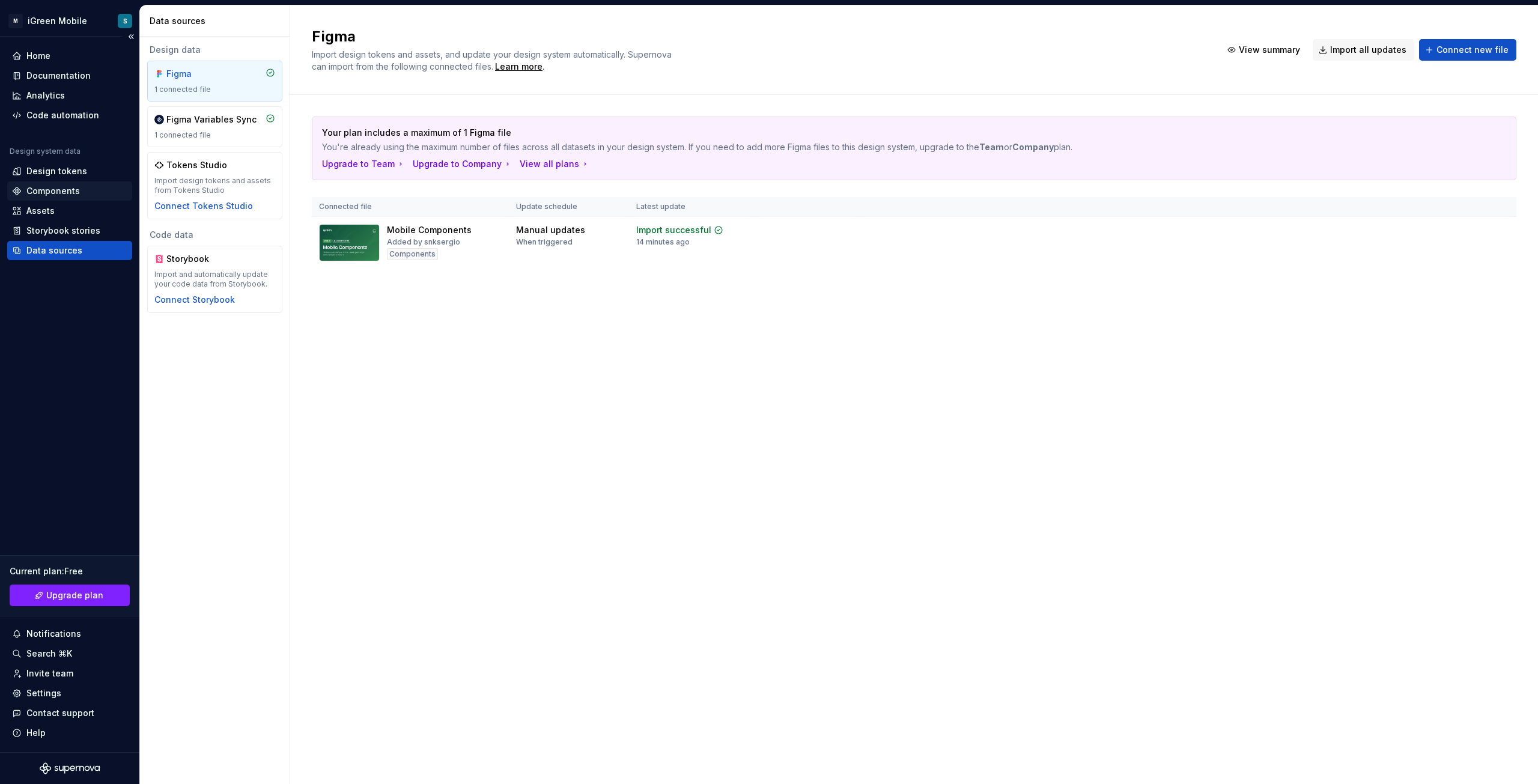
click at [52, 184] on div "Components" at bounding box center [70, 191] width 125 height 19
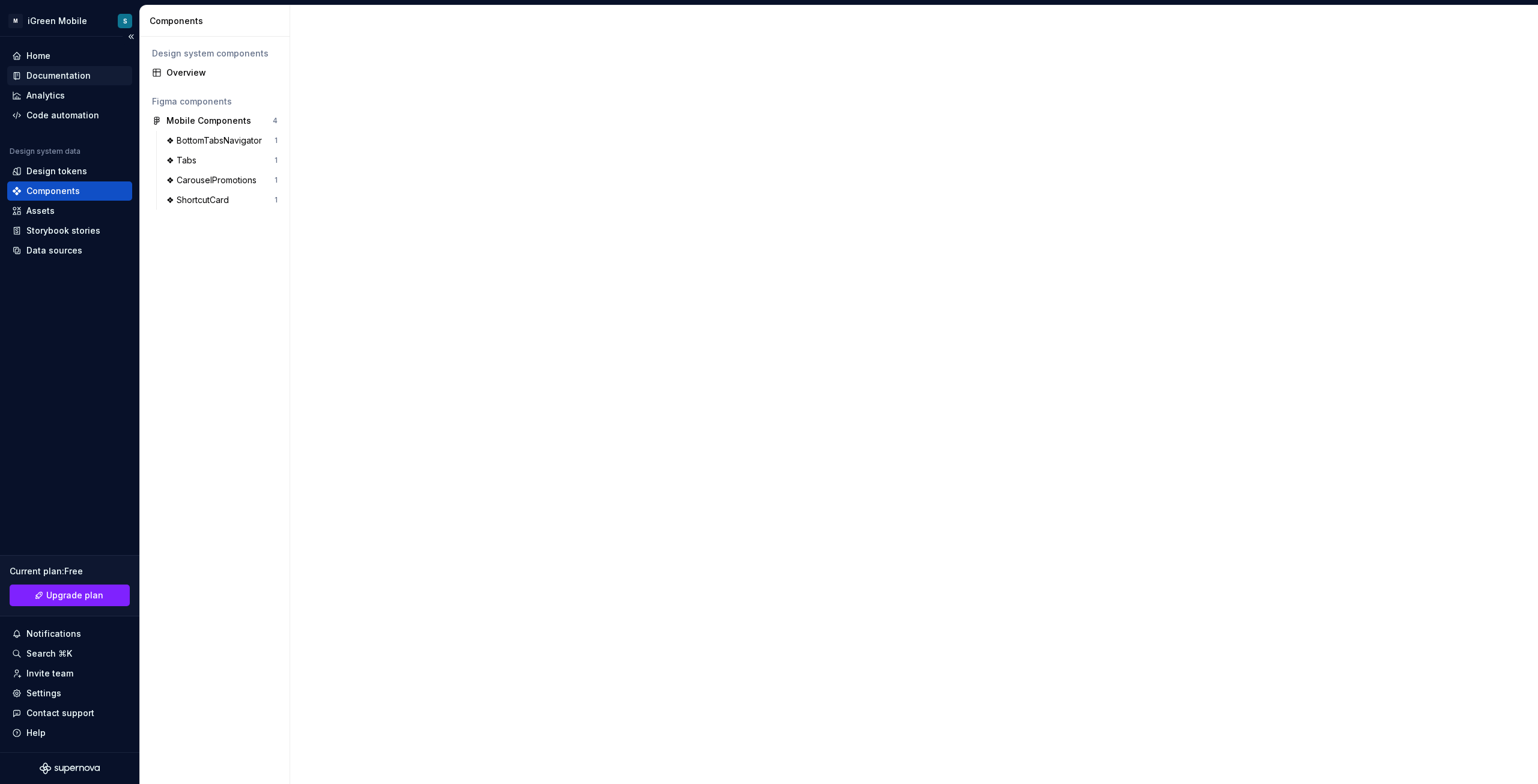
click at [54, 71] on div "Documentation" at bounding box center [58, 75] width 64 height 12
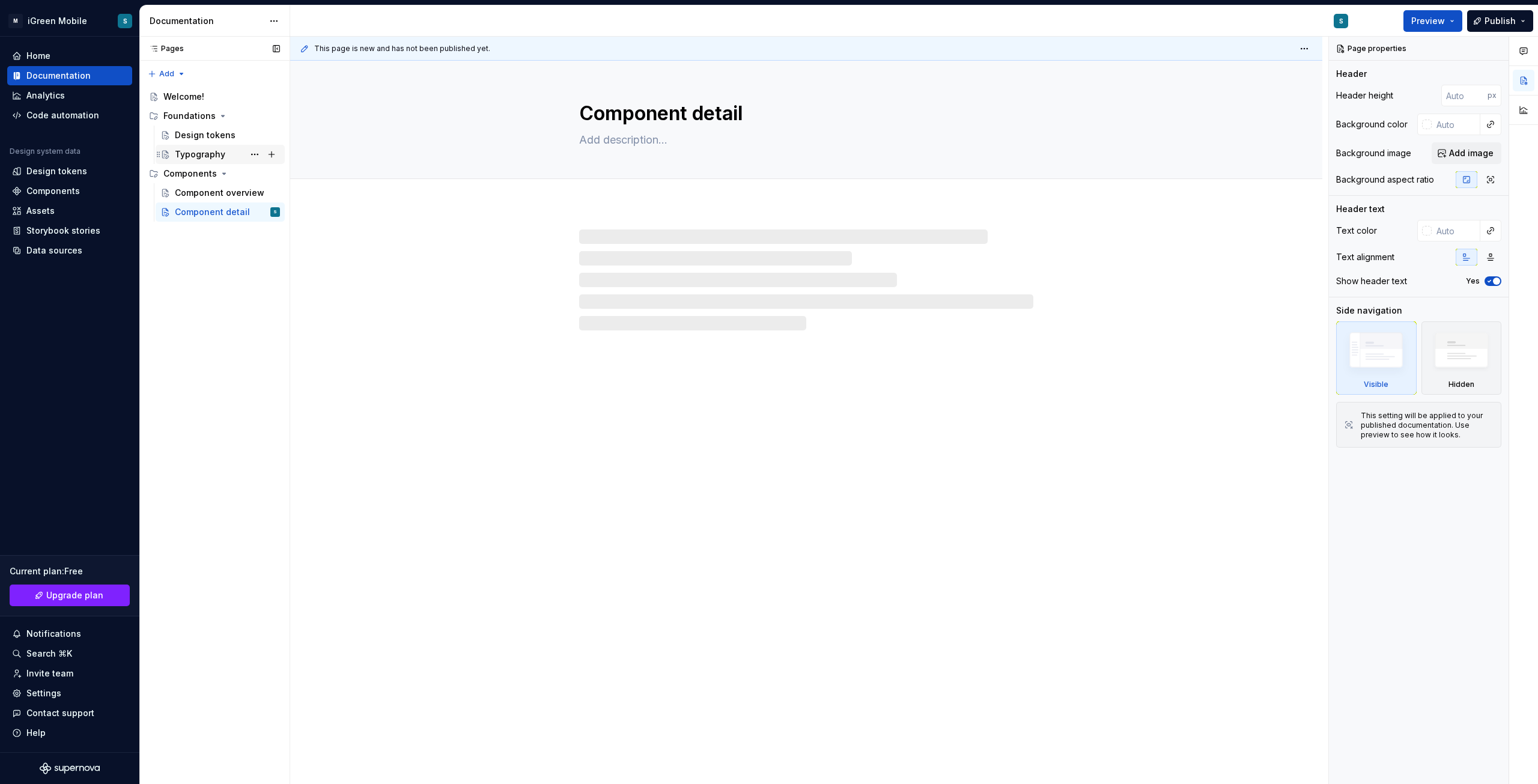
click at [206, 157] on div "Typography" at bounding box center [201, 154] width 51 height 12
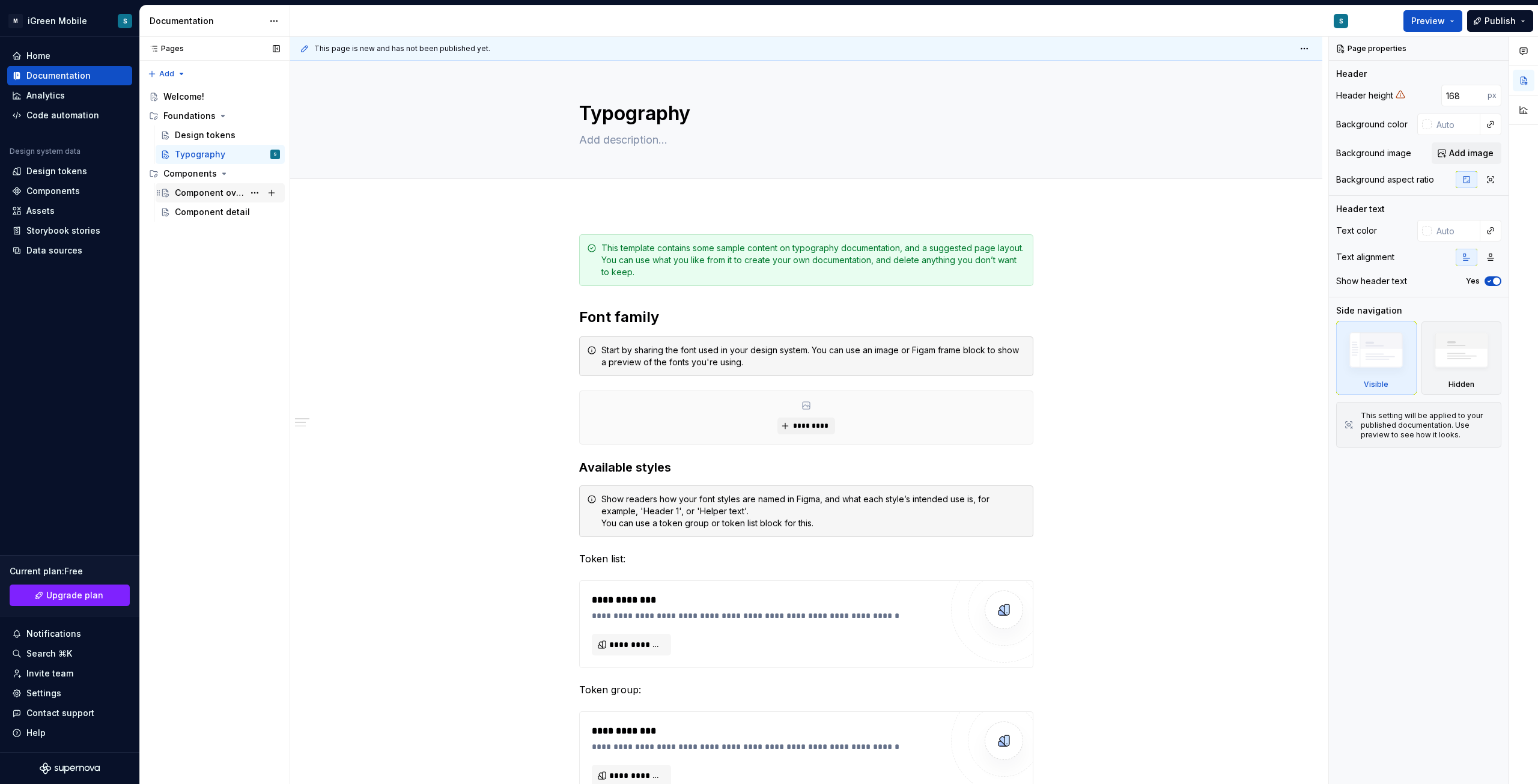
click at [189, 195] on div "Component overview" at bounding box center [209, 193] width 69 height 12
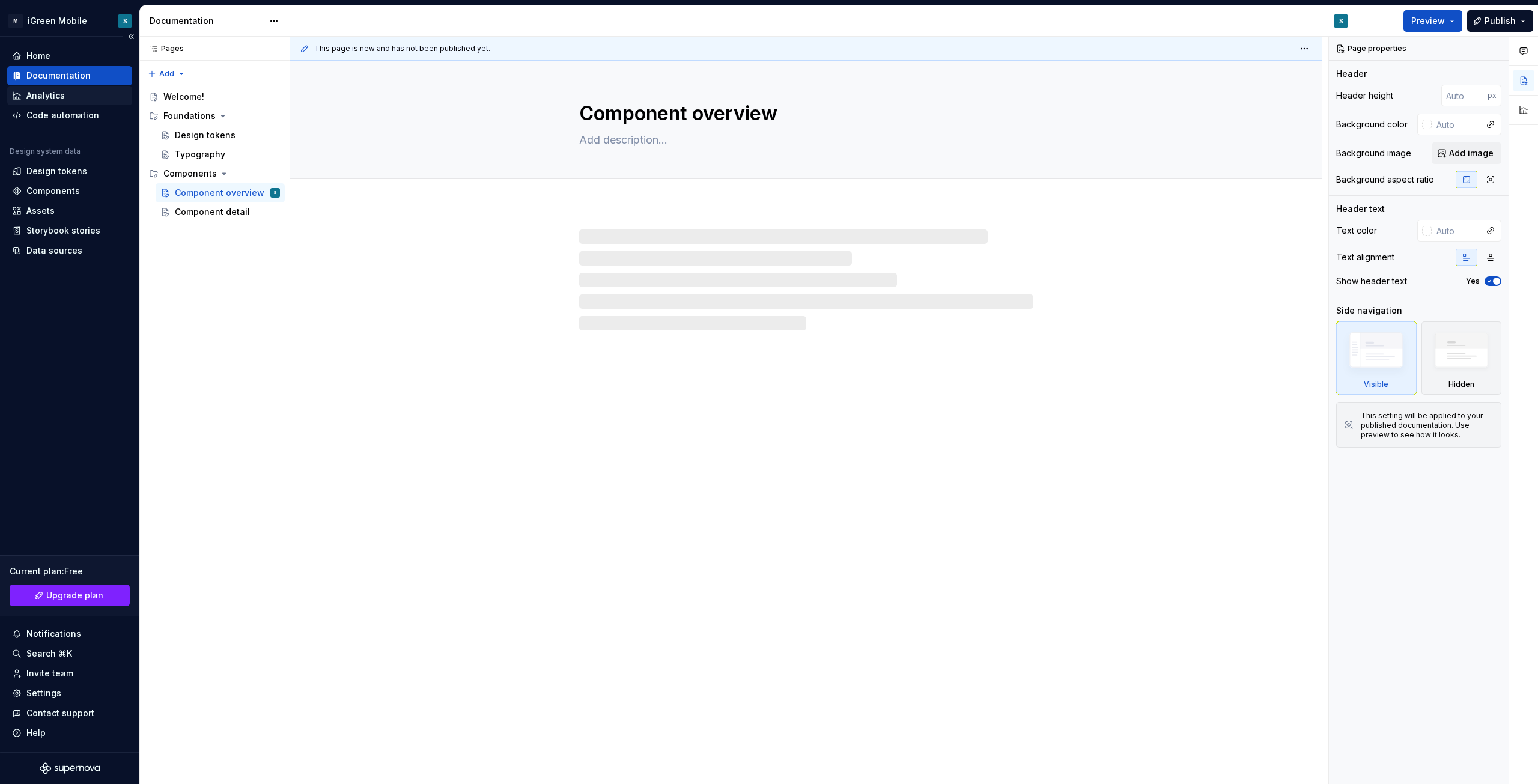
click at [45, 97] on div "Analytics" at bounding box center [45, 95] width 39 height 12
type textarea "*"
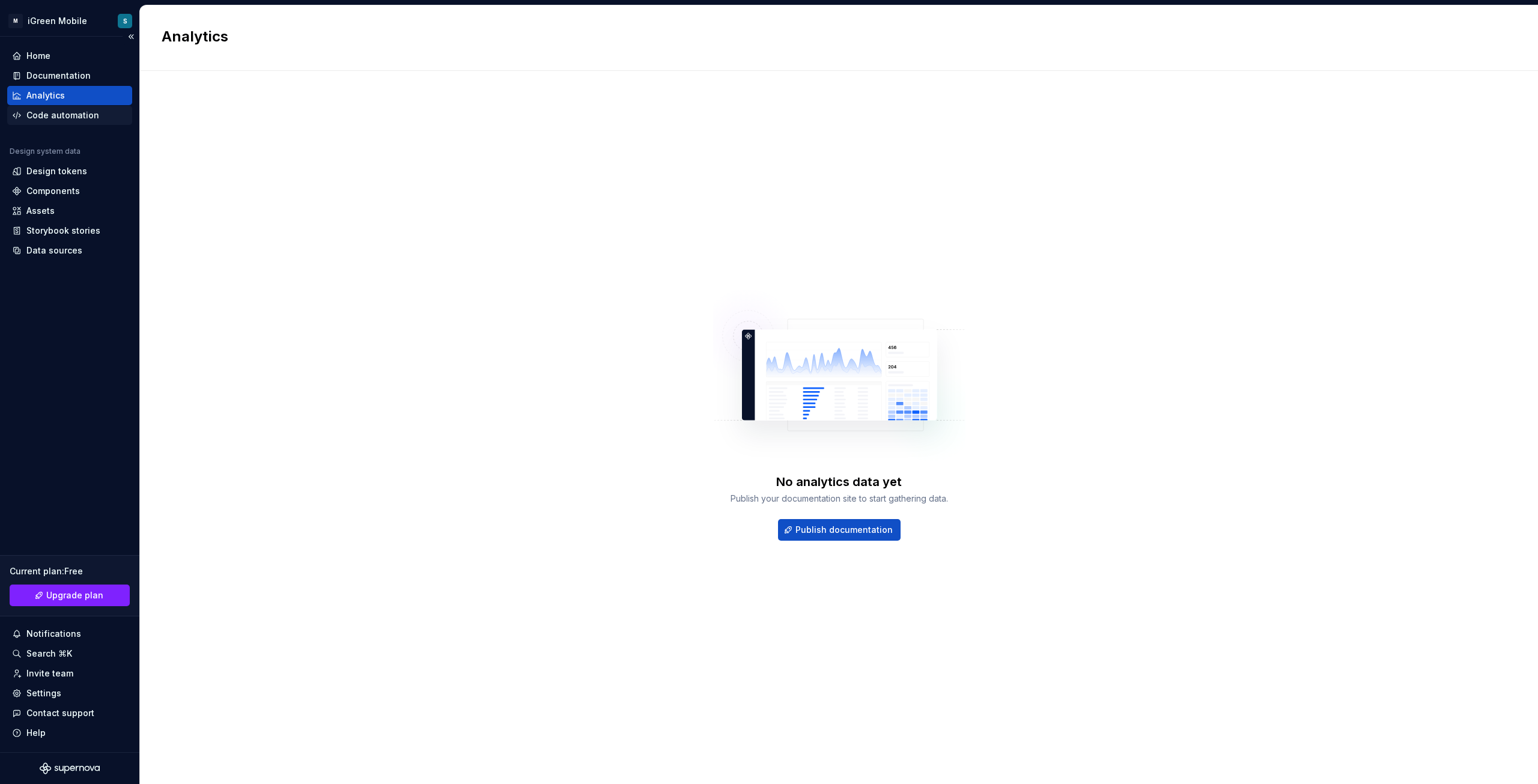
click at [49, 114] on div "Code automation" at bounding box center [63, 116] width 73 height 12
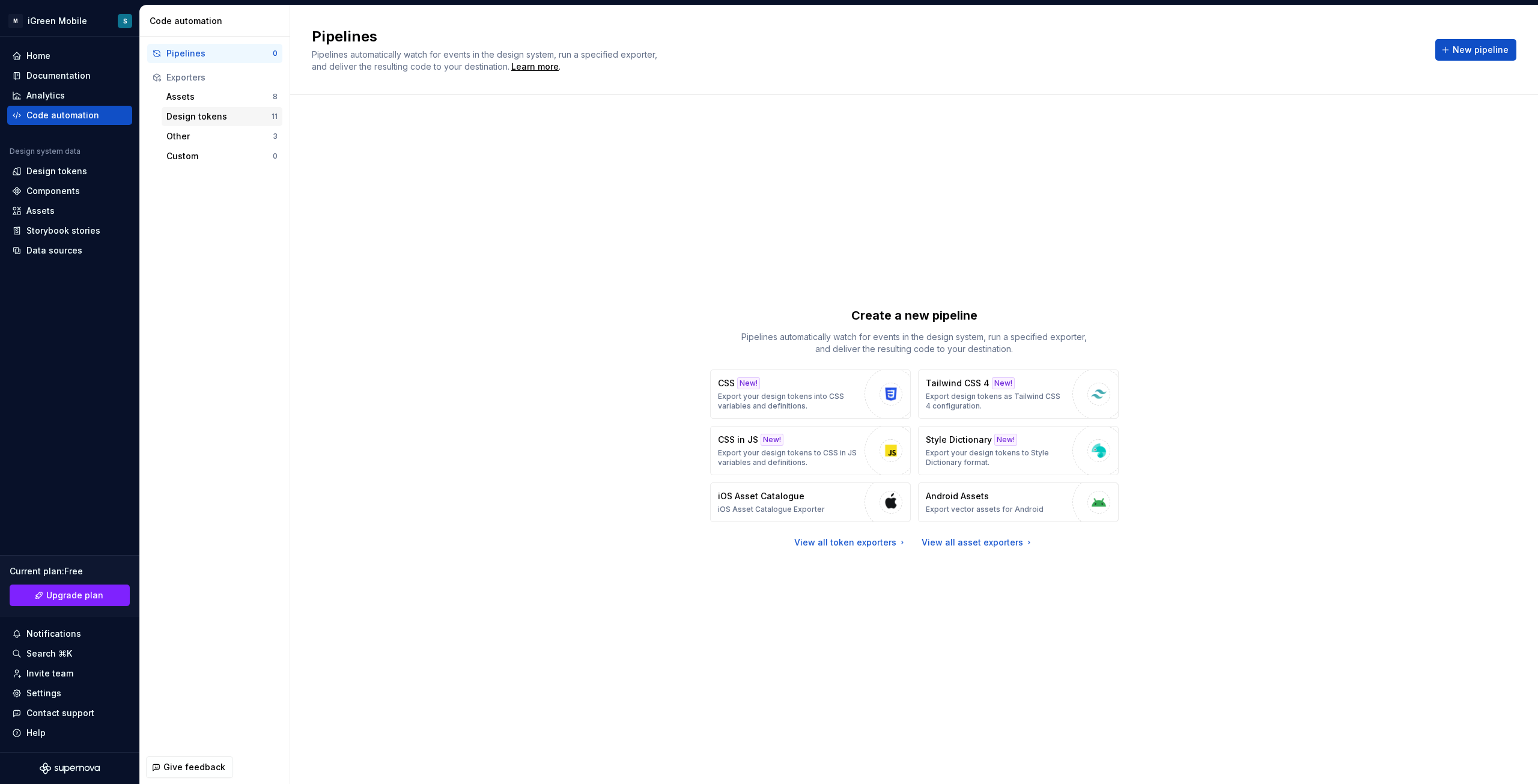
click at [245, 113] on div "Design tokens" at bounding box center [218, 116] width 105 height 12
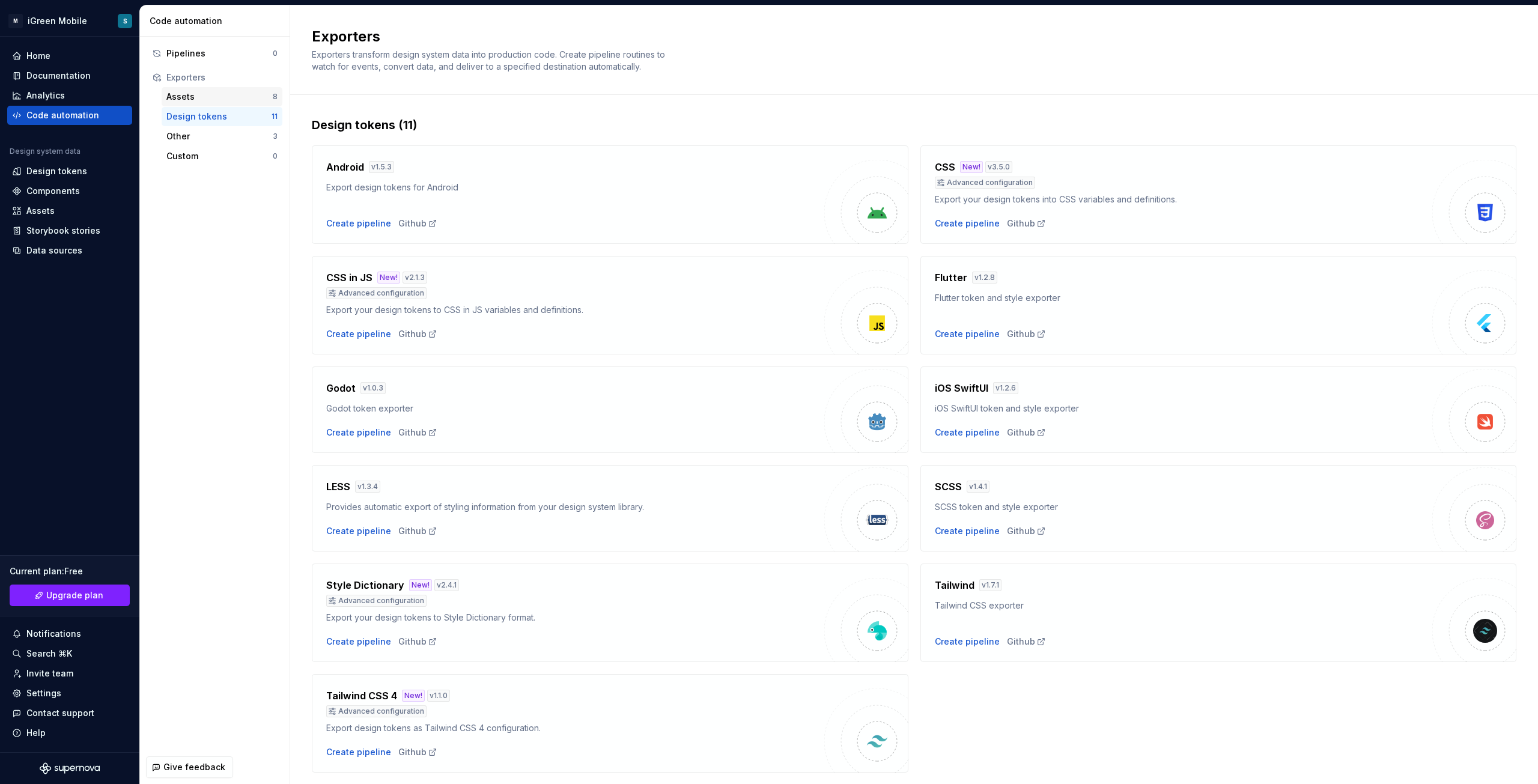
click at [181, 98] on div "Assets" at bounding box center [219, 97] width 107 height 12
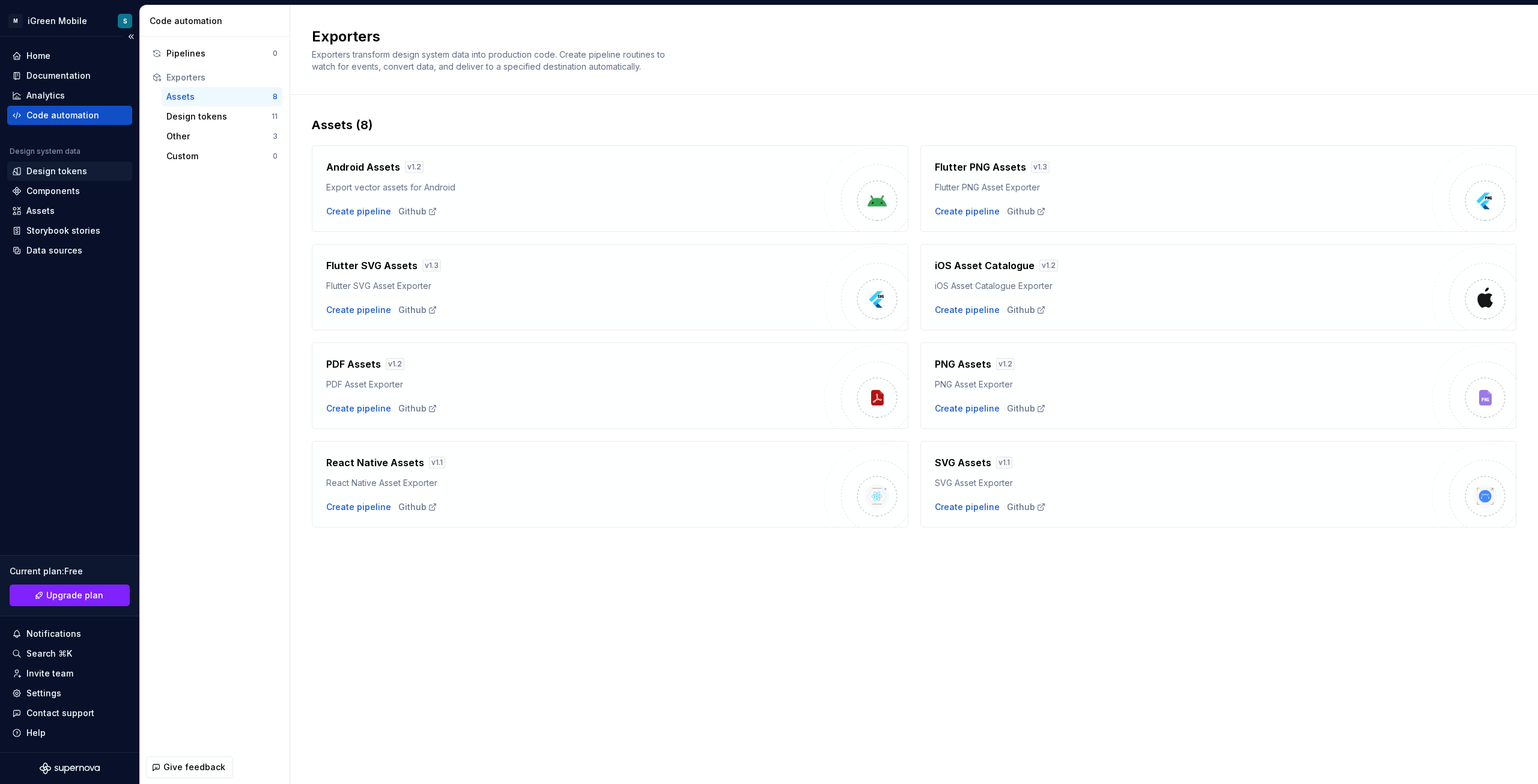
click at [65, 170] on div "Design tokens" at bounding box center [56, 171] width 60 height 12
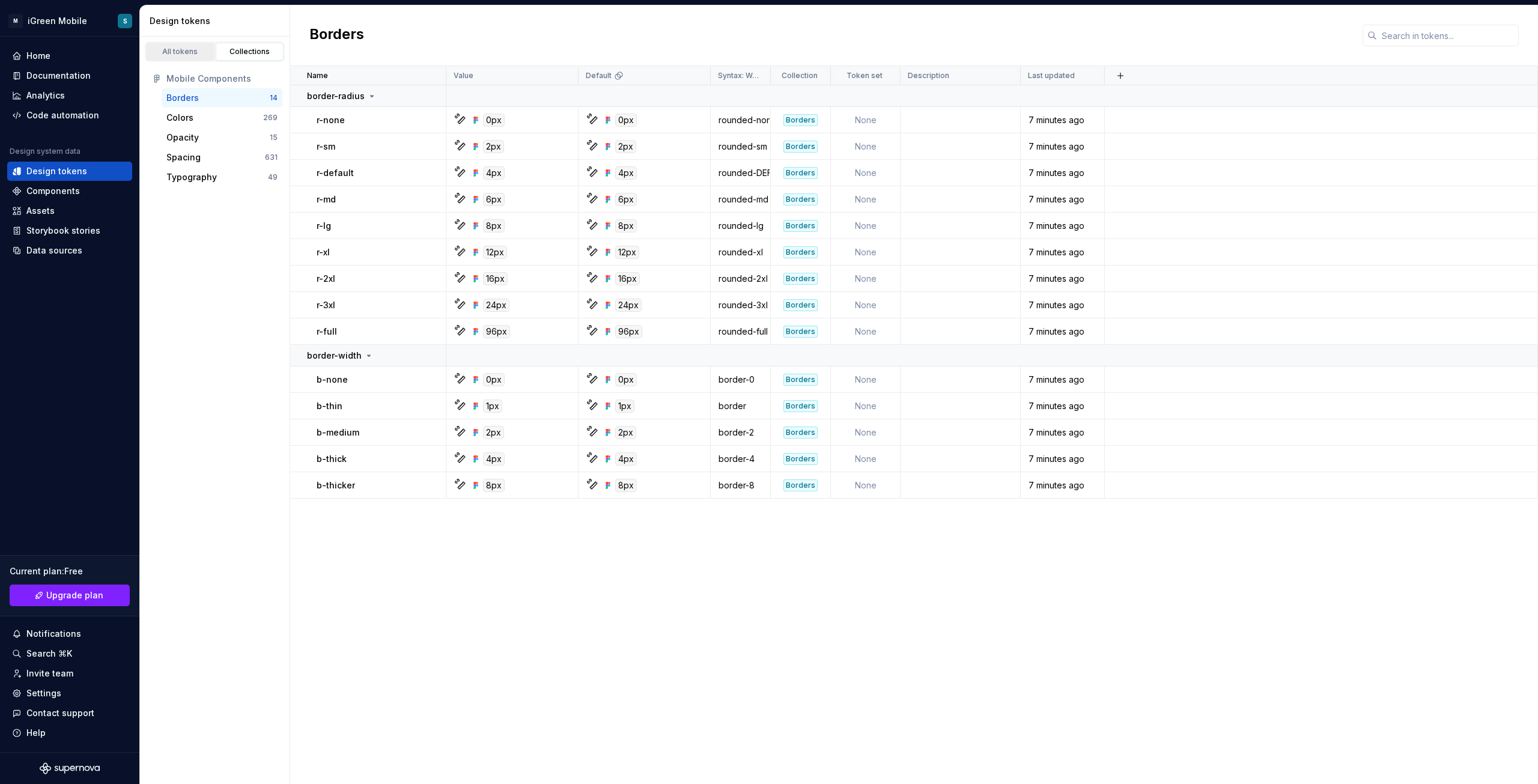
click at [171, 47] on div "All tokens" at bounding box center [180, 51] width 60 height 10
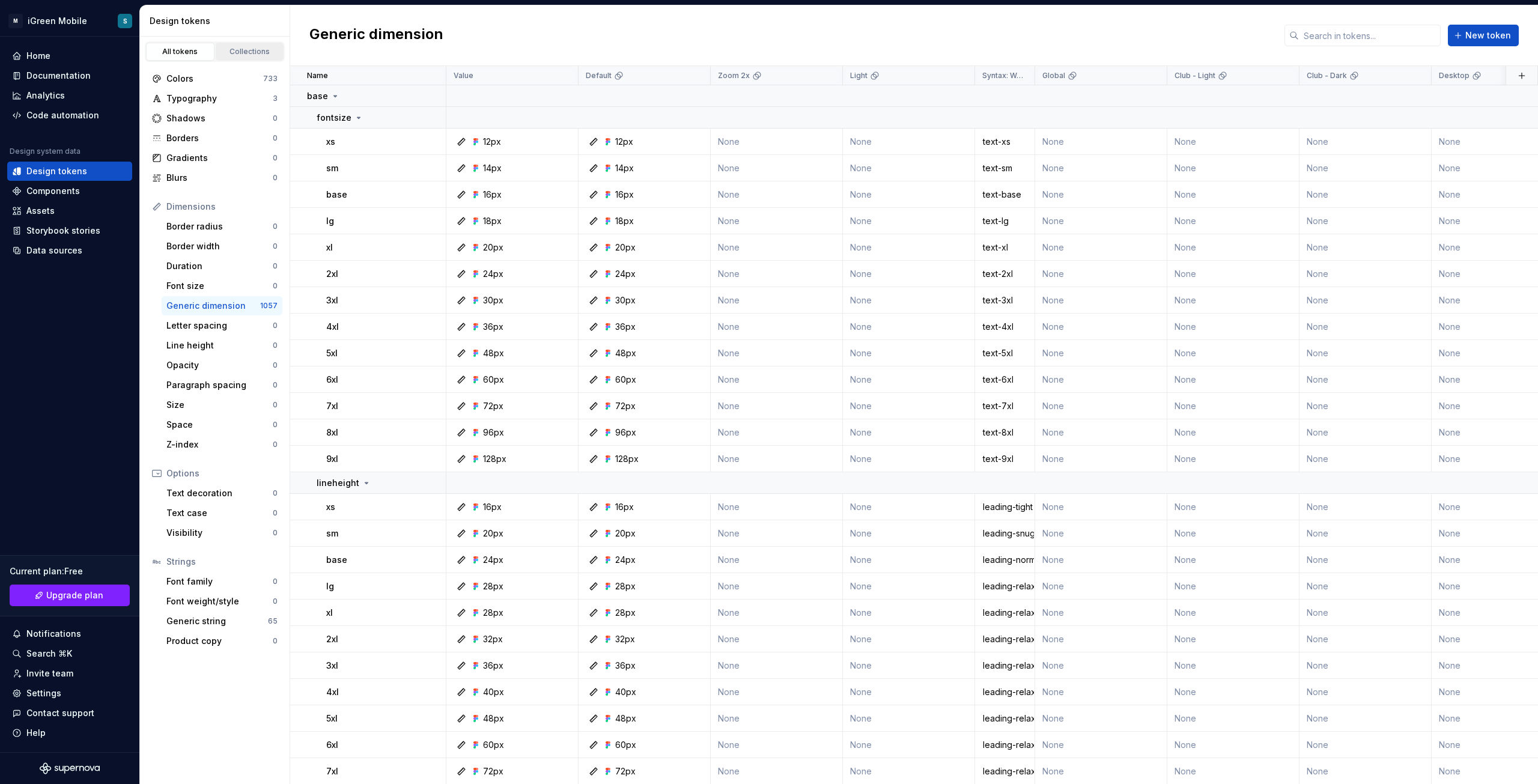
drag, startPoint x: 236, startPoint y: 77, endPoint x: 234, endPoint y: 51, distance: 26.1
click at [234, 51] on div "Collections" at bounding box center [250, 51] width 60 height 10
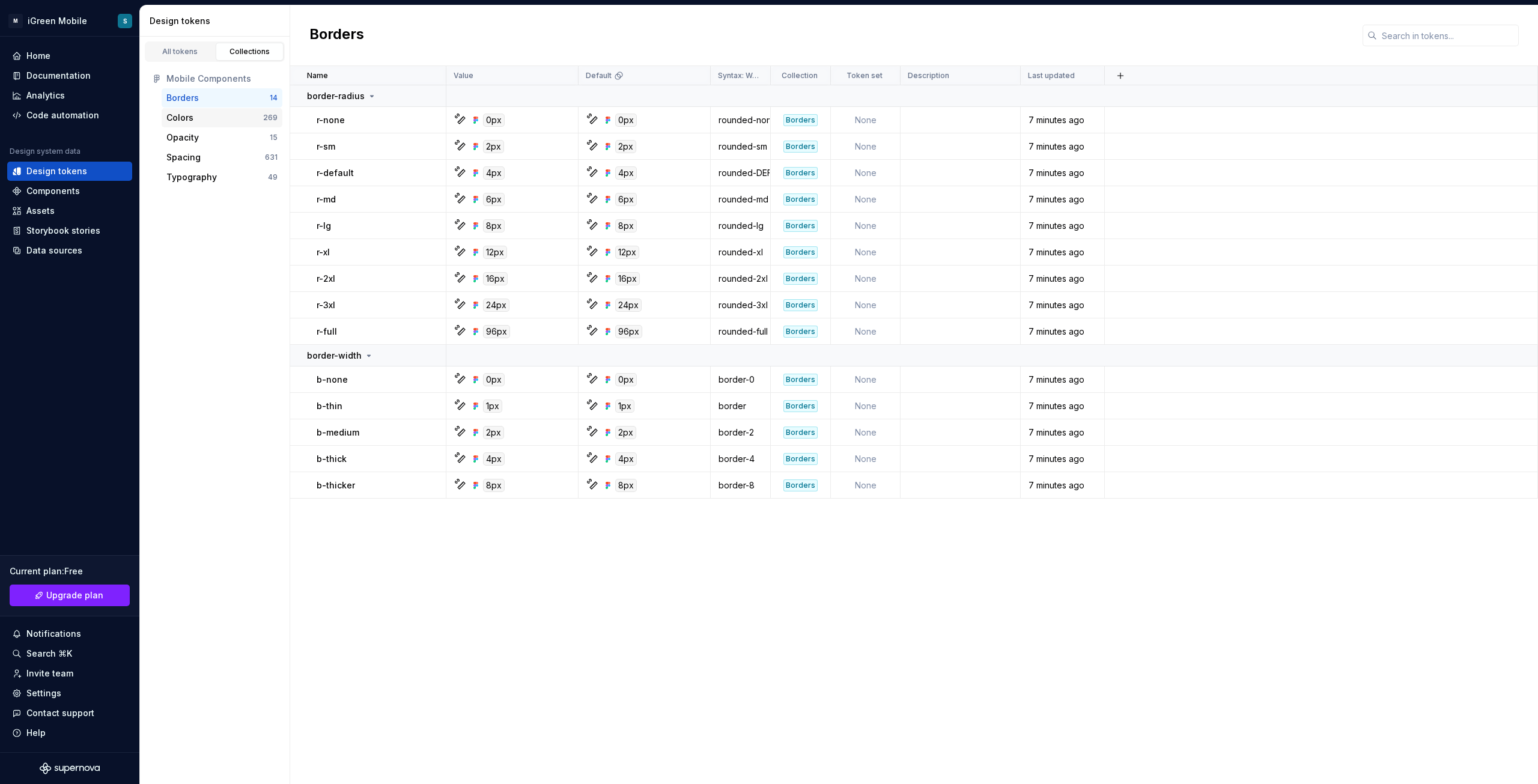
click at [199, 123] on div "Colors" at bounding box center [215, 118] width 97 height 12
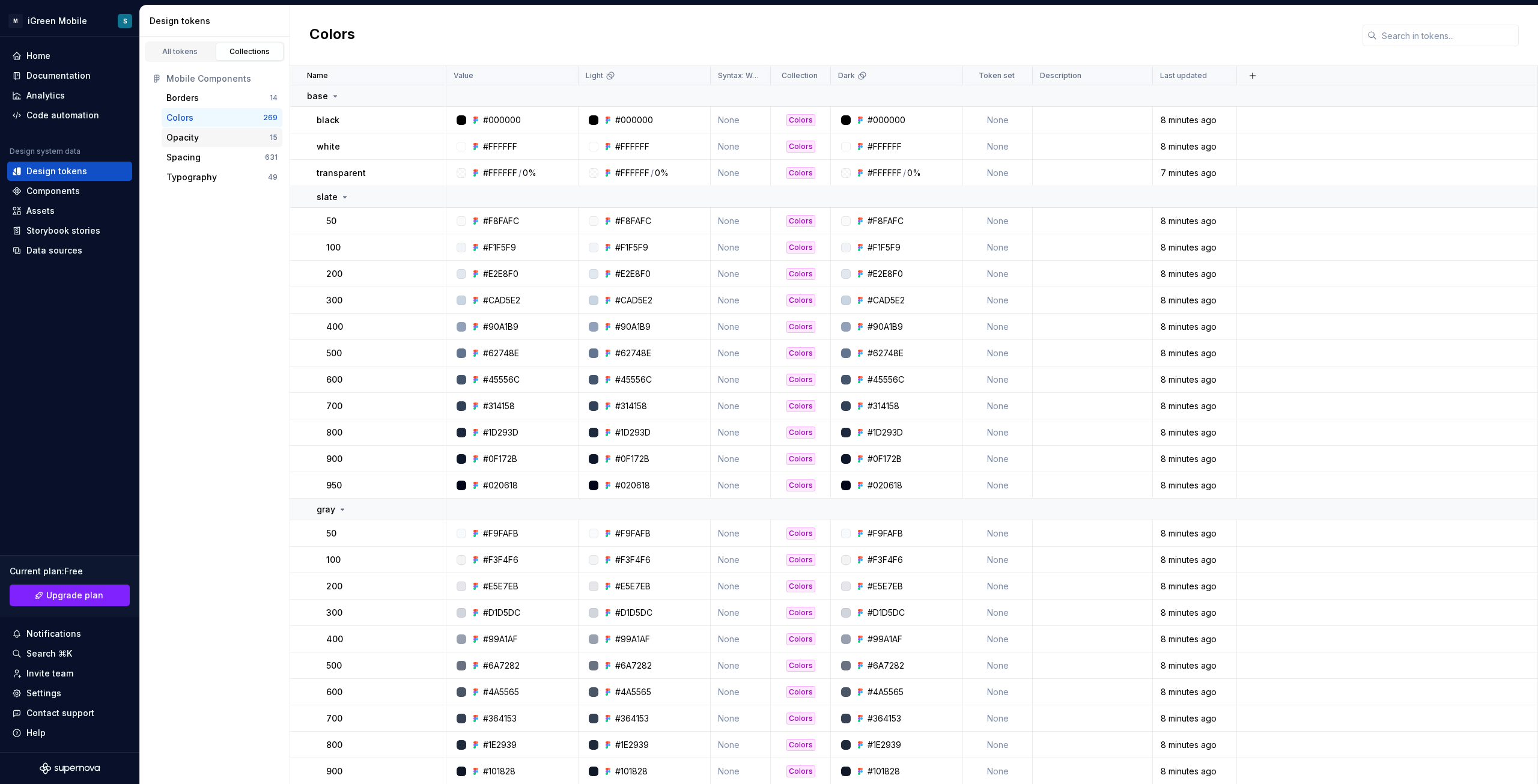
click at [204, 139] on div "Opacity" at bounding box center [218, 138] width 104 height 12
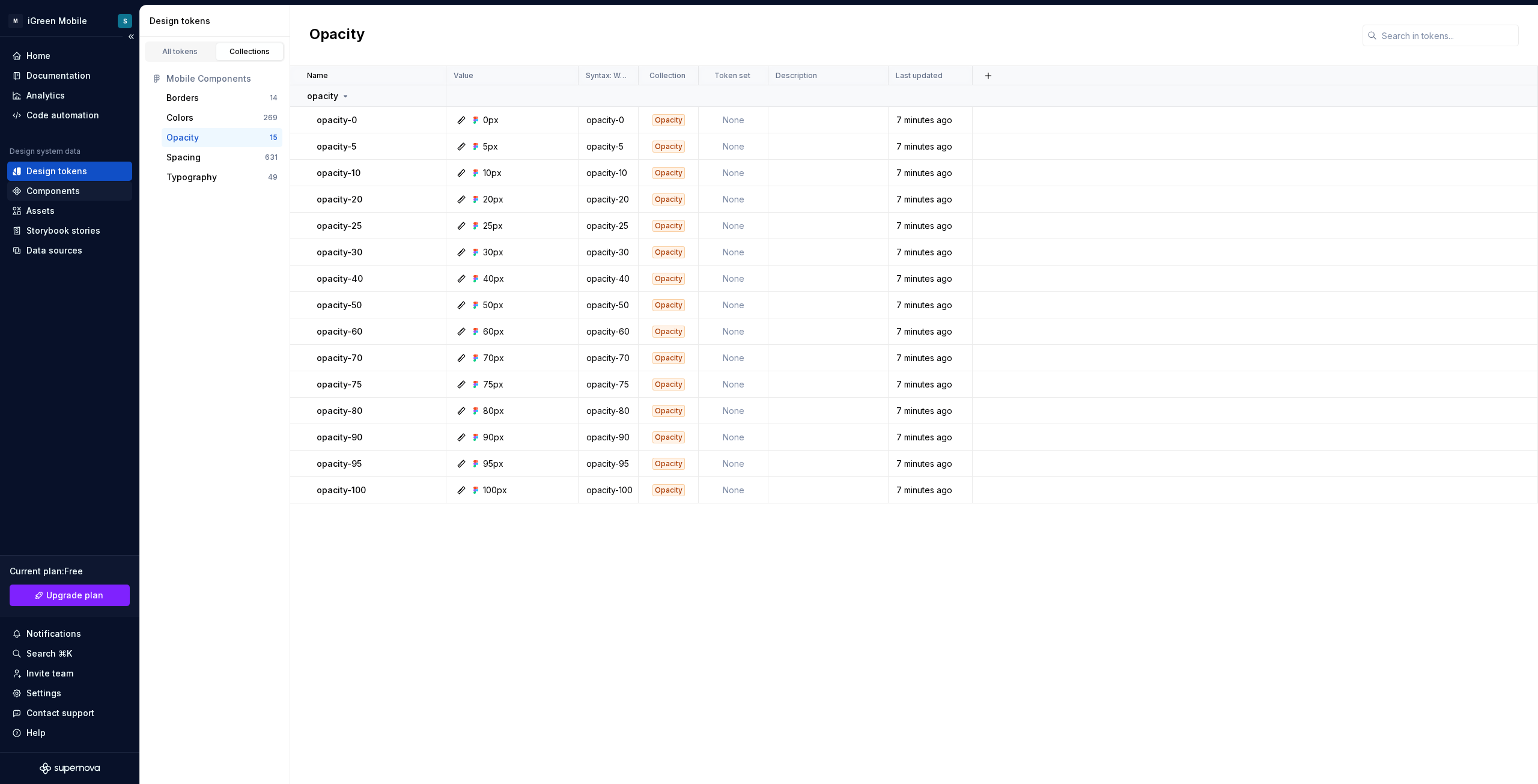
click at [73, 187] on div "Components" at bounding box center [53, 191] width 54 height 12
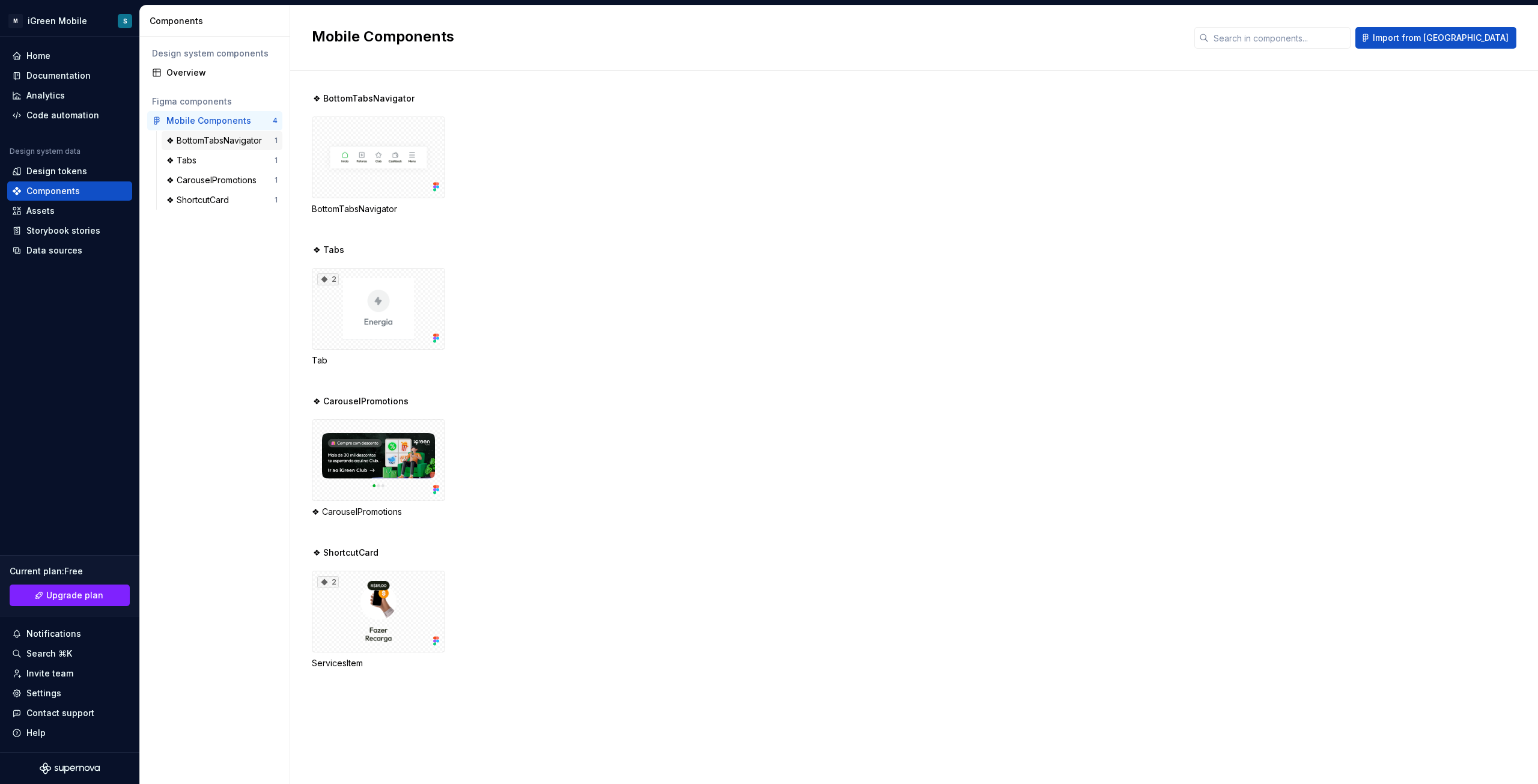
click at [206, 141] on div "❖ BottomTabsNavigator" at bounding box center [216, 141] width 101 height 12
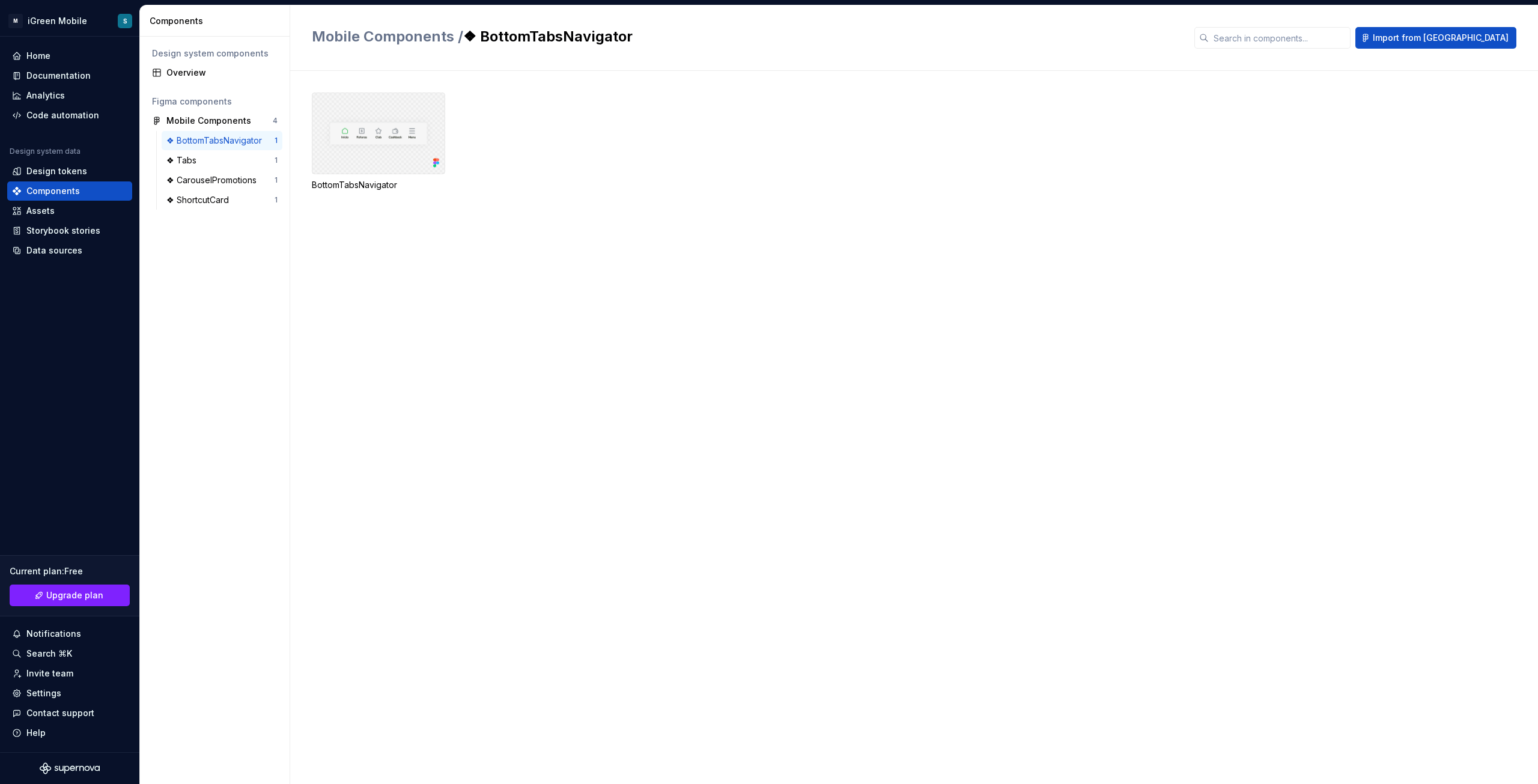
click at [374, 137] on div at bounding box center [378, 133] width 133 height 82
click at [435, 162] on icon at bounding box center [435, 163] width 3 height 3
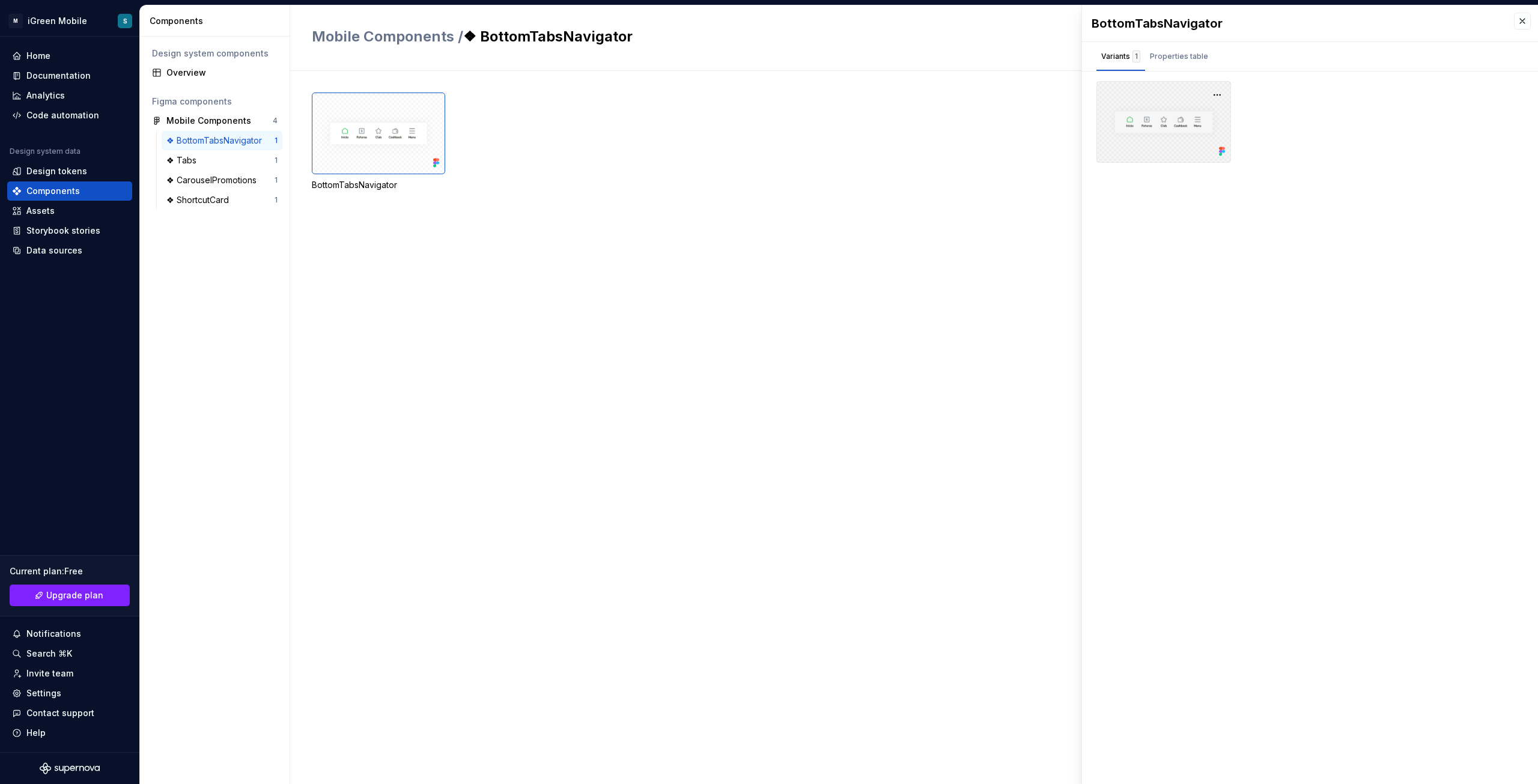
click at [1217, 147] on icon at bounding box center [1222, 151] width 12 height 12
click at [1217, 96] on button "button" at bounding box center [1217, 95] width 17 height 17
click at [854, 252] on div "BottomTabsNavigator" at bounding box center [924, 427] width 1226 height 713
click at [61, 168] on div "Design tokens" at bounding box center [56, 171] width 60 height 12
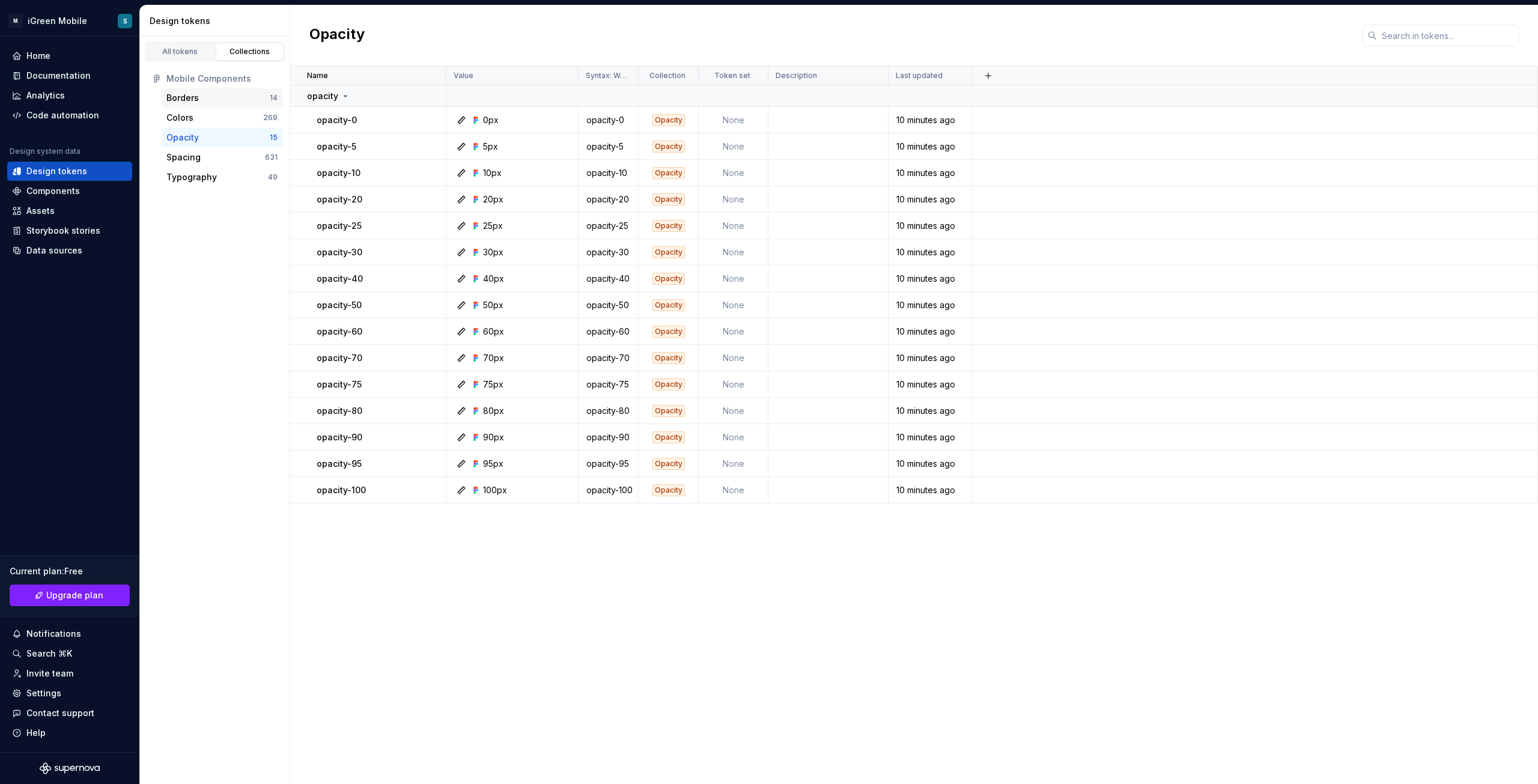
click at [222, 105] on div "Borders 14" at bounding box center [222, 98] width 121 height 19
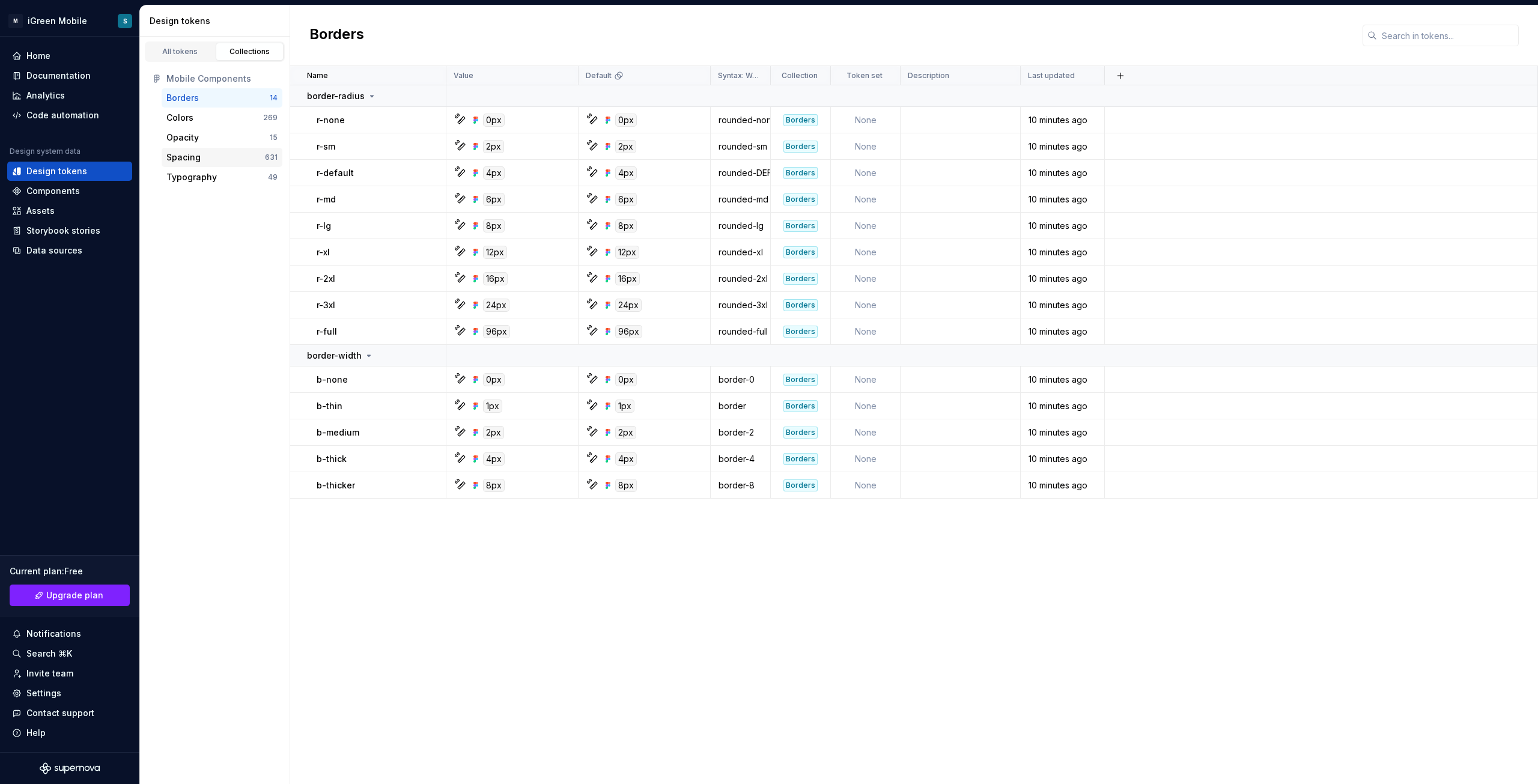
click at [222, 157] on div "Spacing" at bounding box center [215, 157] width 98 height 12
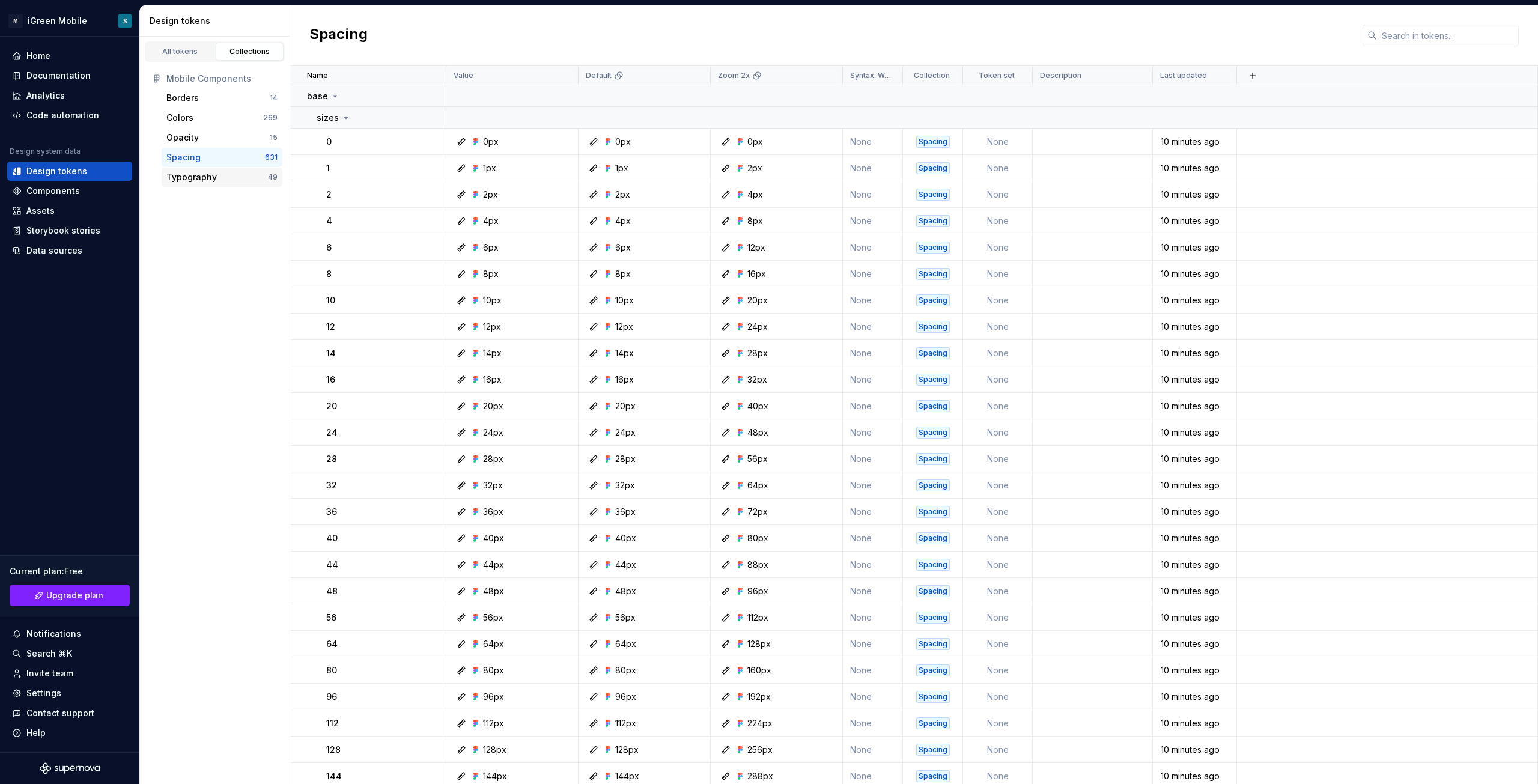
click at [201, 180] on div "Typography" at bounding box center [192, 177] width 51 height 12
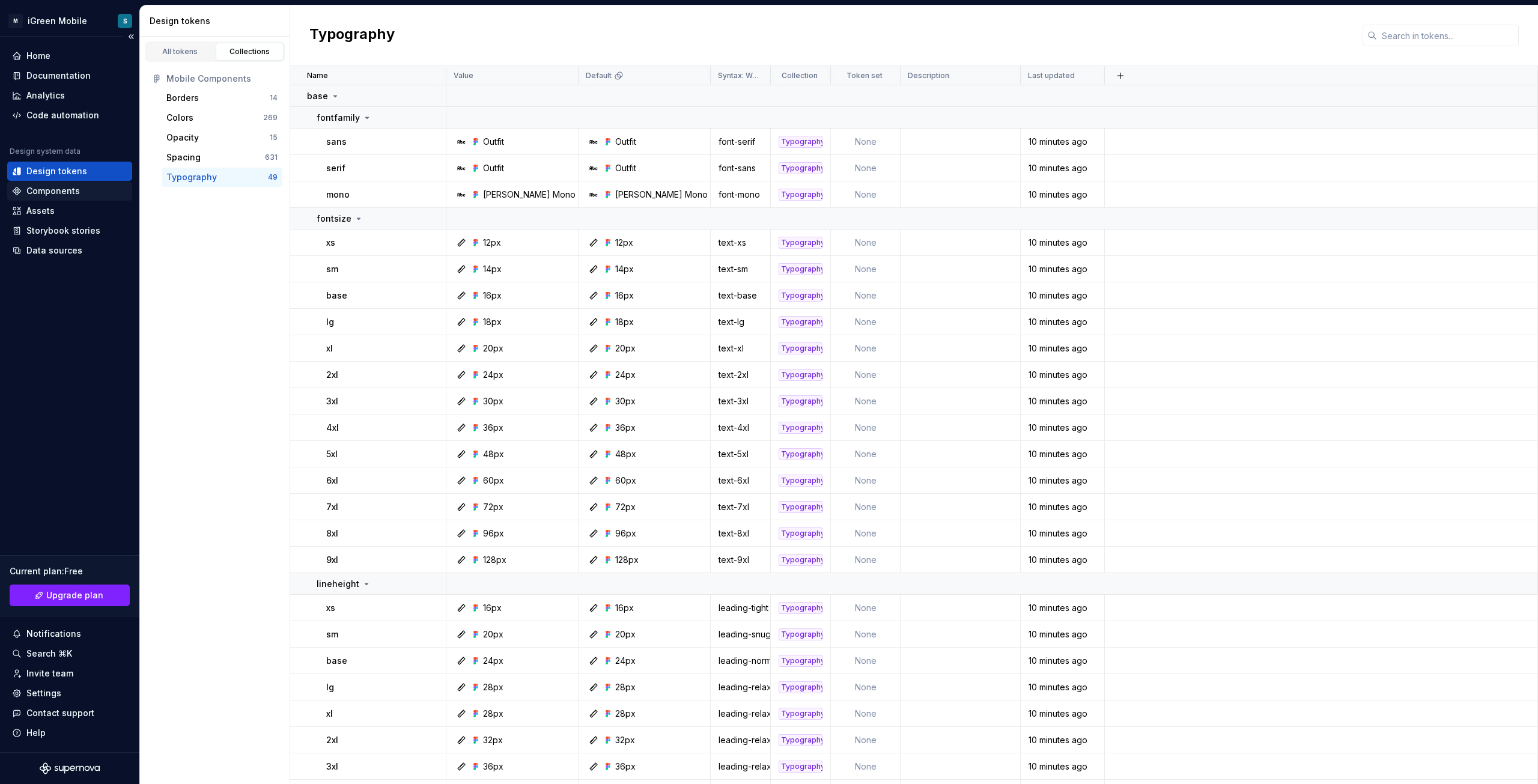
click at [48, 190] on div "Components" at bounding box center [53, 191] width 54 height 12
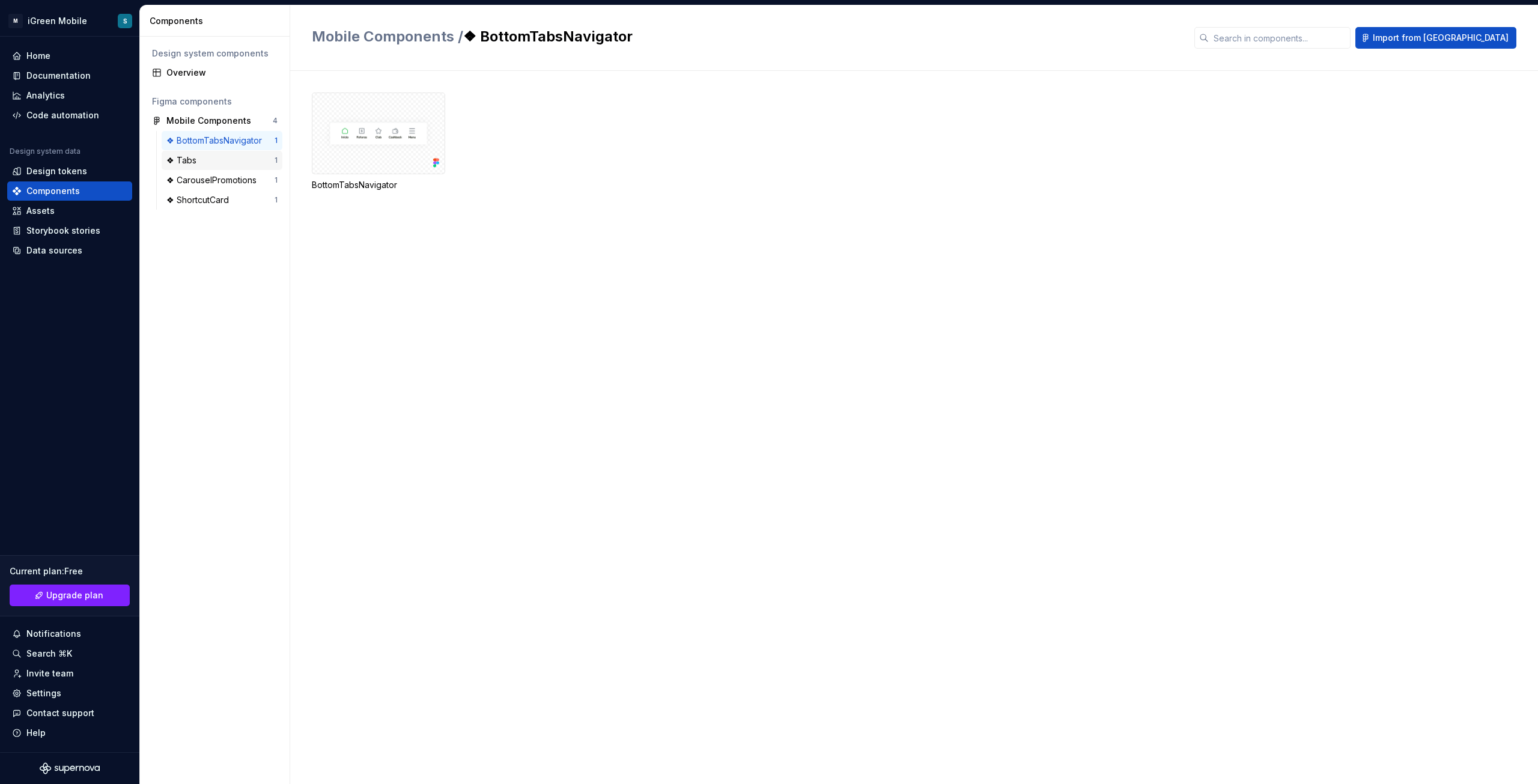
click at [212, 154] on div "❖ Tabs" at bounding box center [220, 160] width 108 height 12
click at [212, 175] on div "❖ CarouselPromotions" at bounding box center [213, 180] width 95 height 12
click at [210, 200] on div "❖ ShortcutCard" at bounding box center [200, 200] width 67 height 12
click at [209, 142] on div "❖ BottomTabsNavigator" at bounding box center [216, 141] width 101 height 12
click at [373, 132] on div at bounding box center [378, 133] width 133 height 82
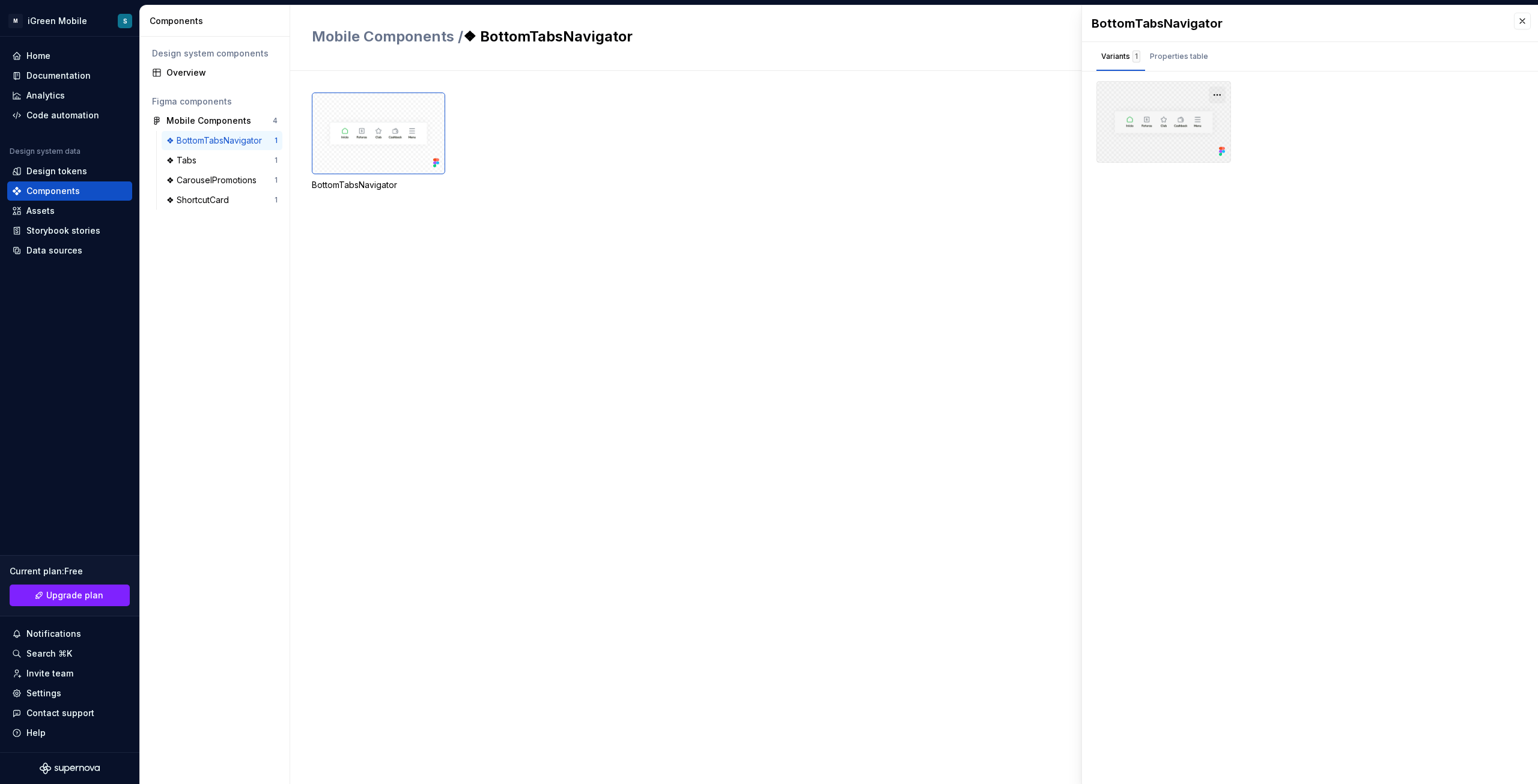
click at [1209, 95] on div at bounding box center [1217, 95] width 17 height 17
click at [1214, 97] on button "button" at bounding box center [1217, 95] width 17 height 17
click at [707, 308] on div "BottomTabsNavigator" at bounding box center [924, 427] width 1226 height 713
click at [44, 97] on div "Analytics" at bounding box center [45, 95] width 39 height 12
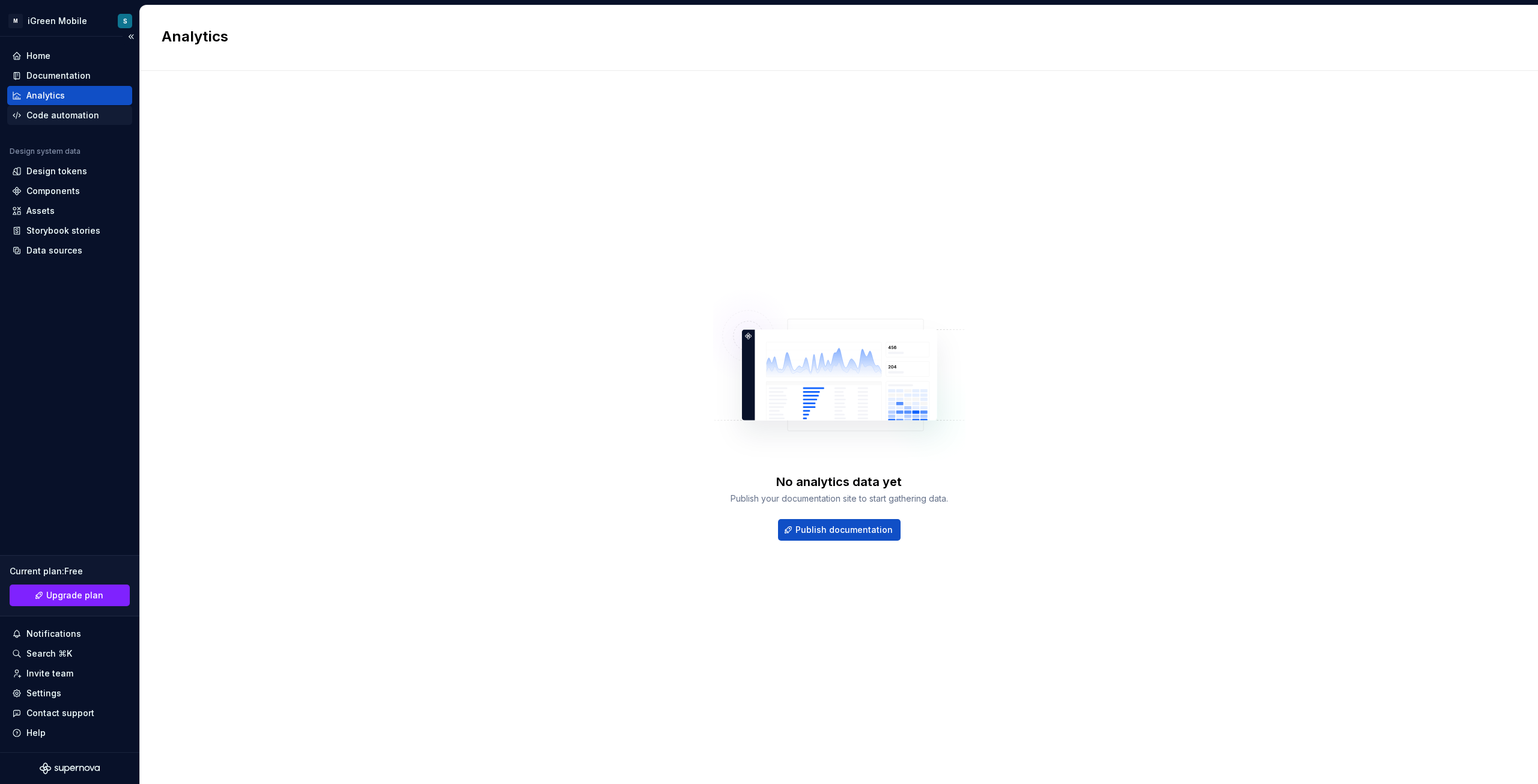
click at [48, 116] on div "Code automation" at bounding box center [63, 116] width 73 height 12
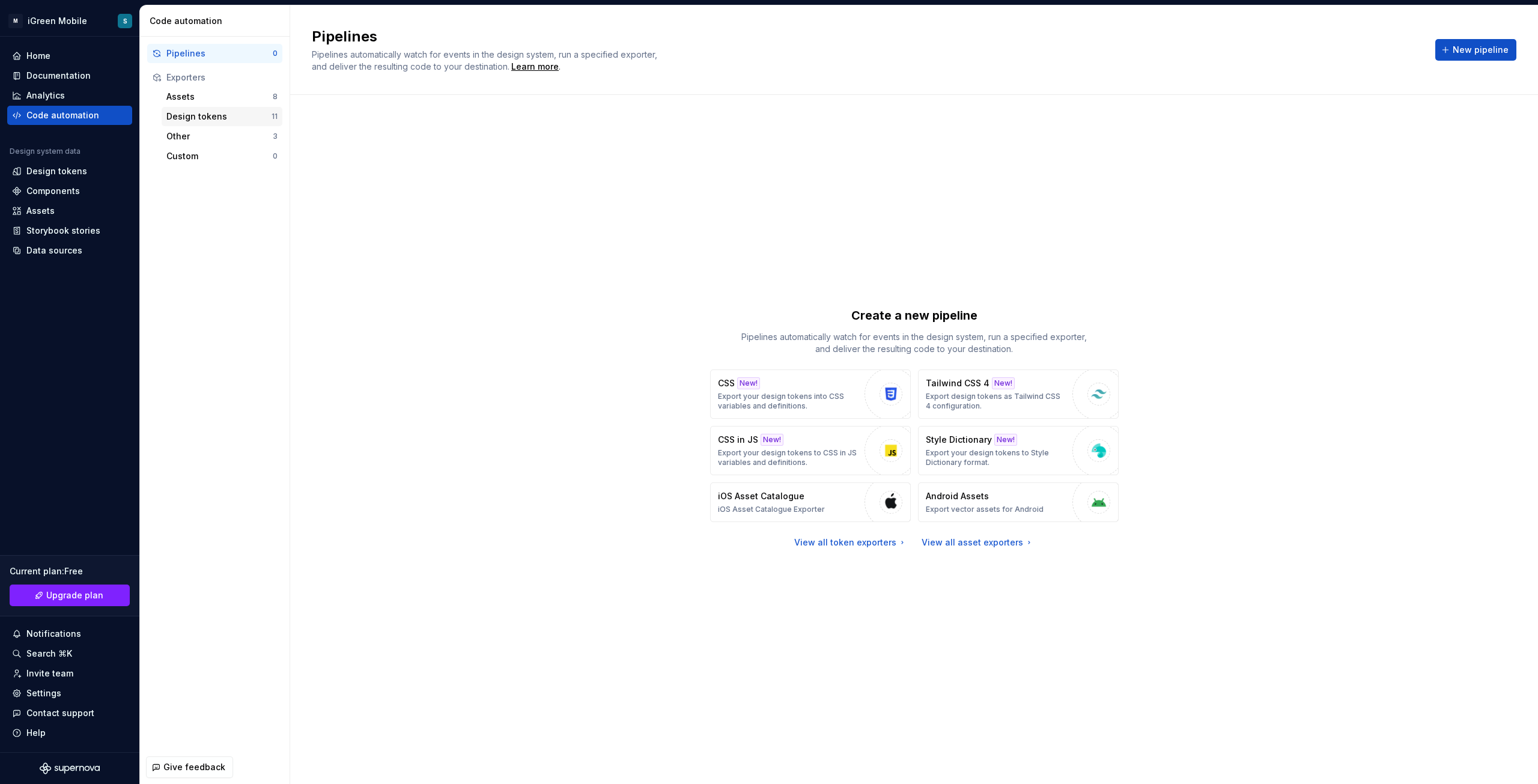
click at [198, 113] on div "Design tokens" at bounding box center [218, 116] width 105 height 12
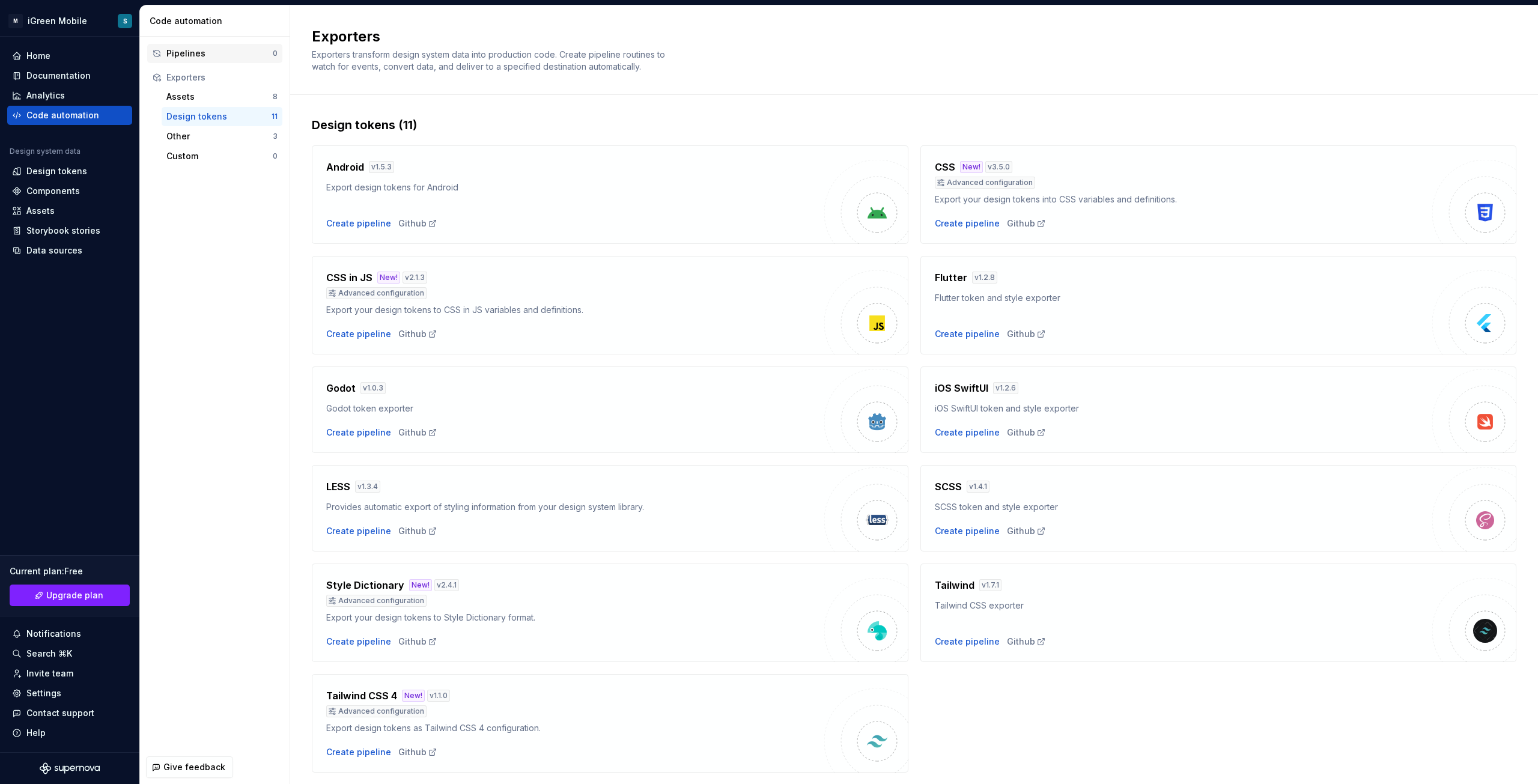
click at [192, 58] on div "Pipelines" at bounding box center [219, 54] width 107 height 12
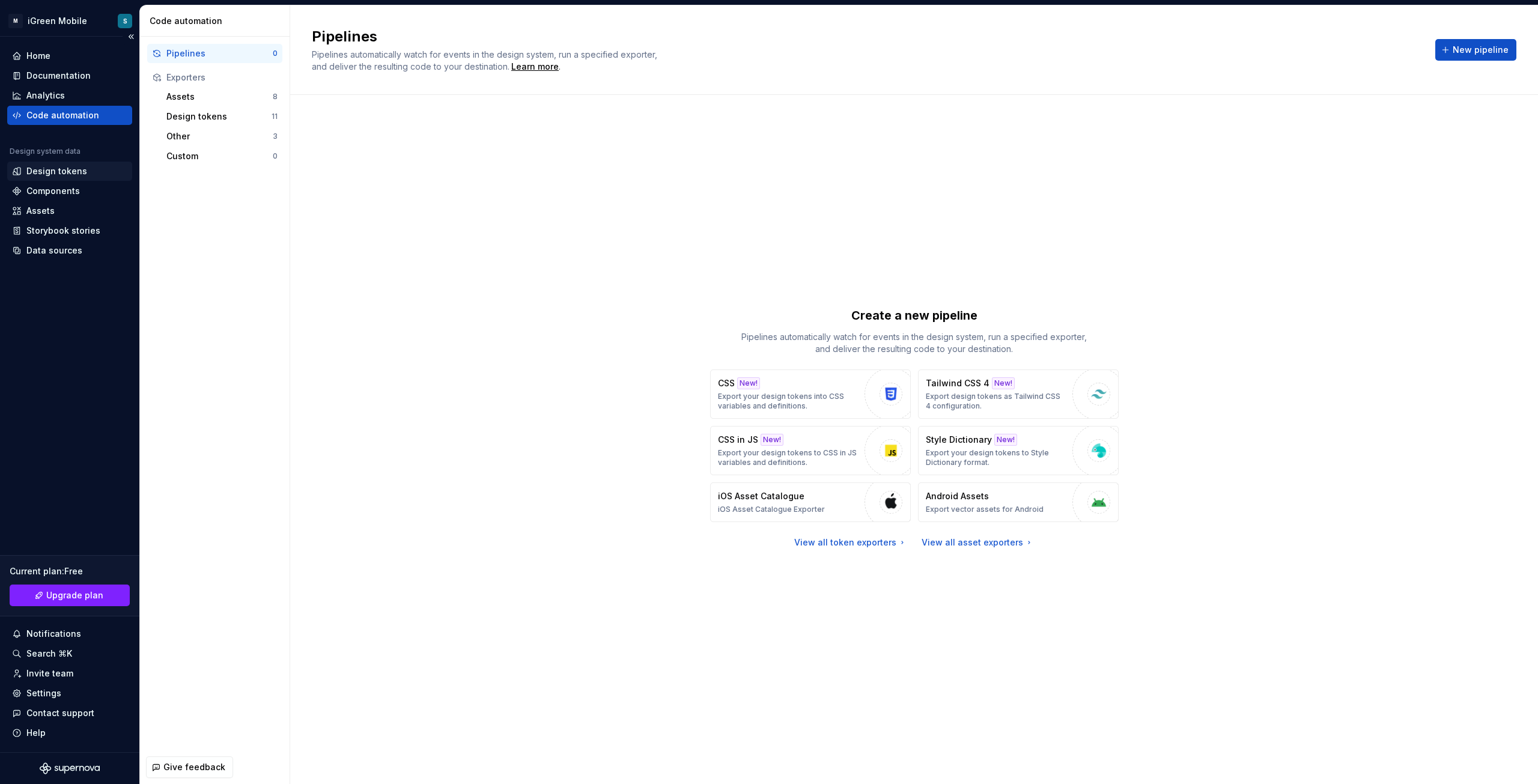
click at [57, 172] on div "Design tokens" at bounding box center [56, 171] width 60 height 12
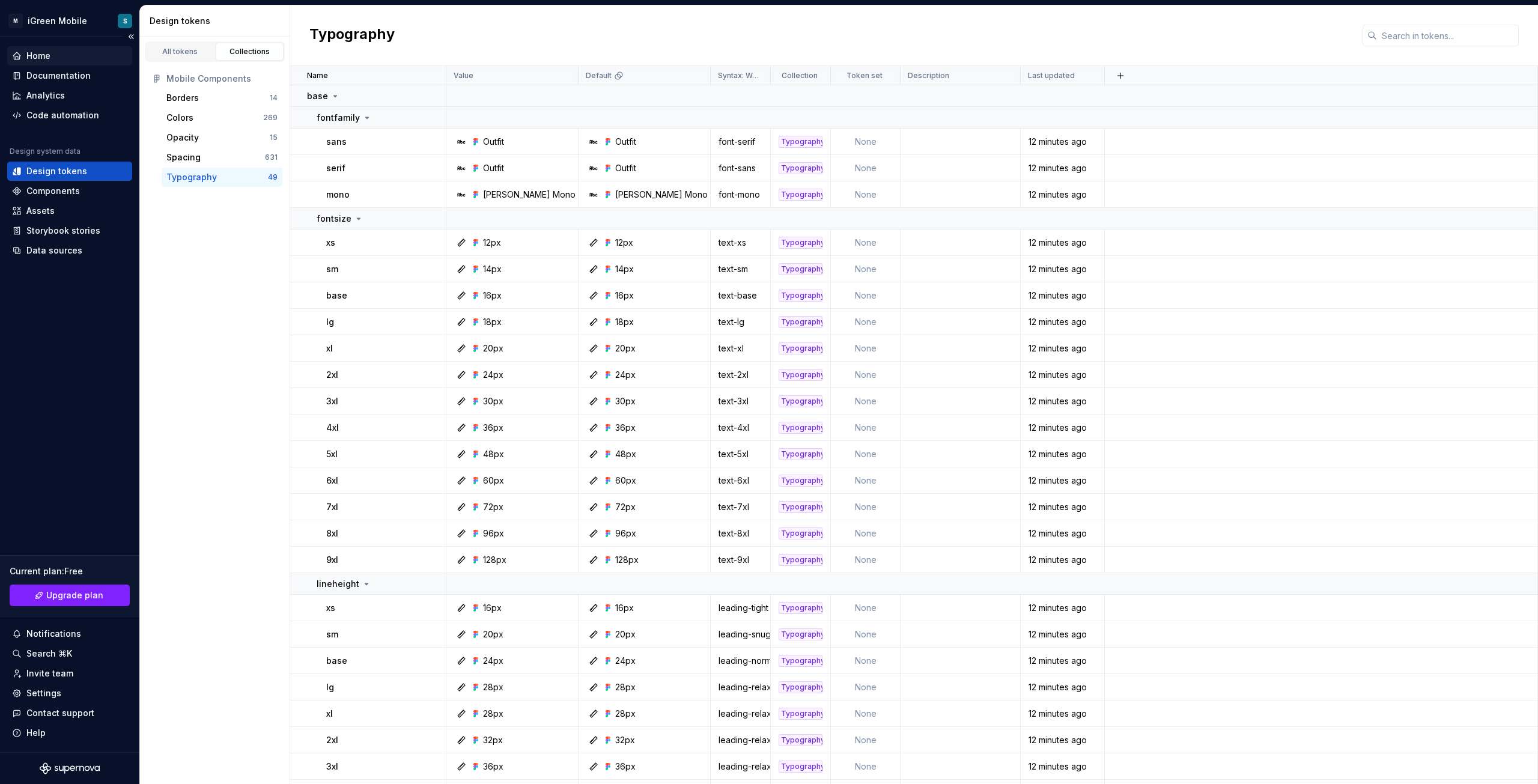
click at [35, 54] on div "Home" at bounding box center [38, 56] width 24 height 12
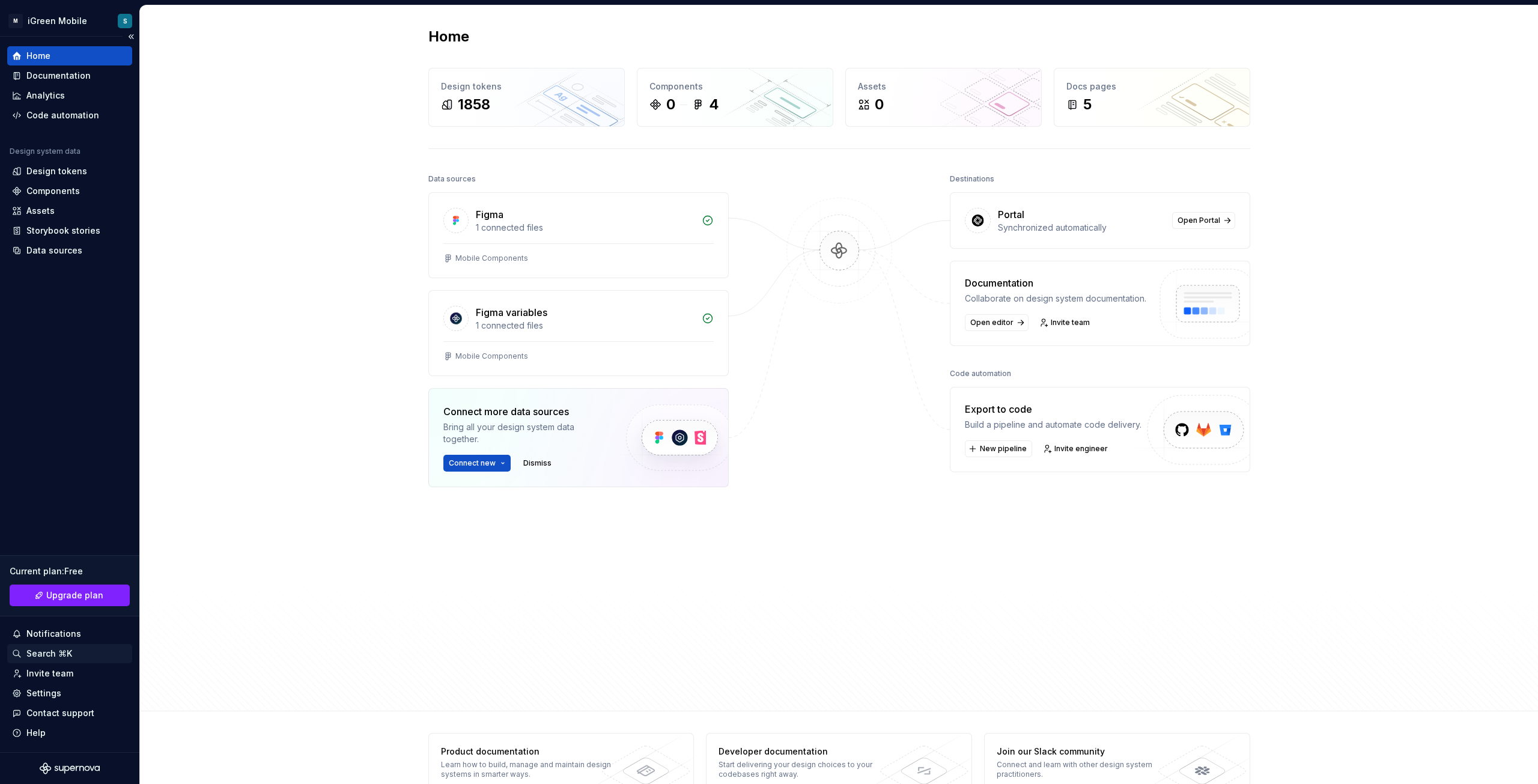
click at [38, 658] on div "Search ⌘K" at bounding box center [48, 654] width 45 height 12
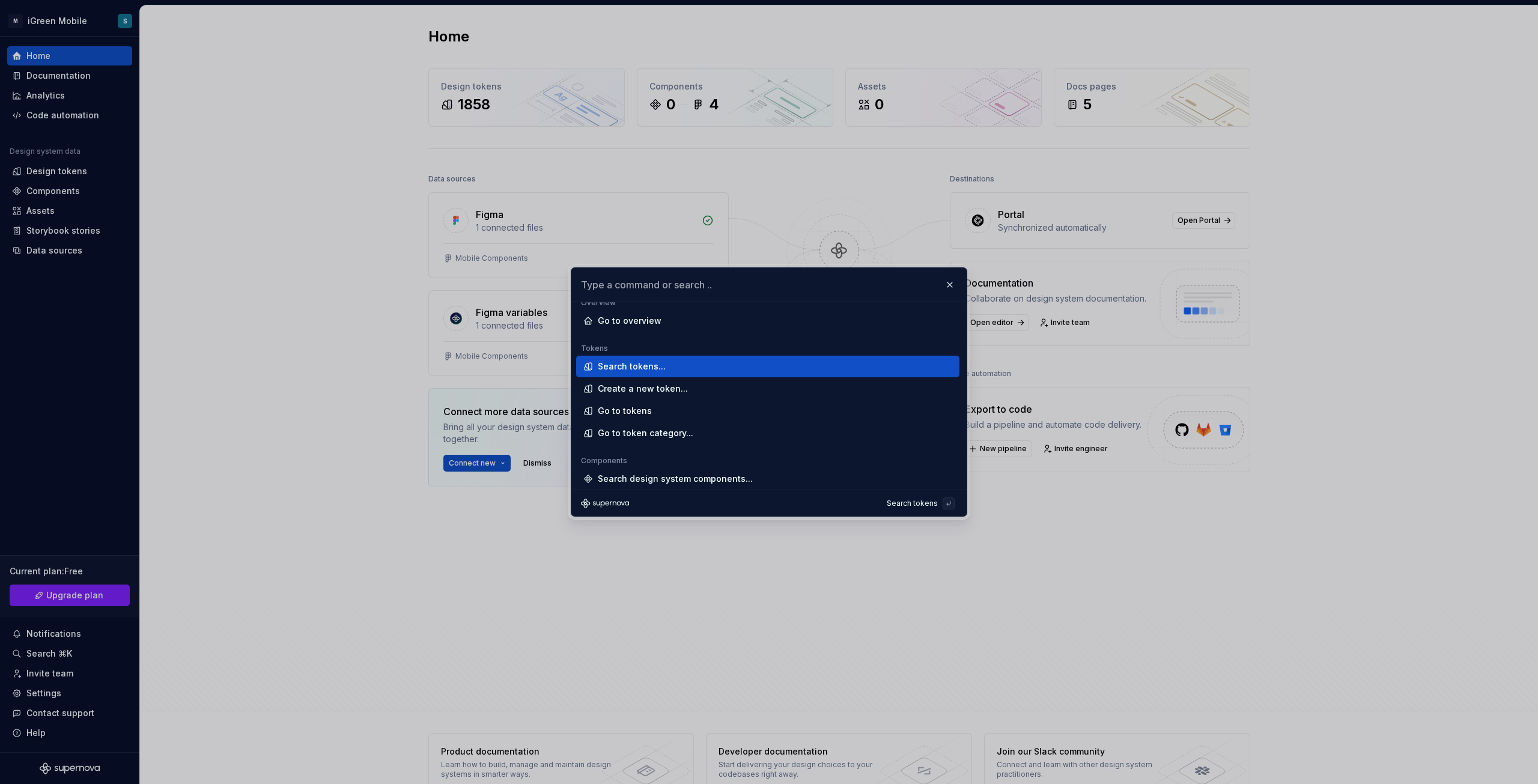
scroll to position [10, 0]
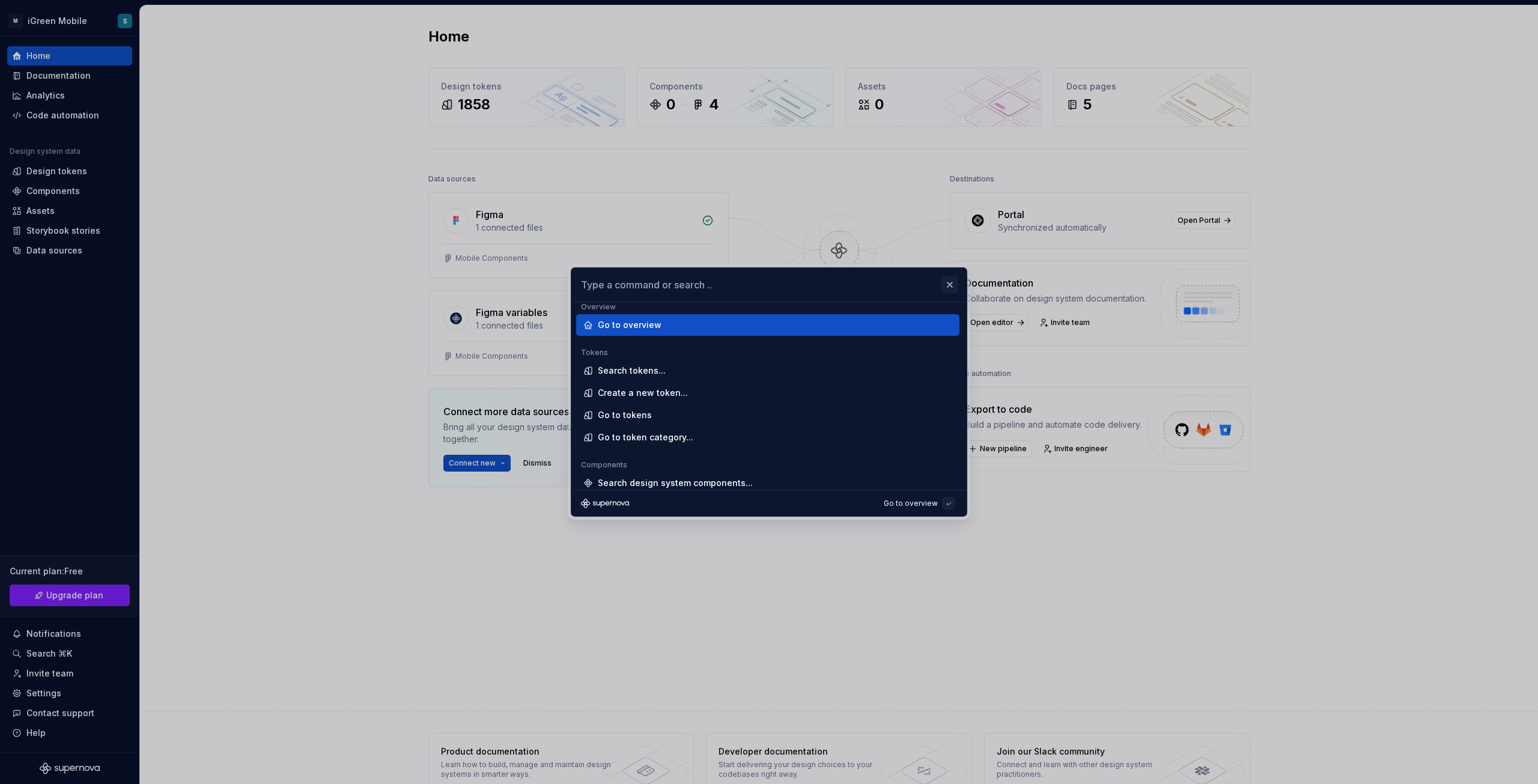
click at [956, 288] on button "button" at bounding box center [950, 285] width 17 height 17
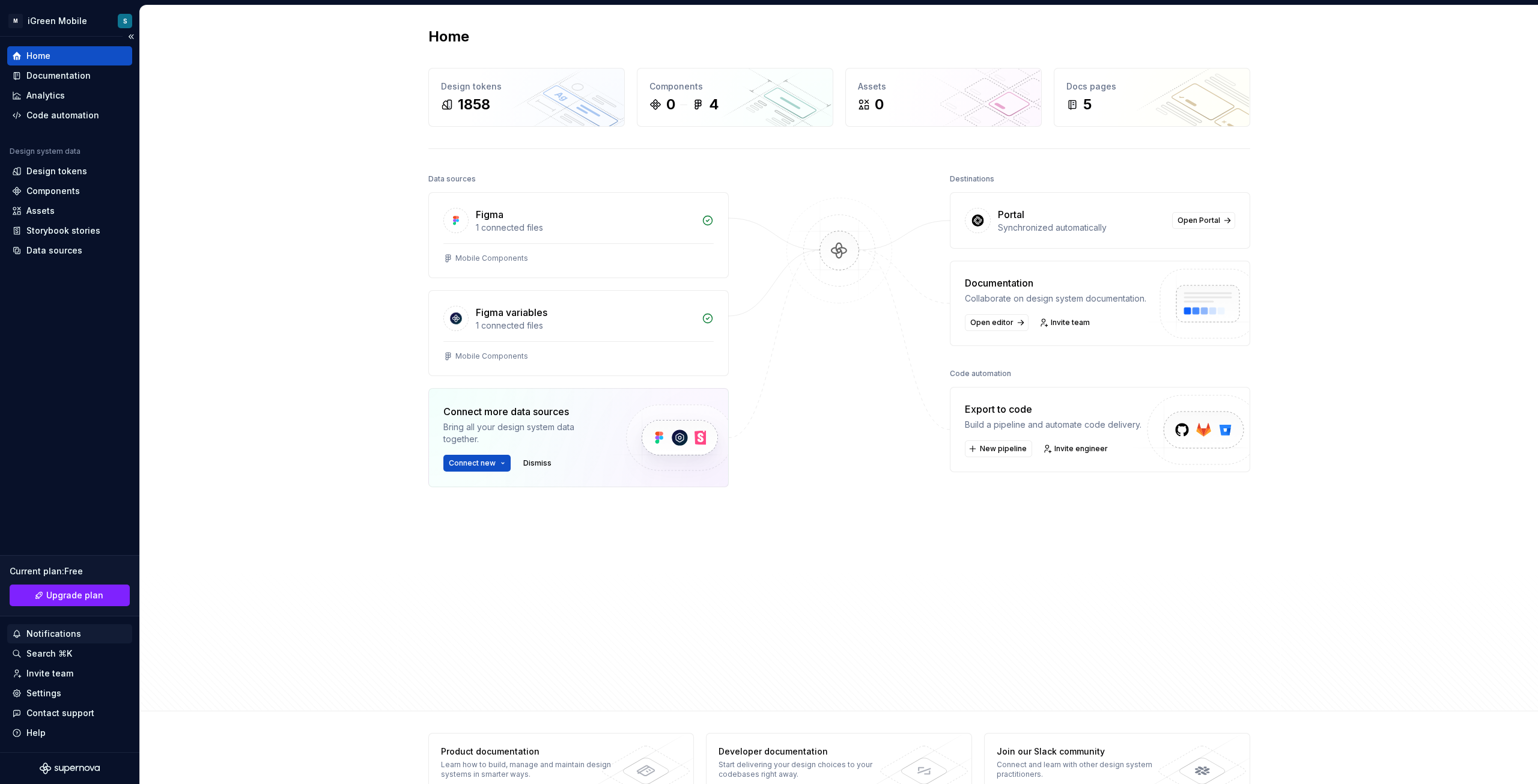
click at [39, 633] on div "Notifications" at bounding box center [53, 633] width 54 height 12
click at [39, 674] on html "M iGreen Mobile S Home Documentation Analytics Code automation Design system da…" at bounding box center [769, 392] width 1538 height 784
click at [57, 698] on div "Settings" at bounding box center [43, 693] width 35 height 12
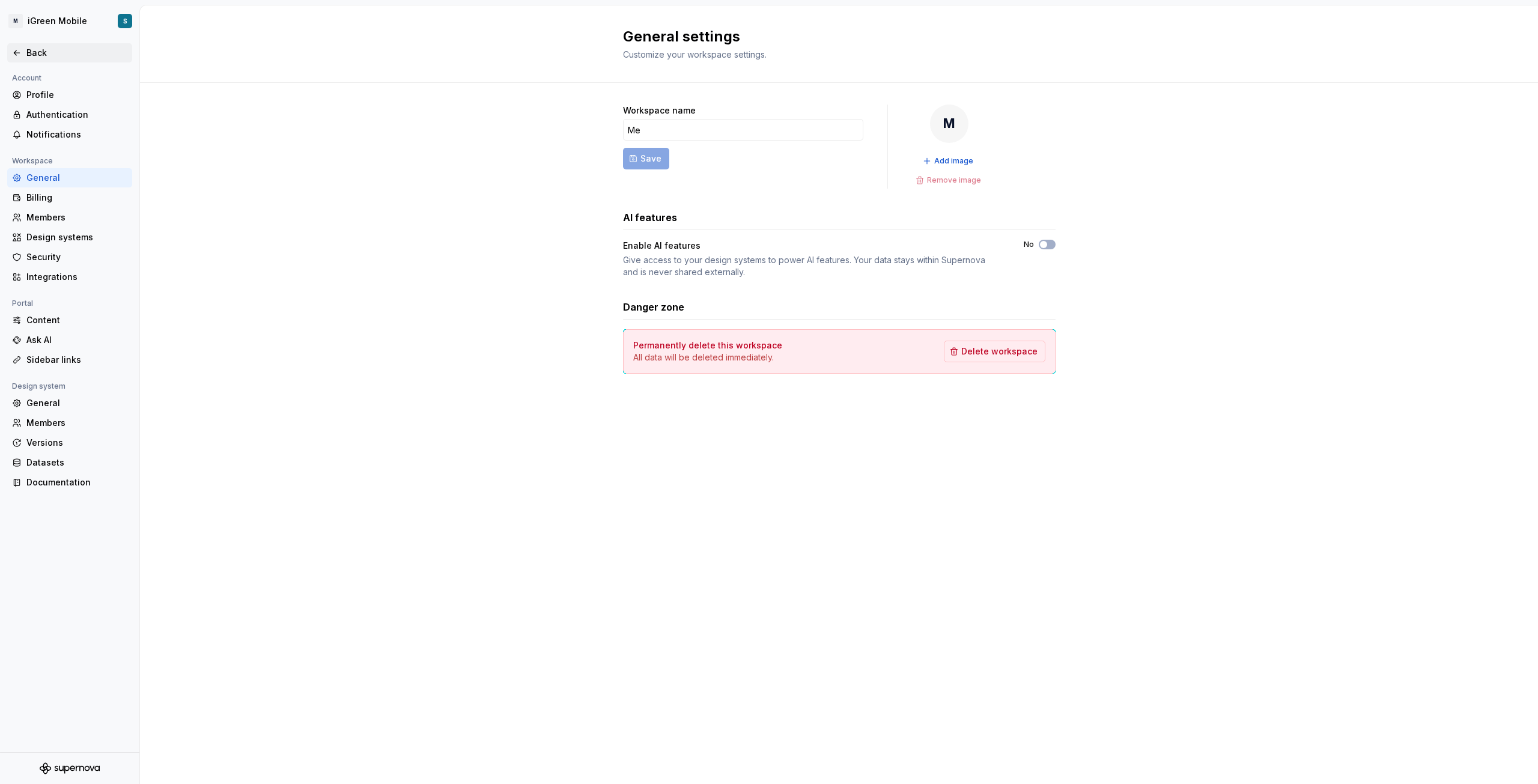
click at [15, 51] on icon at bounding box center [16, 52] width 10 height 10
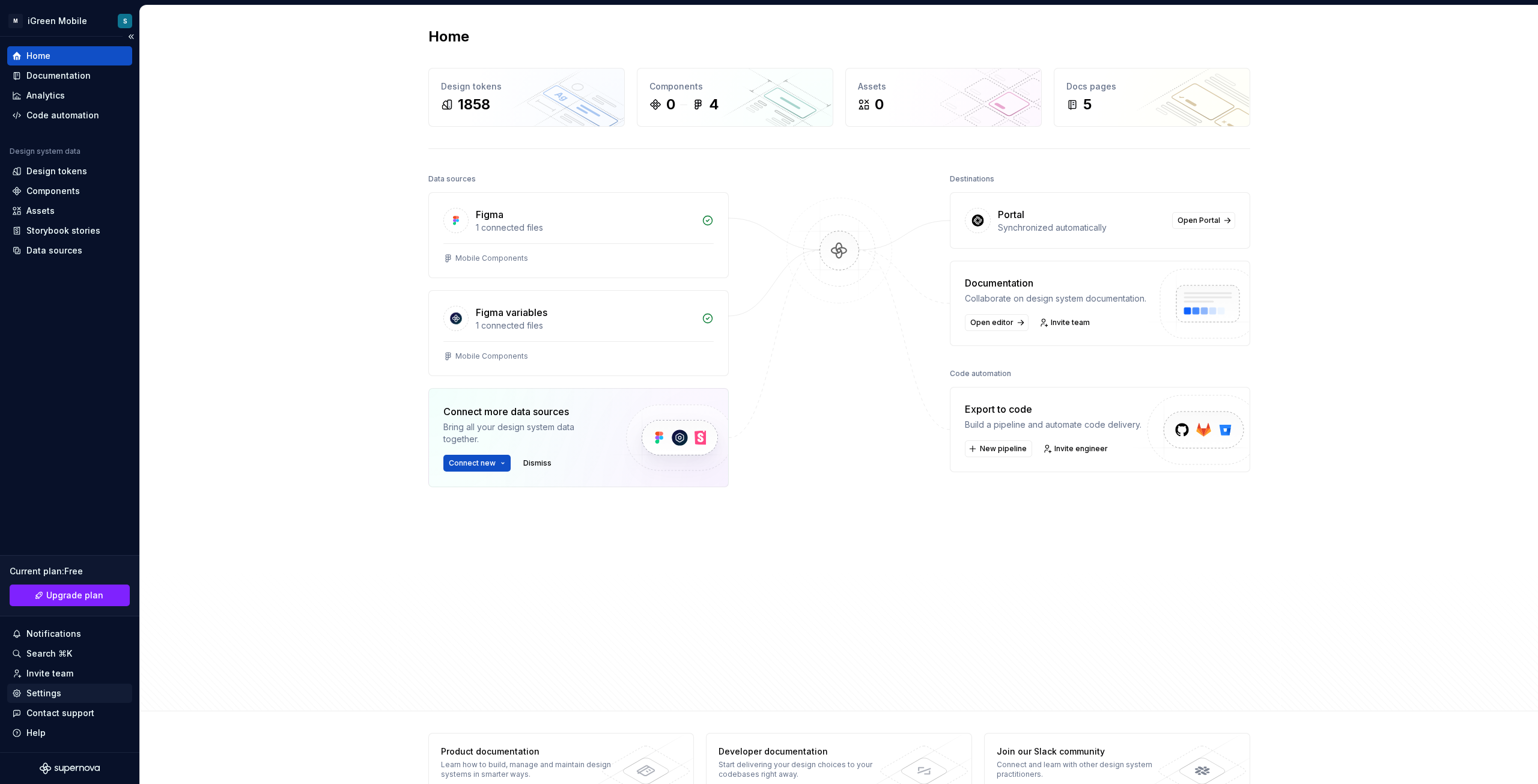
click at [51, 692] on div "Settings" at bounding box center [43, 693] width 35 height 12
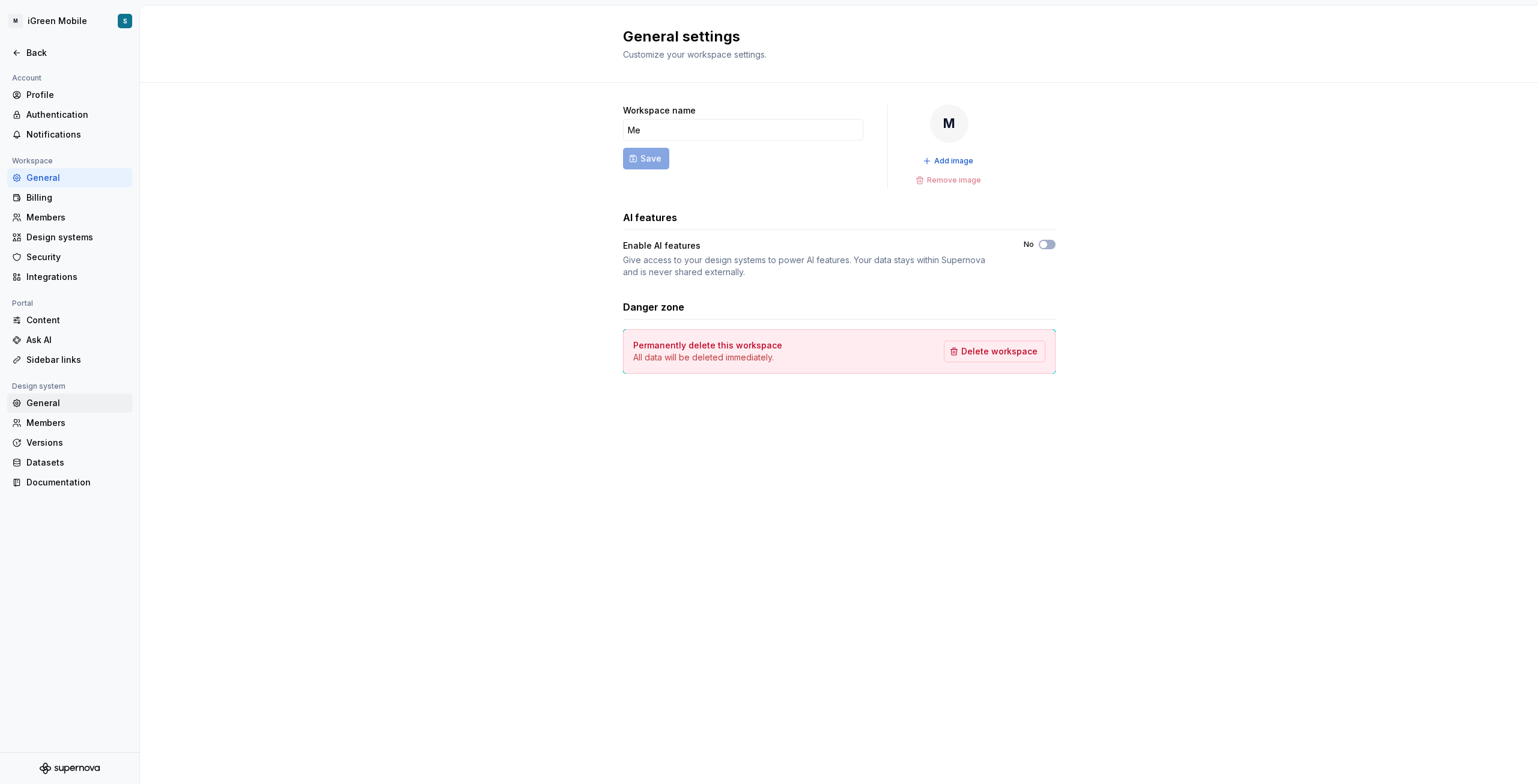
click at [50, 407] on div "General" at bounding box center [76, 403] width 101 height 12
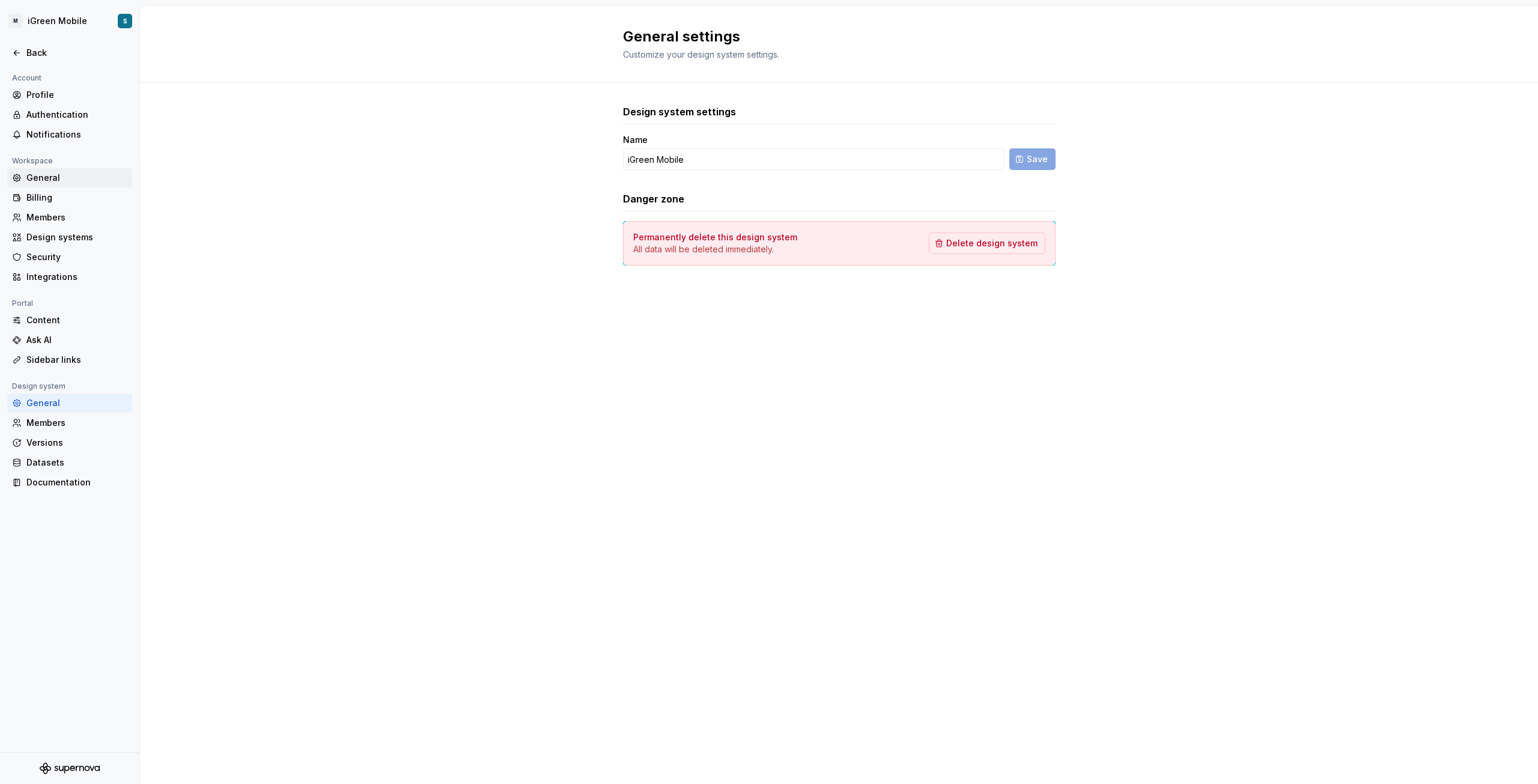
click at [44, 177] on div "General" at bounding box center [76, 178] width 101 height 12
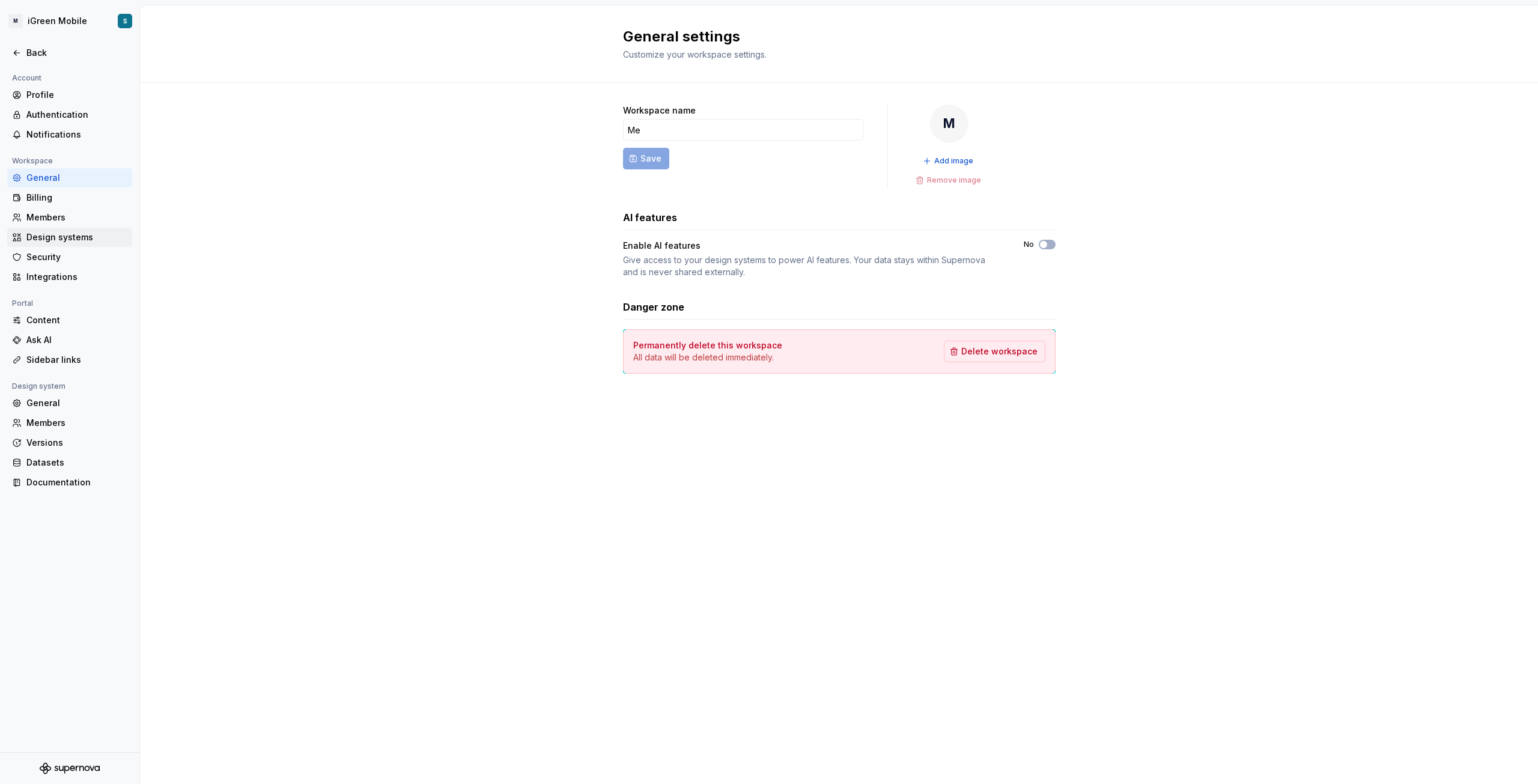
click at [66, 238] on div "Design systems" at bounding box center [76, 237] width 101 height 12
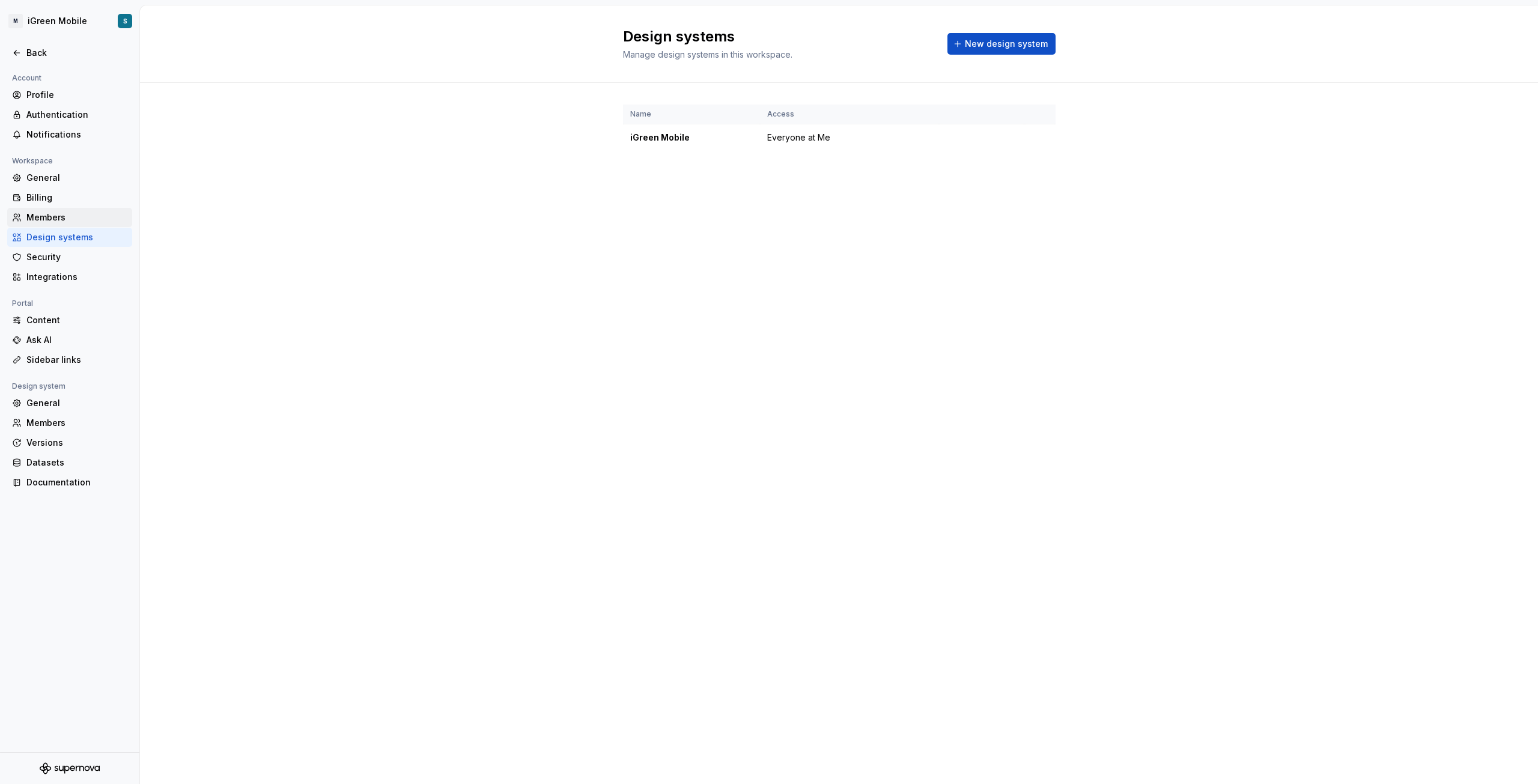
click at [50, 224] on div "Members" at bounding box center [70, 218] width 125 height 19
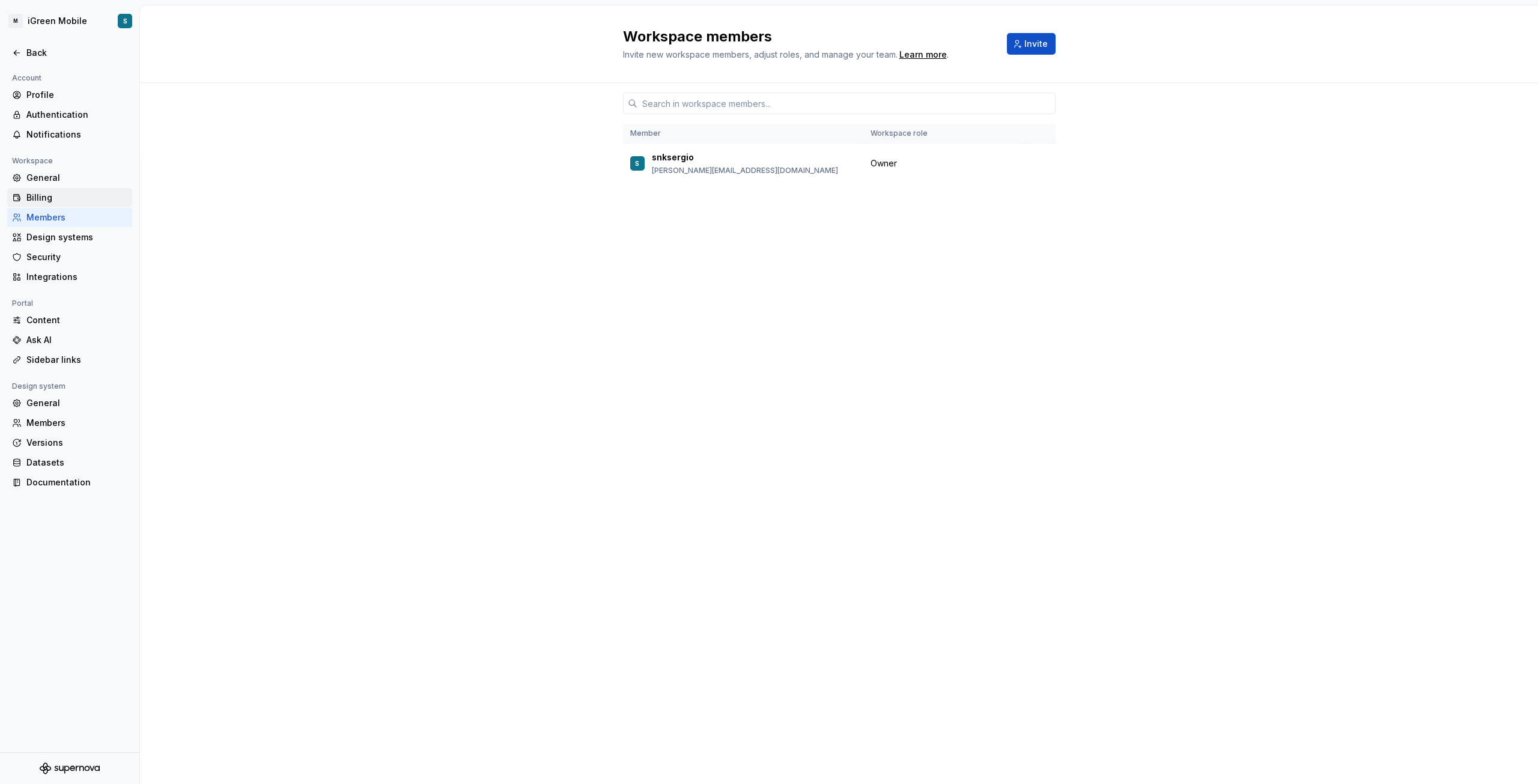
click at [45, 206] on div "Billing" at bounding box center [70, 197] width 125 height 19
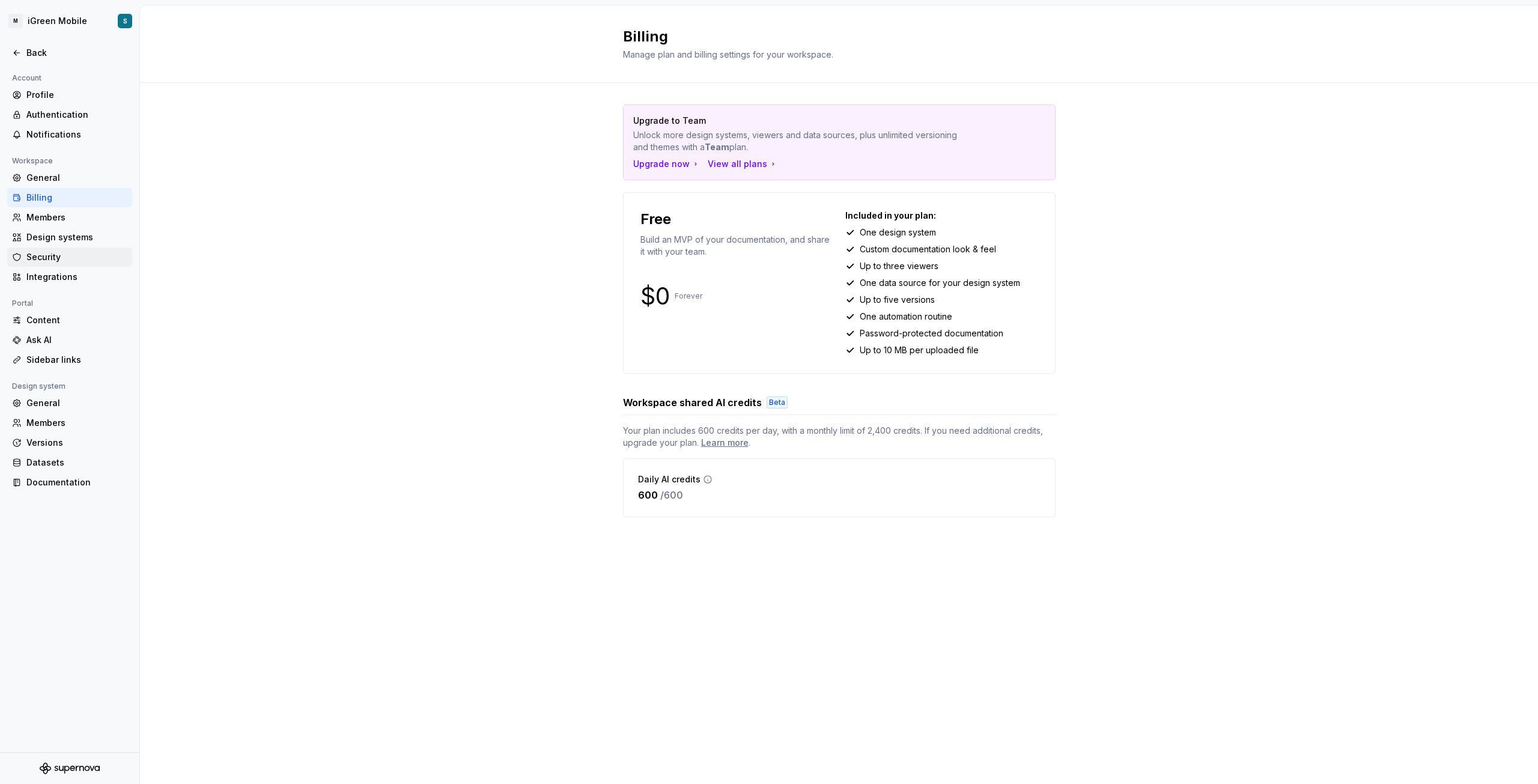
click at [59, 265] on div "Security" at bounding box center [70, 257] width 125 height 19
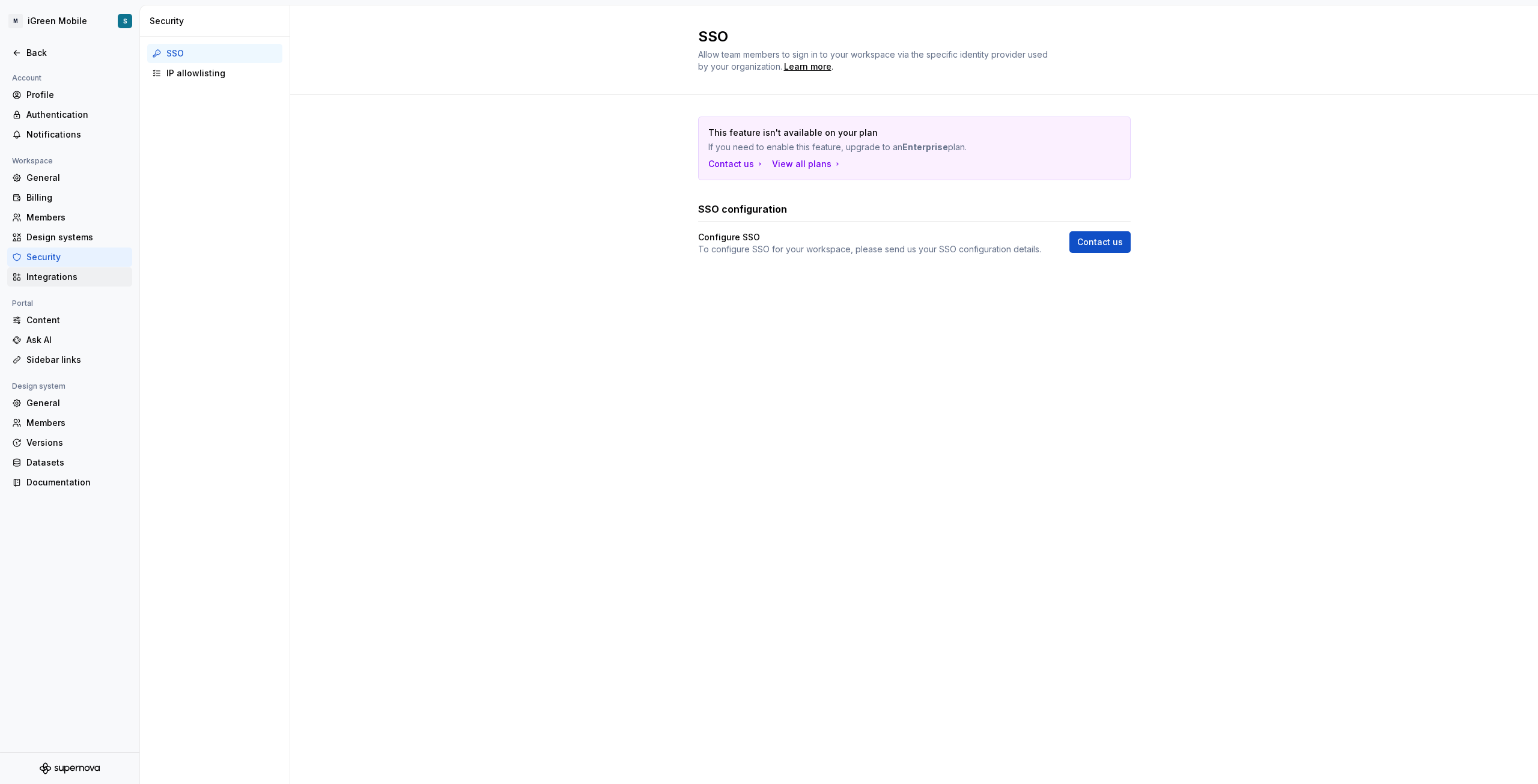
click at [60, 278] on div "Integrations" at bounding box center [76, 276] width 101 height 12
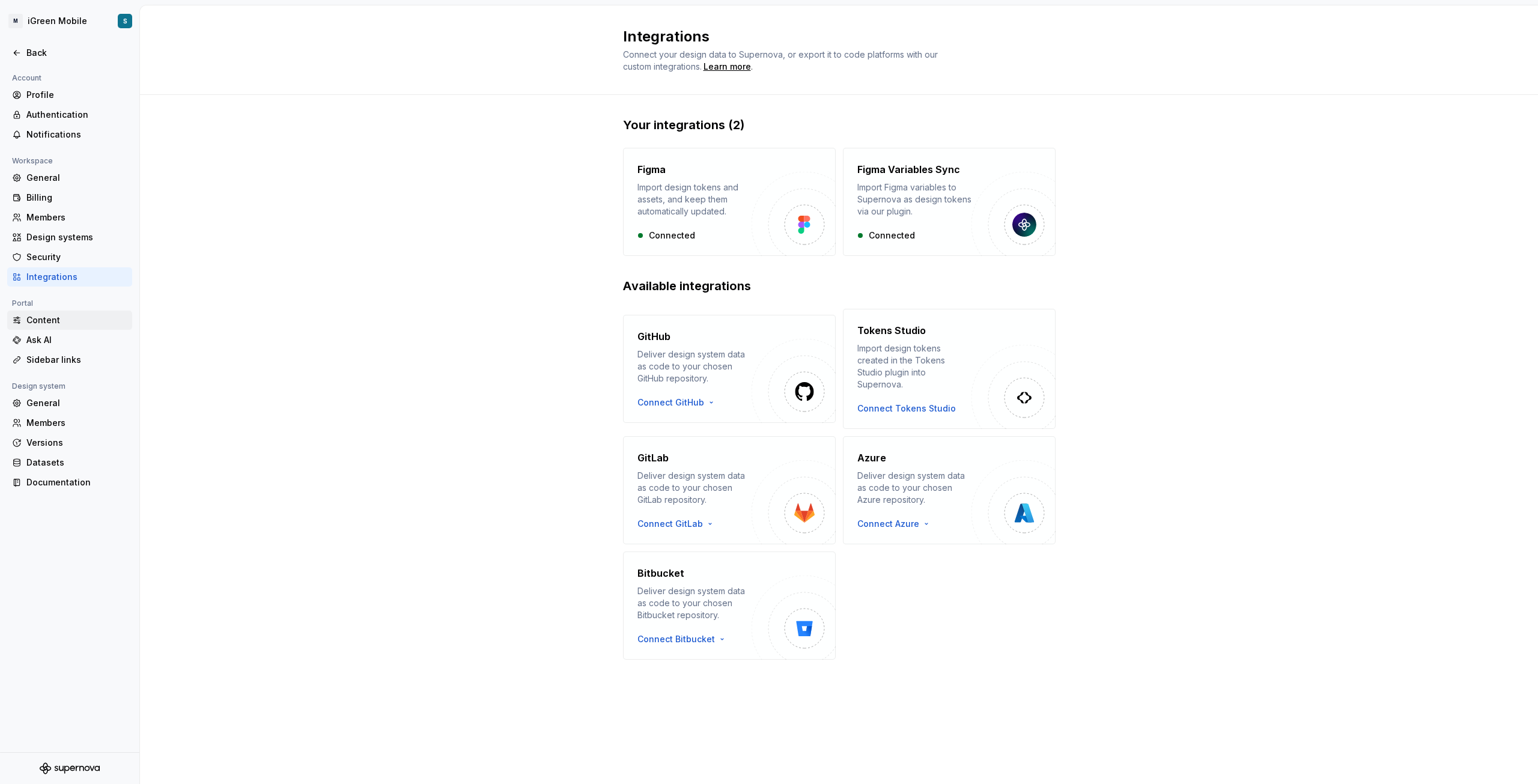
click at [49, 320] on div "Content" at bounding box center [76, 320] width 101 height 12
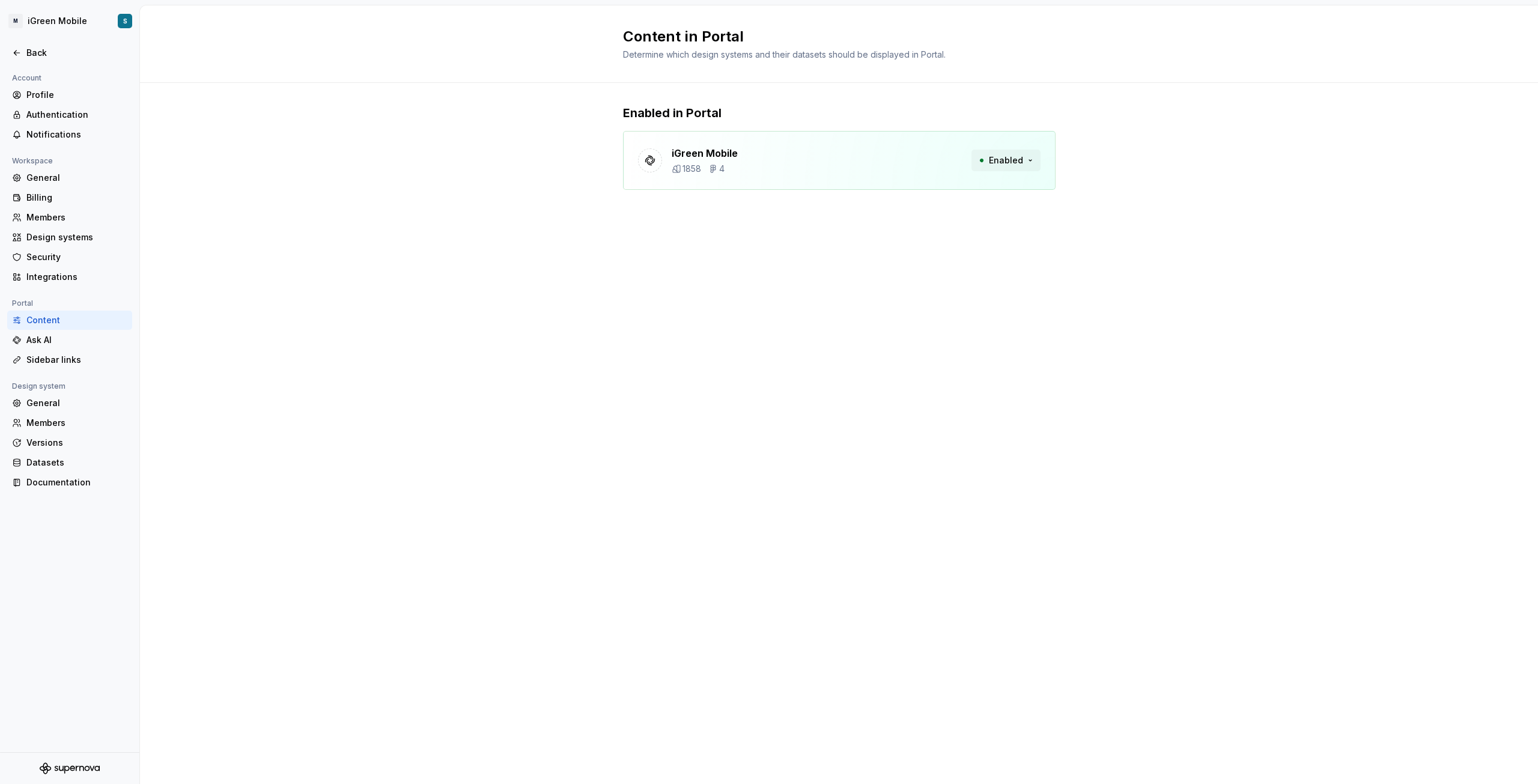
click at [1030, 156] on button "Enabled" at bounding box center [1006, 160] width 69 height 22
click at [29, 356] on div "Sidebar links" at bounding box center [76, 360] width 101 height 12
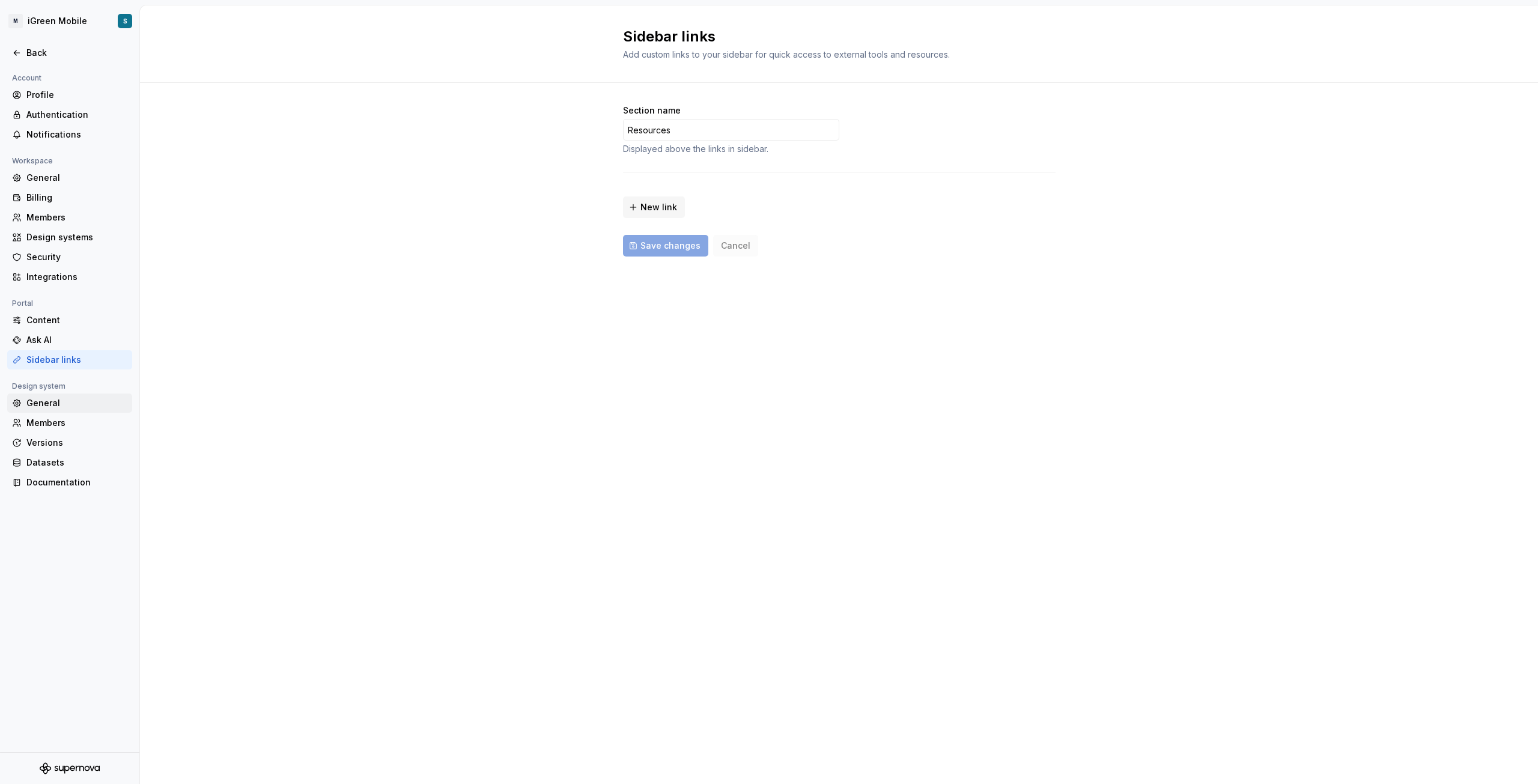
click at [37, 408] on div "General" at bounding box center [76, 403] width 101 height 12
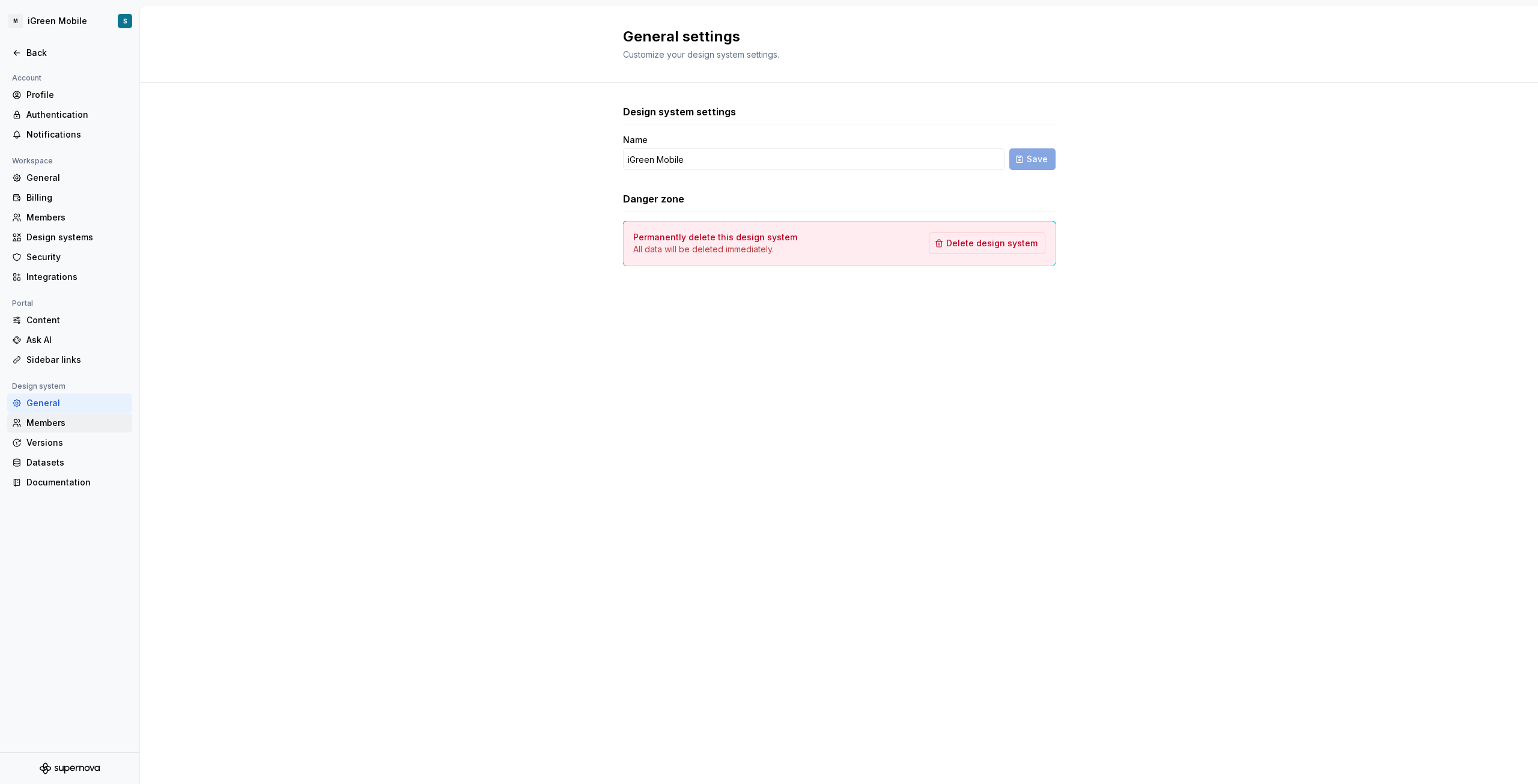
click at [40, 422] on div "Members" at bounding box center [76, 423] width 101 height 12
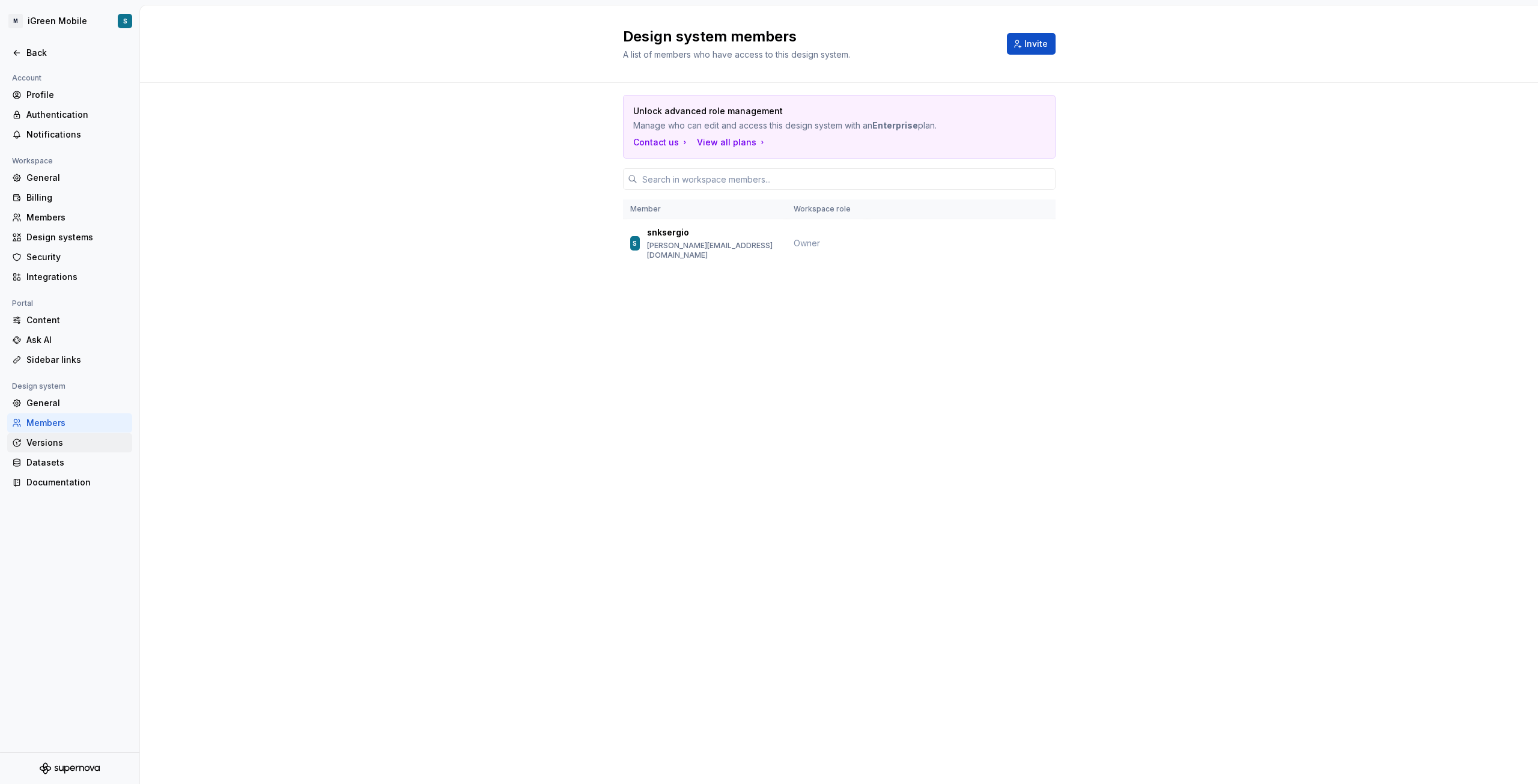
click at [43, 449] on div "Versions" at bounding box center [70, 443] width 125 height 19
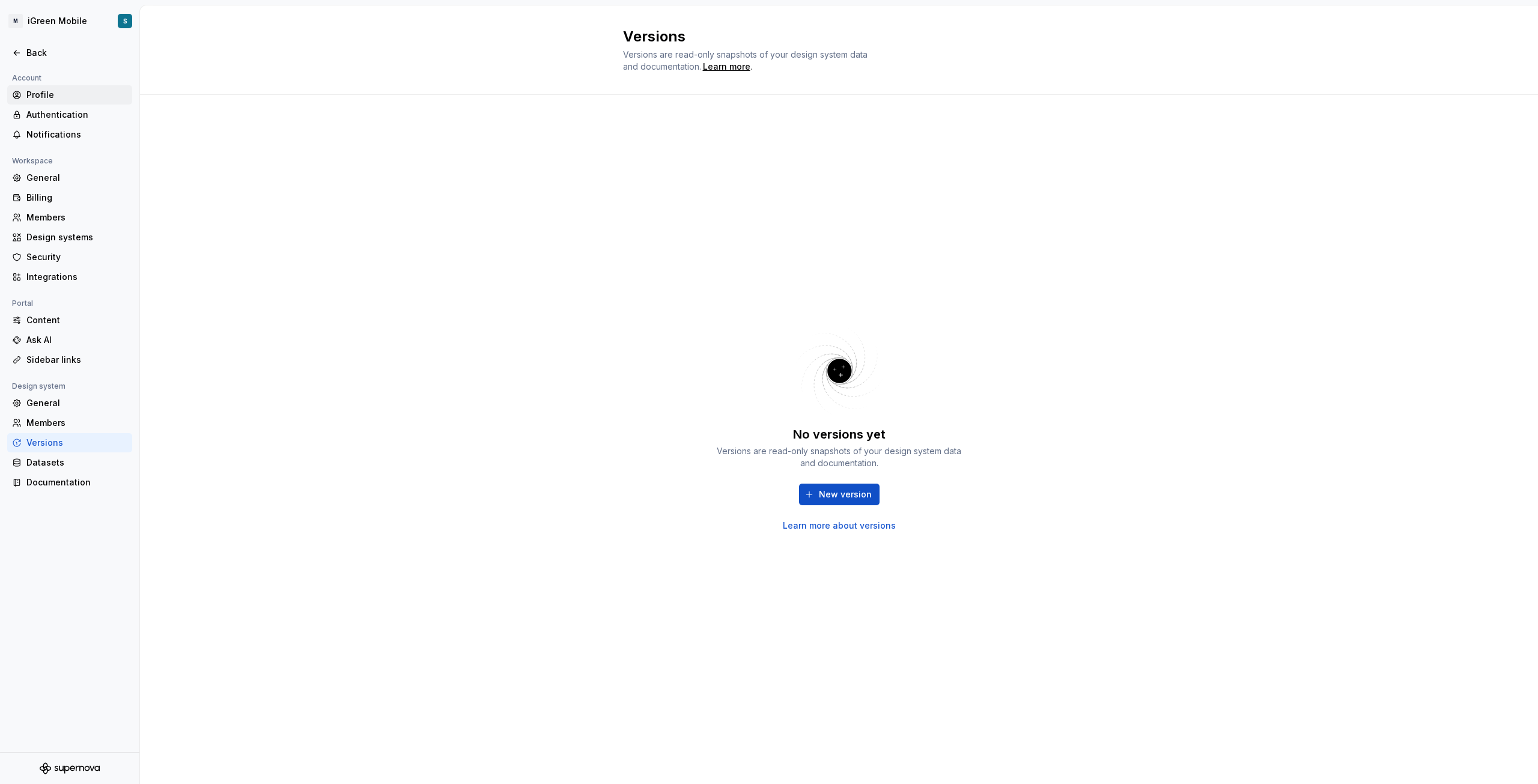
click at [59, 93] on div "Profile" at bounding box center [76, 95] width 101 height 12
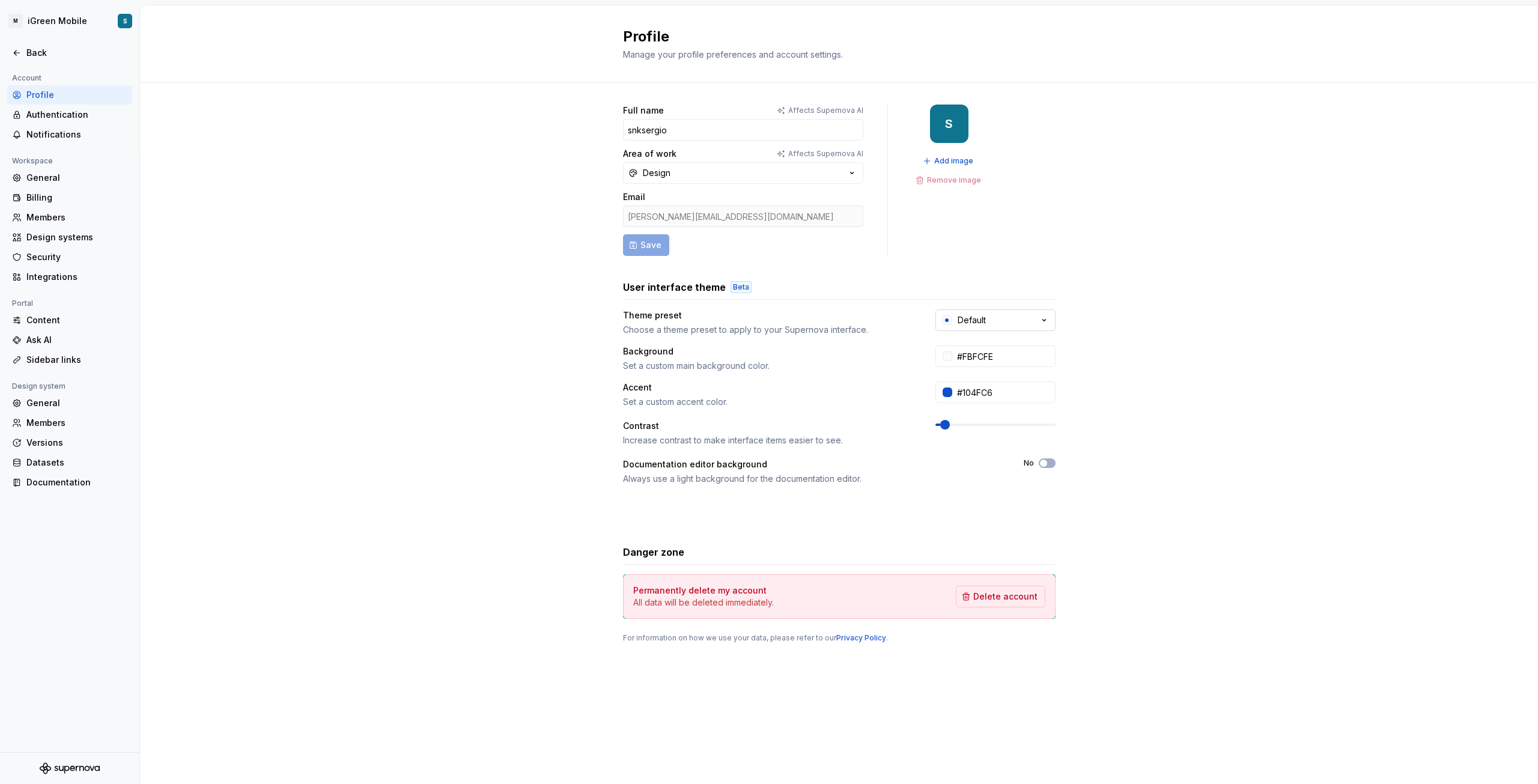
click at [1012, 320] on button "Default" at bounding box center [995, 320] width 120 height 22
click at [980, 358] on input "#FBFCFE" at bounding box center [1003, 355] width 104 height 22
click at [962, 395] on input "#104FC6" at bounding box center [1003, 392] width 104 height 22
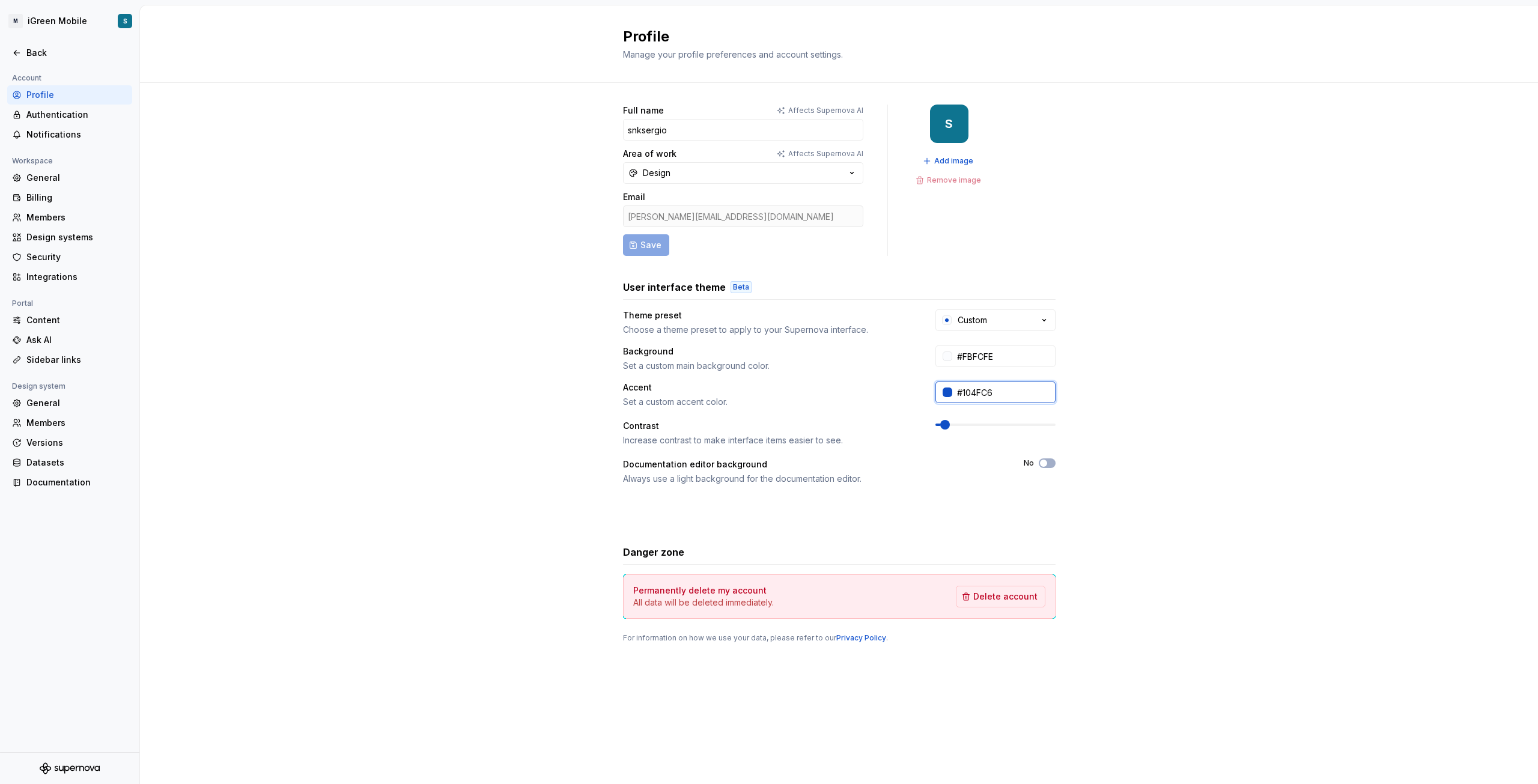
click at [962, 395] on input "#104FC6" at bounding box center [1003, 392] width 104 height 22
click at [25, 49] on div "Back" at bounding box center [69, 53] width 116 height 12
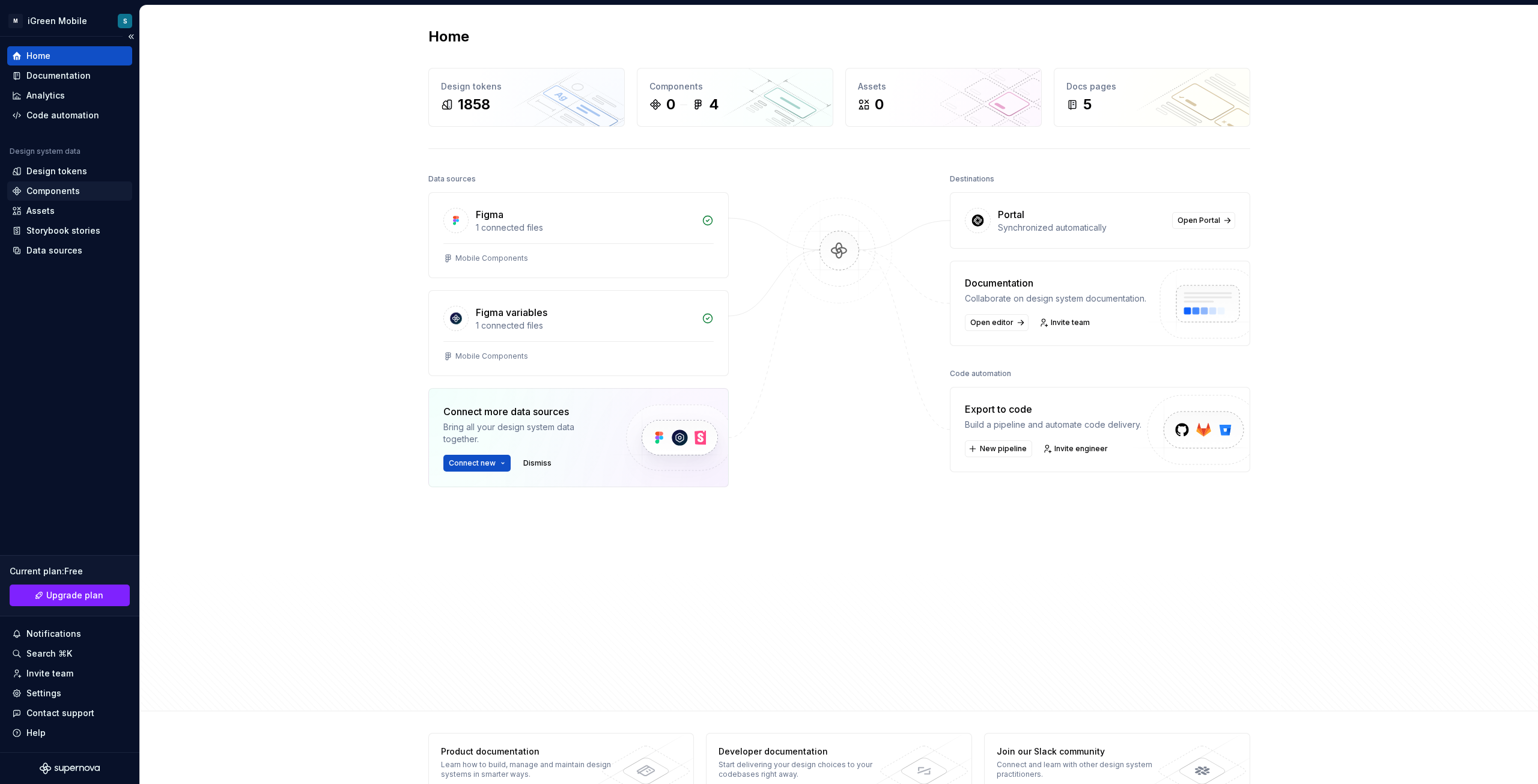
click at [67, 192] on div "Components" at bounding box center [53, 191] width 54 height 12
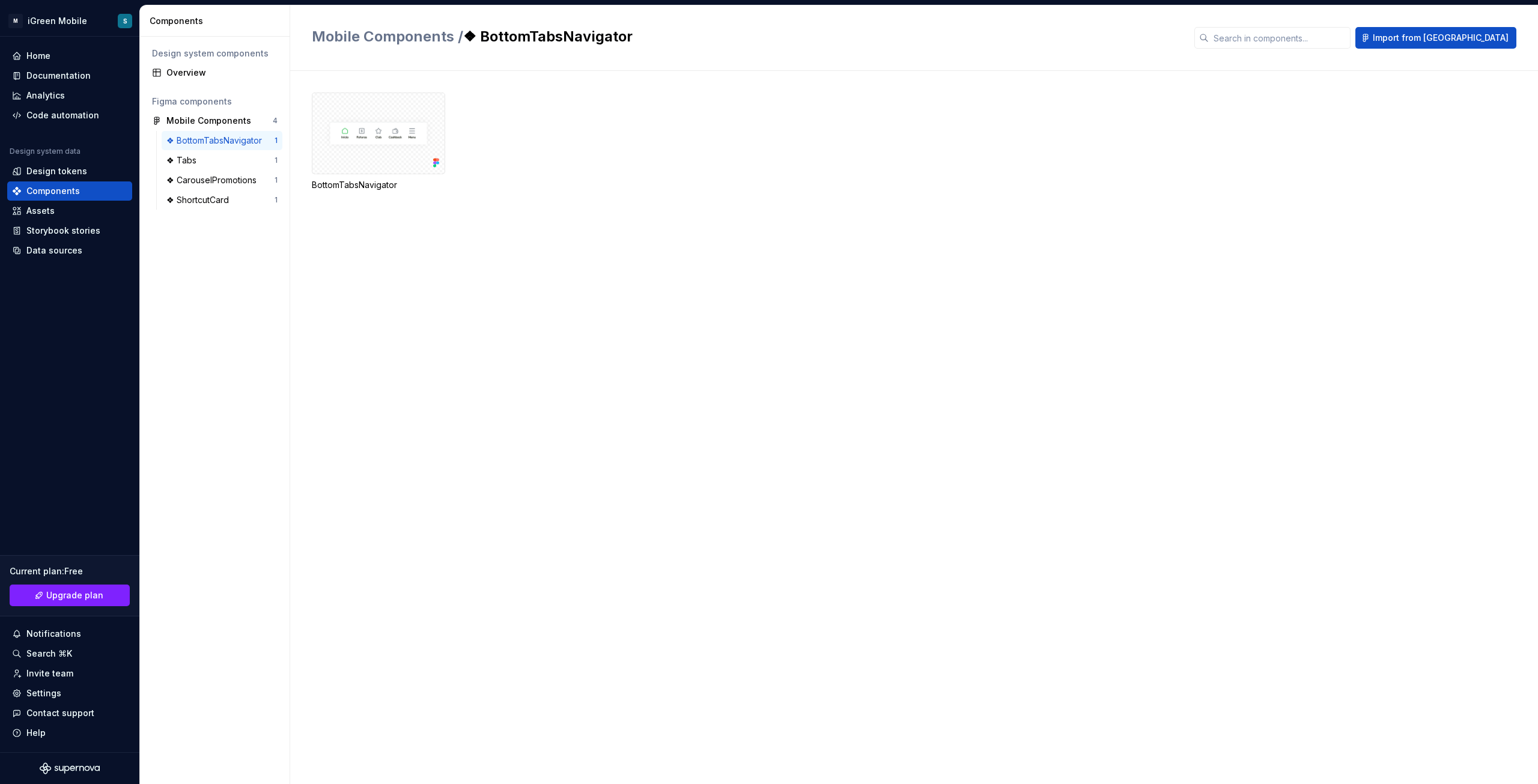
click at [221, 141] on div "❖ BottomTabsNavigator" at bounding box center [216, 141] width 101 height 12
click at [205, 157] on div "❖ Tabs" at bounding box center [220, 160] width 108 height 12
click at [203, 176] on div "❖ CarouselPromotions" at bounding box center [213, 180] width 95 height 12
click at [207, 196] on div "❖ ShortcutCard" at bounding box center [200, 200] width 67 height 12
click at [212, 181] on div "❖ CarouselPromotions" at bounding box center [213, 180] width 95 height 12
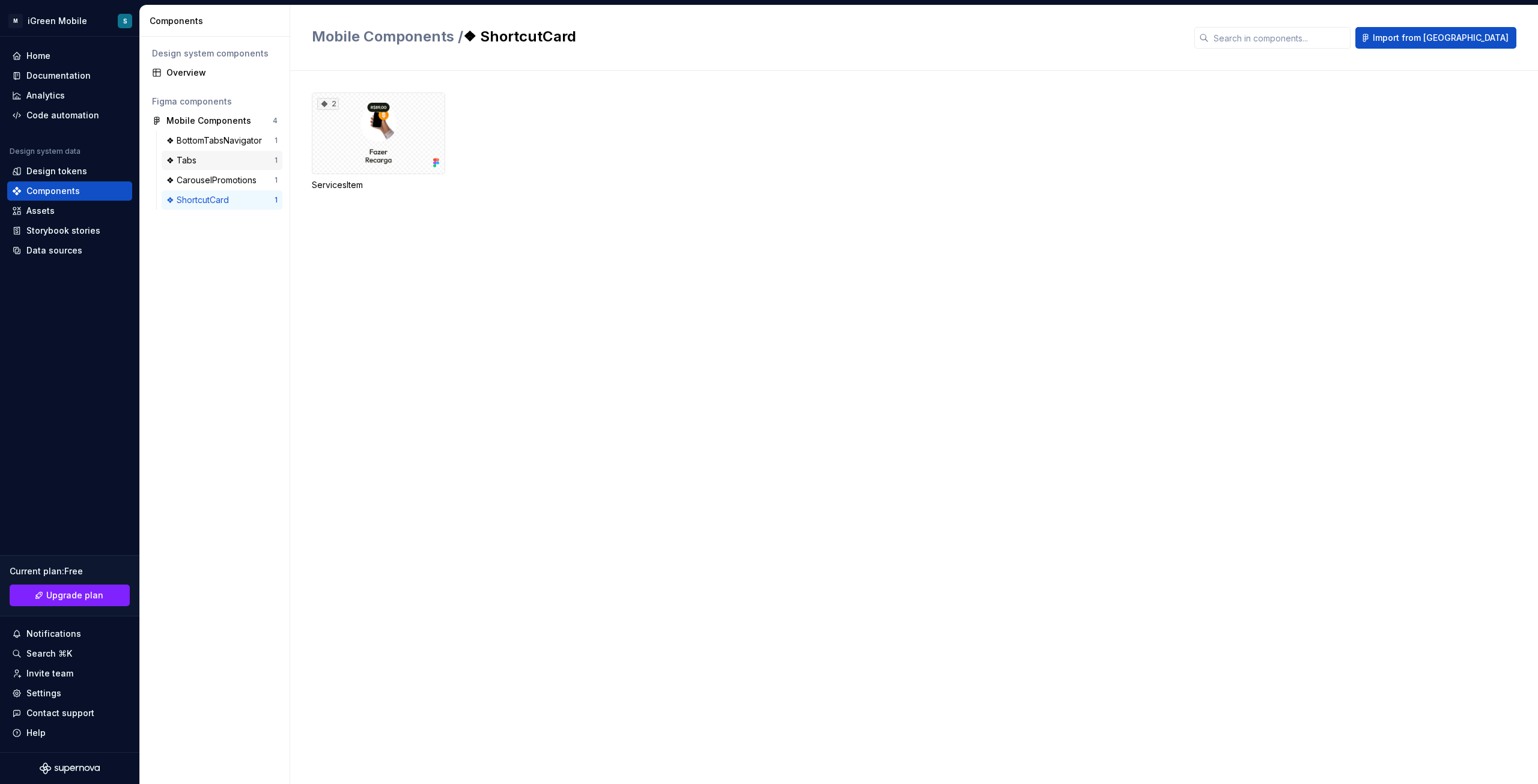
click at [201, 154] on div "❖ Tabs" at bounding box center [220, 160] width 108 height 12
click at [207, 136] on div "❖ BottomTabsNavigator" at bounding box center [216, 141] width 101 height 12
click at [33, 166] on div "Design tokens" at bounding box center [56, 171] width 60 height 12
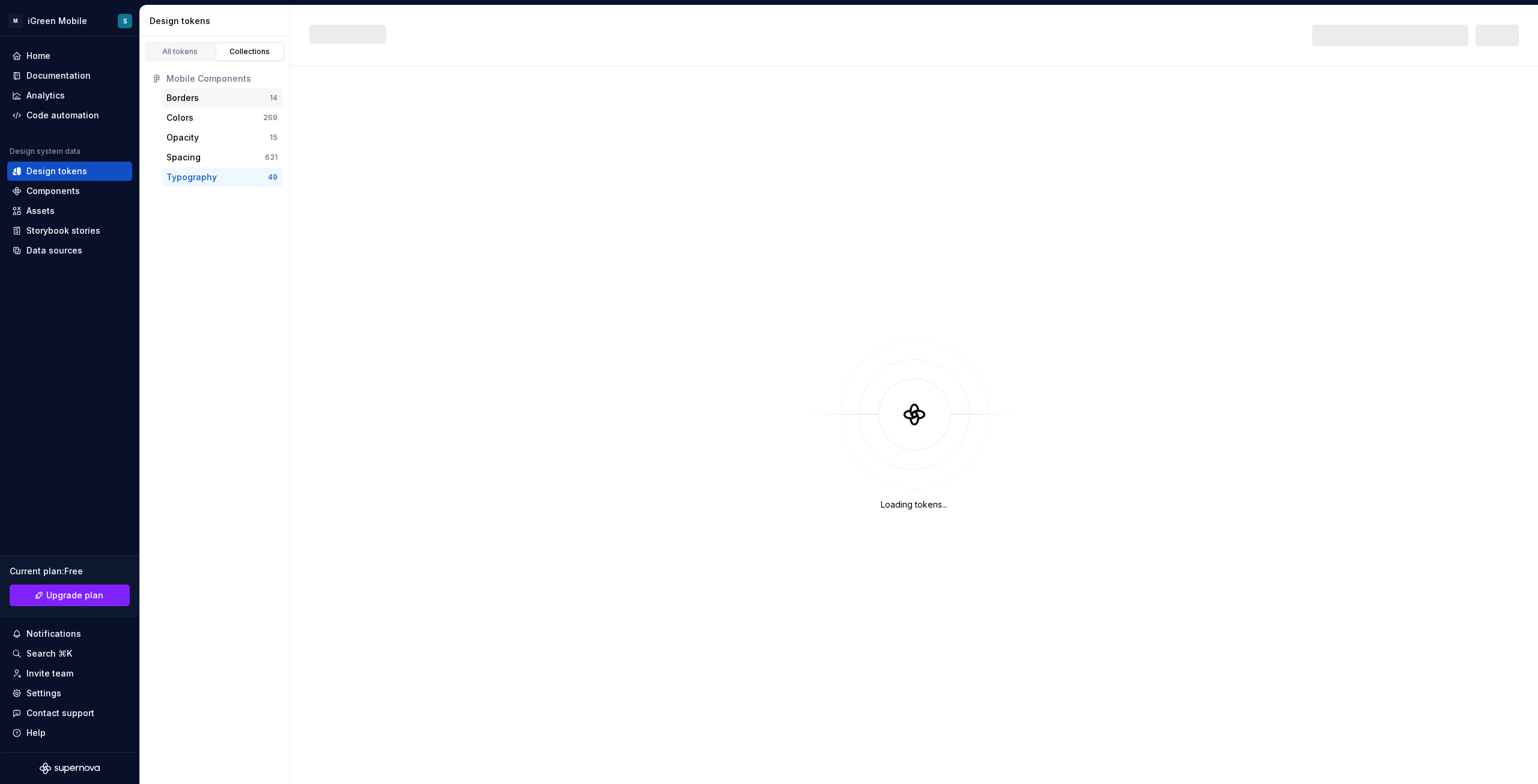
click at [205, 101] on div "Borders" at bounding box center [218, 98] width 104 height 12
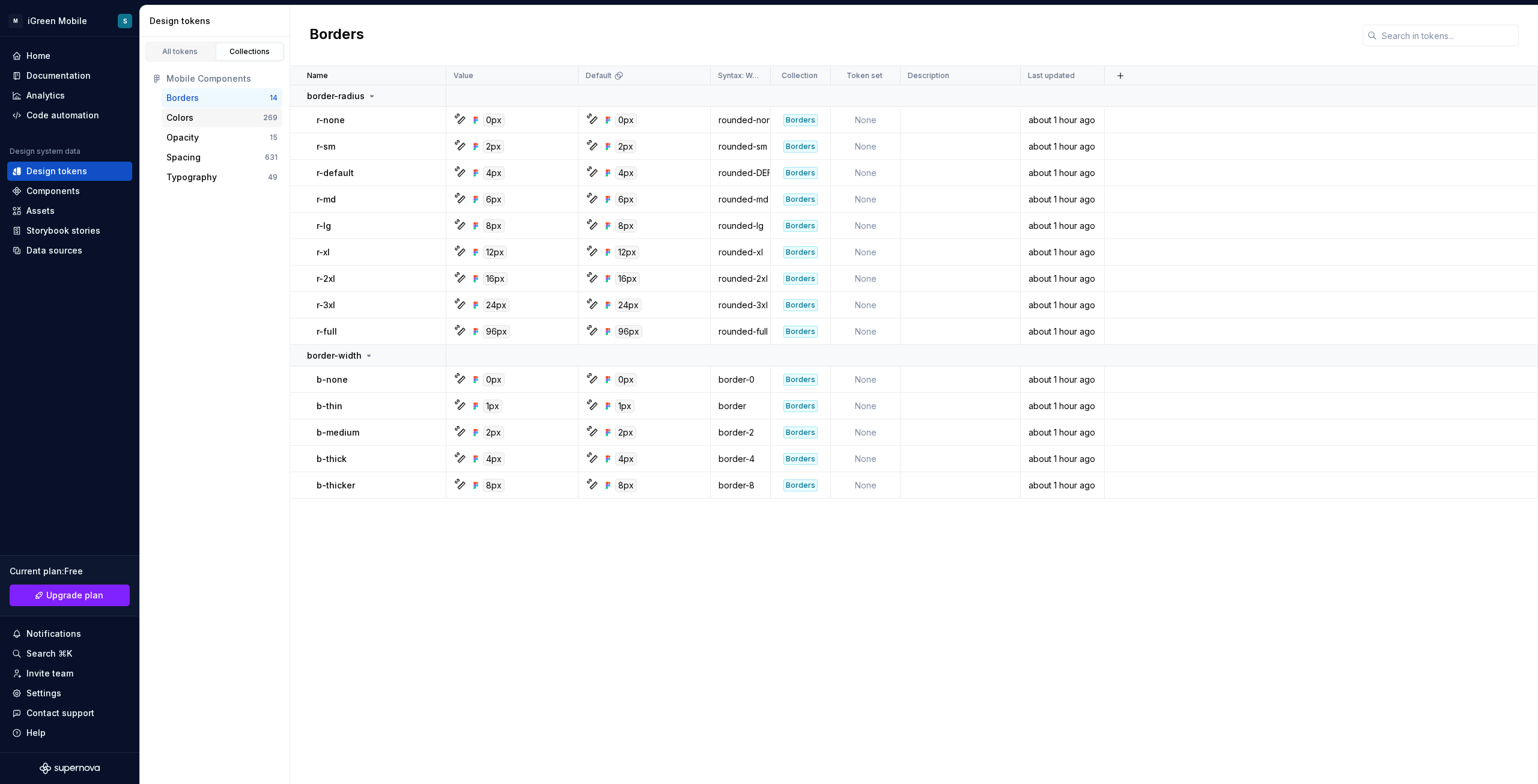
click at [203, 119] on div "Colors" at bounding box center [215, 118] width 97 height 12
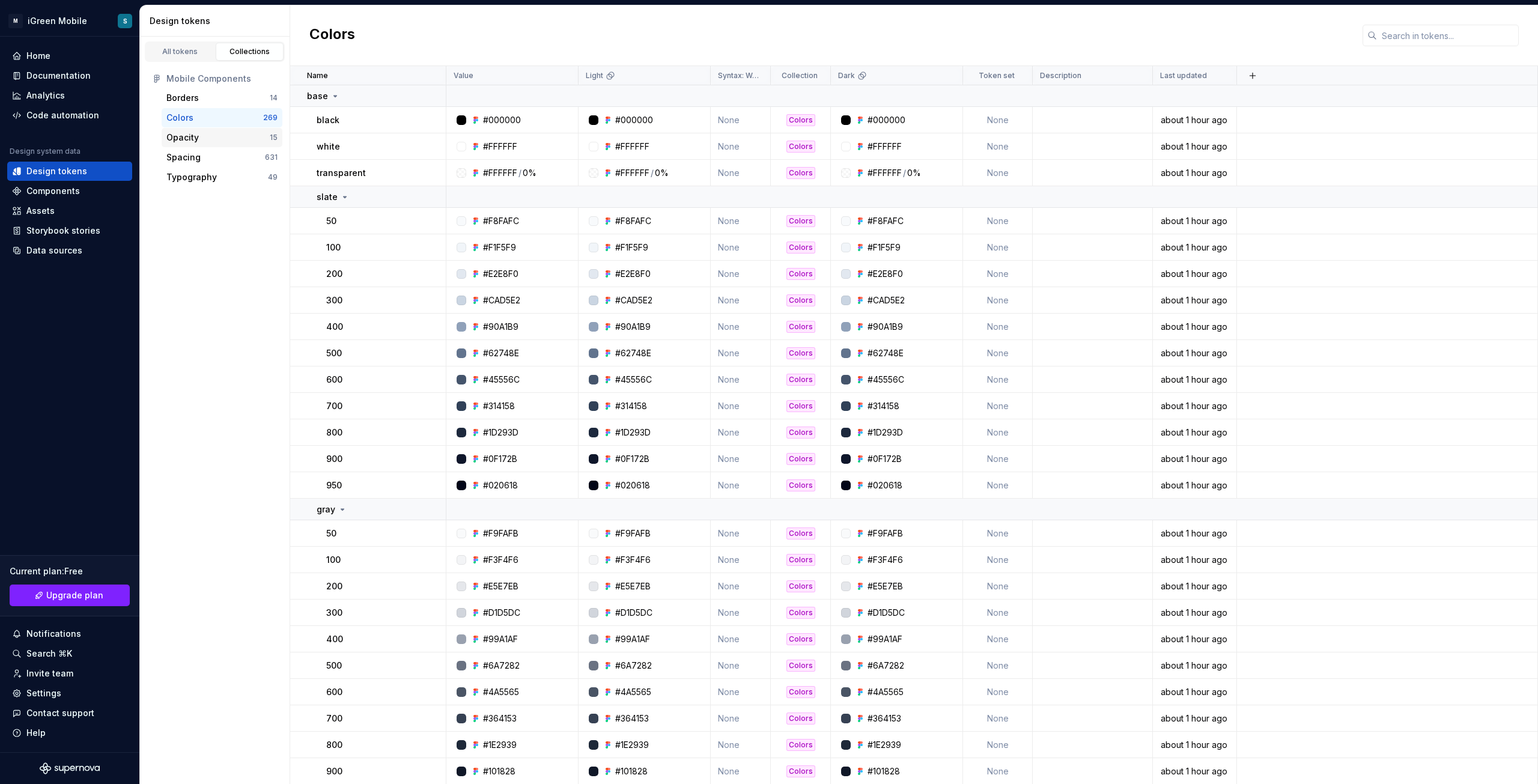
click at [203, 136] on div "Opacity" at bounding box center [218, 138] width 104 height 12
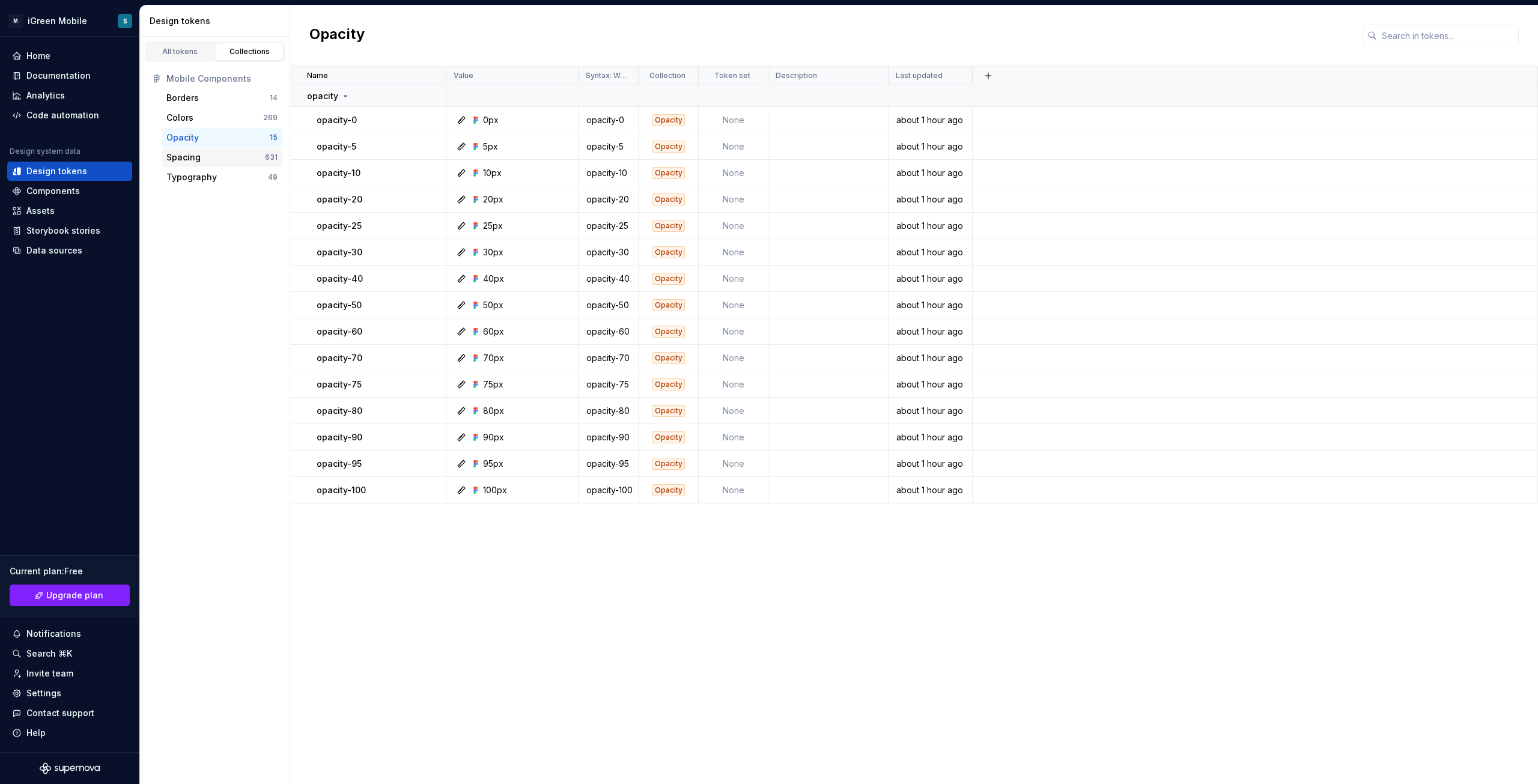
click at [202, 157] on div "Spacing" at bounding box center [215, 157] width 98 height 12
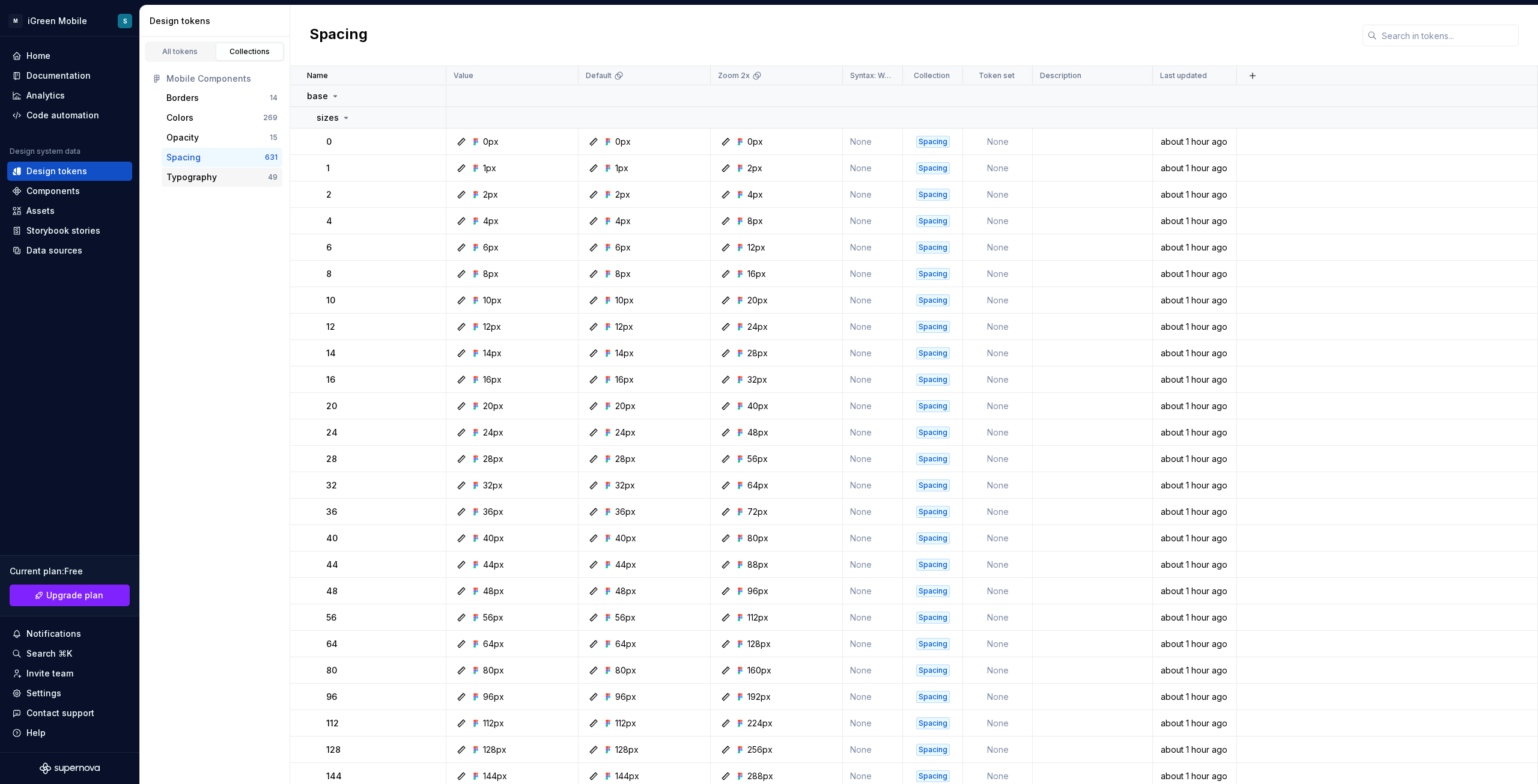
click at [207, 178] on div "Typography" at bounding box center [192, 177] width 51 height 12
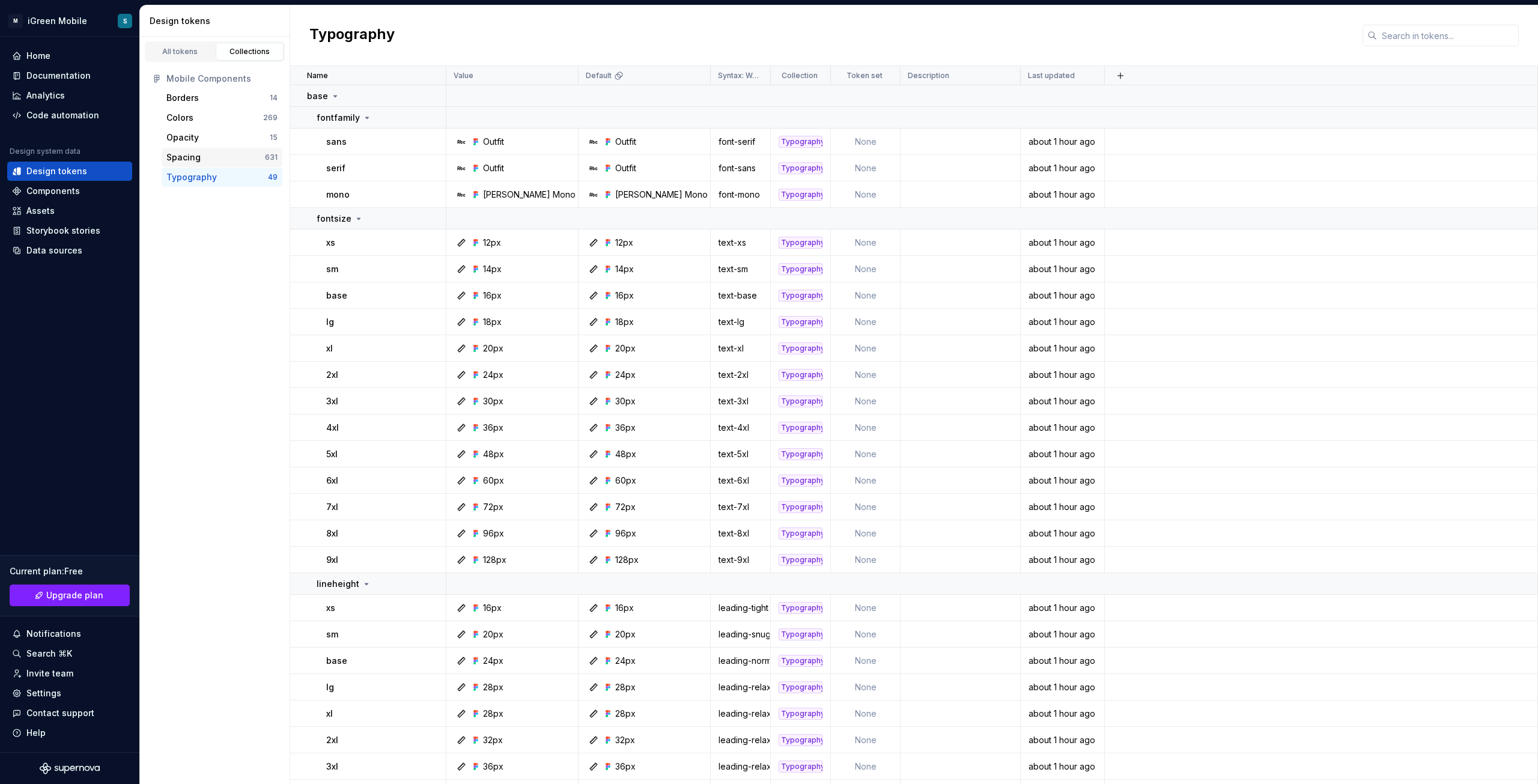
click at [208, 150] on div "Spacing 631" at bounding box center [222, 157] width 121 height 19
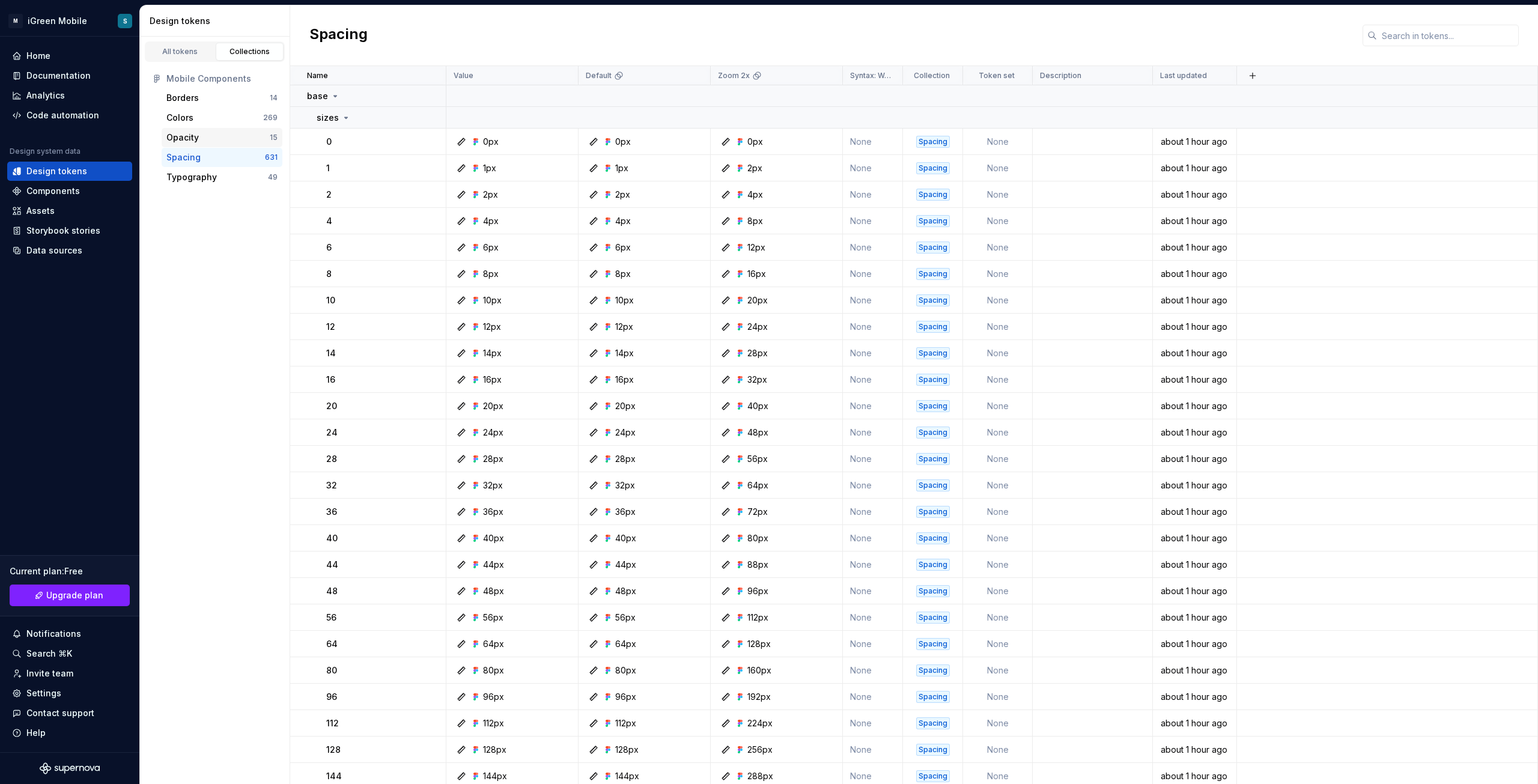
click at [197, 133] on div "Opacity" at bounding box center [183, 138] width 33 height 12
click at [194, 118] on div "Colors" at bounding box center [215, 118] width 97 height 12
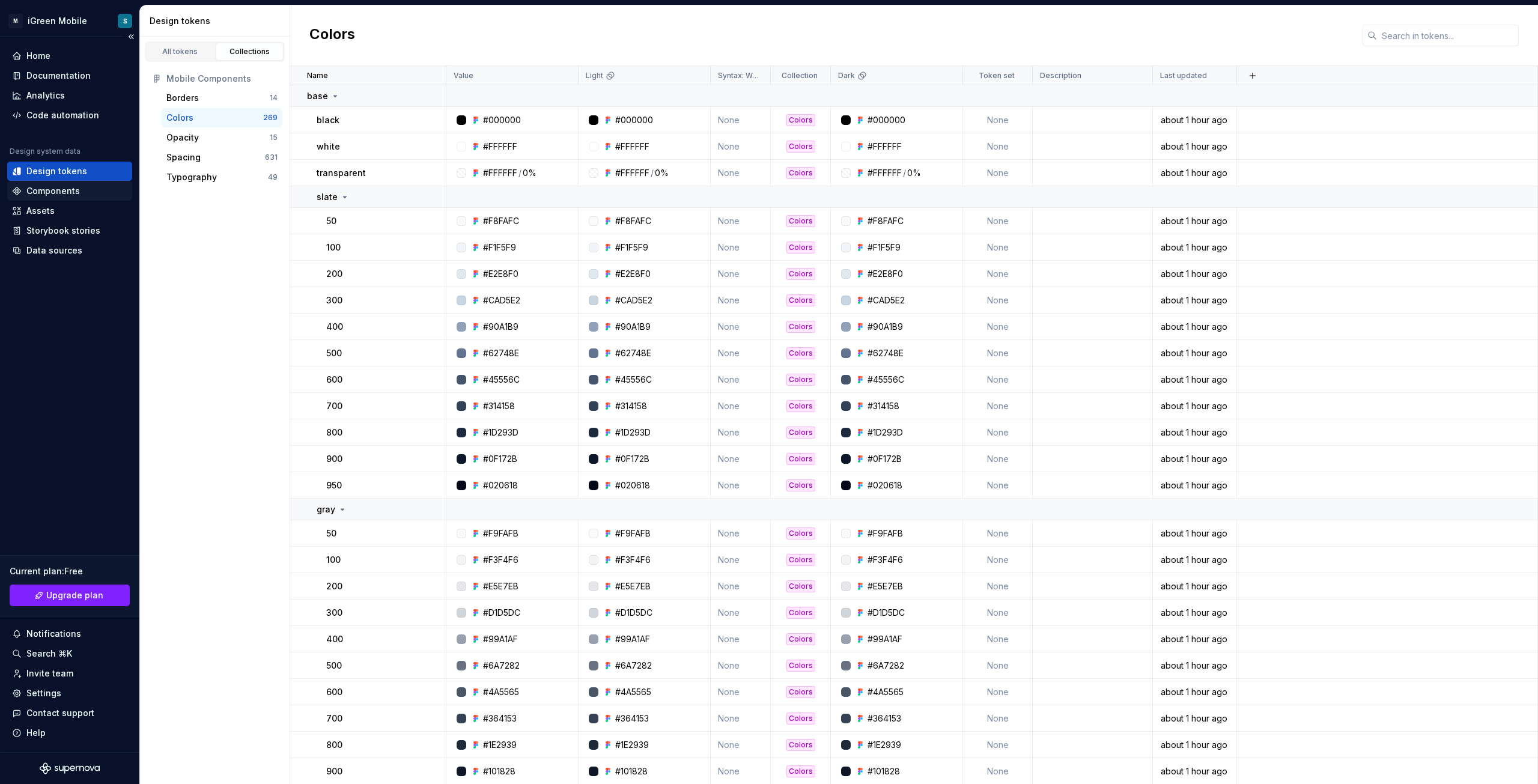
click at [60, 188] on div "Components" at bounding box center [53, 191] width 54 height 12
